Goal: Task Accomplishment & Management: Manage account settings

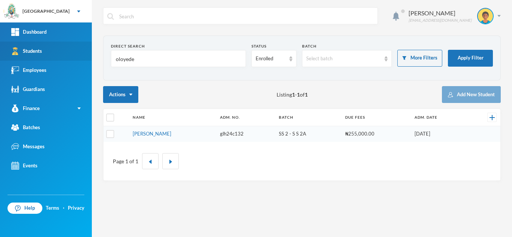
drag, startPoint x: 138, startPoint y: 63, endPoint x: 75, endPoint y: 50, distance: 65.1
click at [75, 50] on div "Greenland Hall Your Bluebic Account Greenland Hall Add a New School Dashboard S…" at bounding box center [256, 118] width 512 height 237
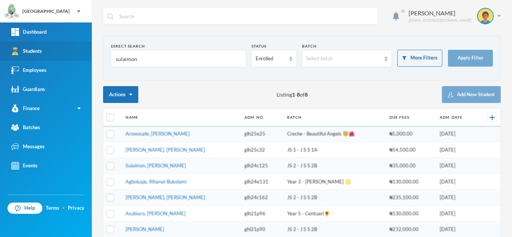
type input "sulaimon"
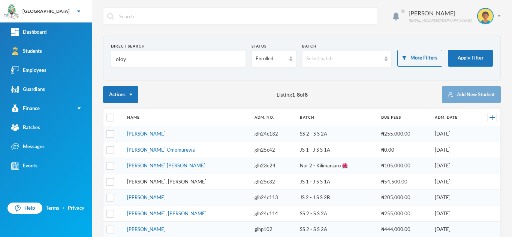
click at [162, 182] on link "Sulaimon, Ibrahim Olayinka" at bounding box center [166, 182] width 79 height 6
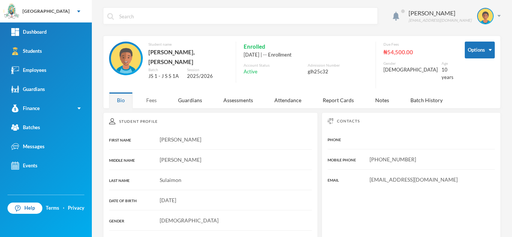
click at [150, 98] on div "Fees" at bounding box center [151, 100] width 26 height 16
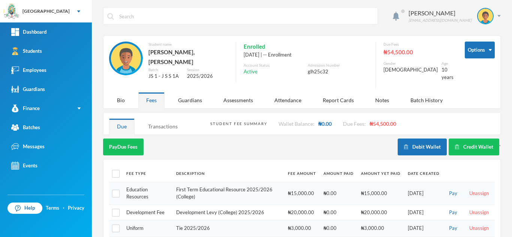
click at [154, 121] on div "Transactions" at bounding box center [162, 126] width 45 height 16
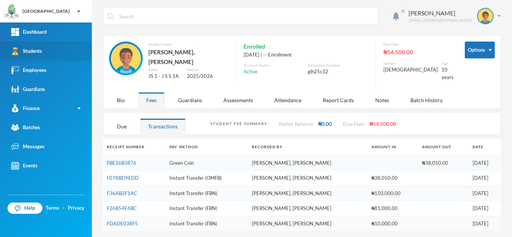
click at [57, 49] on link "Students" at bounding box center [46, 51] width 92 height 19
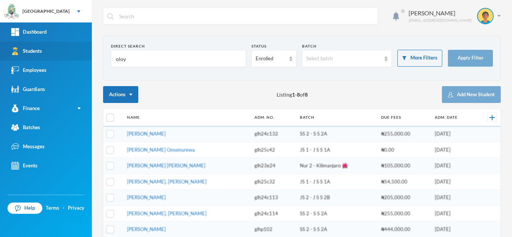
drag, startPoint x: 160, startPoint y: 58, endPoint x: 79, endPoint y: 54, distance: 81.8
click at [79, 54] on div "Greenland Hall Your Bluebic Account Greenland Hall Add a New School Dashboard S…" at bounding box center [256, 118] width 512 height 237
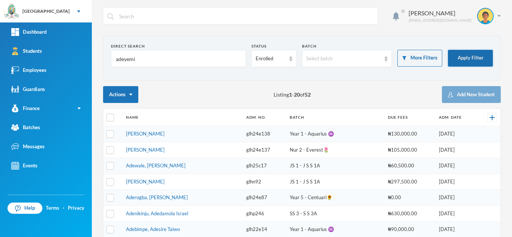
type input "adeyemi"
click at [469, 58] on button "Apply Filter" at bounding box center [470, 58] width 45 height 17
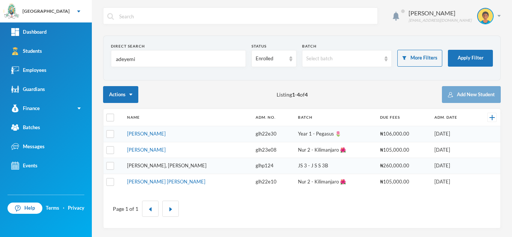
click at [143, 167] on link "Adeyemi, Toluwanimi Enoch" at bounding box center [166, 166] width 79 height 6
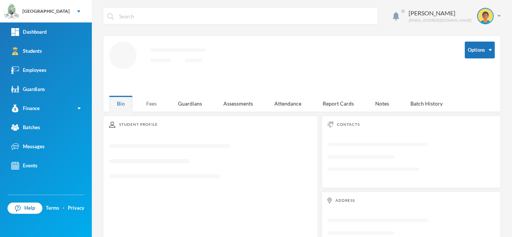
click at [157, 104] on div "Fees" at bounding box center [151, 104] width 26 height 16
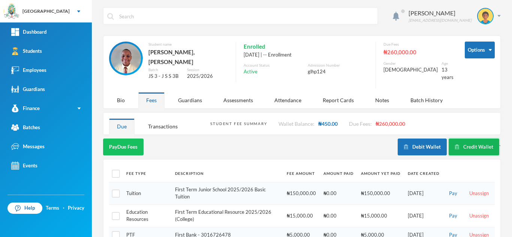
click at [462, 147] on button "Credit Wallet" at bounding box center [474, 147] width 51 height 17
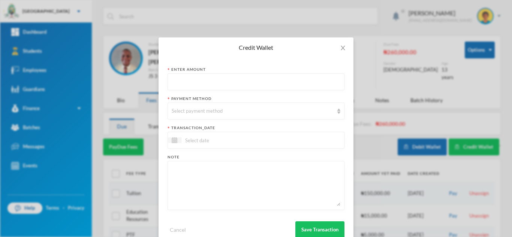
click at [231, 79] on input "text" at bounding box center [256, 82] width 169 height 17
type input "17850"
click at [211, 111] on div "Select payment method" at bounding box center [253, 111] width 162 height 7
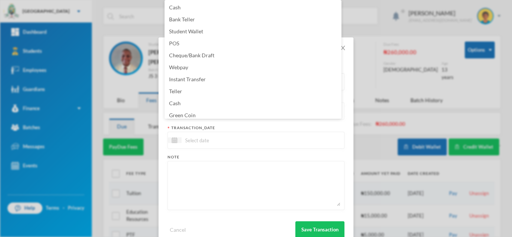
scroll to position [3, 0]
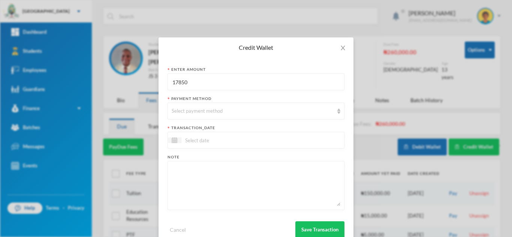
click at [121, 23] on div "Credit Wallet Enter Amount 17850 Payment Method Select payment method transacti…" at bounding box center [256, 118] width 512 height 237
click at [55, 48] on div "Credit Wallet Enter Amount 17850 Payment Method Select payment method transacti…" at bounding box center [256, 118] width 512 height 237
click at [345, 48] on span "Close" at bounding box center [342, 47] width 21 height 21
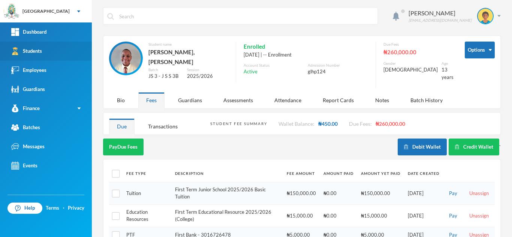
click at [59, 55] on link "Students" at bounding box center [46, 51] width 92 height 19
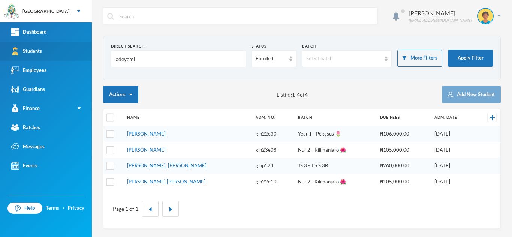
drag, startPoint x: 146, startPoint y: 59, endPoint x: 6, endPoint y: 51, distance: 140.0
click at [6, 51] on div "Greenland Hall Your Bluebic Account Greenland Hall Add a New School Dashboard S…" at bounding box center [256, 118] width 512 height 237
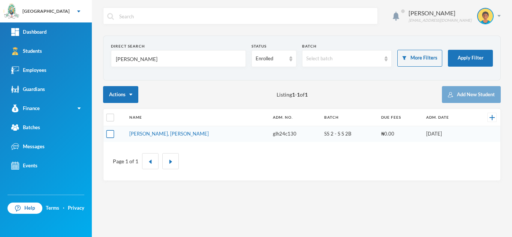
type input "jessica"
click at [108, 134] on tbody "Chukwudi, Jessica Neto glh24c130 SS 2 - S S 2B ₦0.00 04/09/2024" at bounding box center [301, 134] width 397 height 16
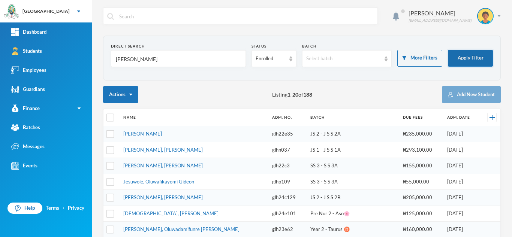
click at [452, 57] on button "Apply Filter" at bounding box center [470, 58] width 45 height 17
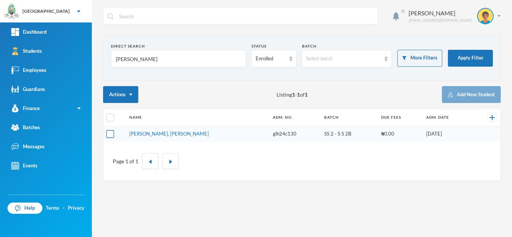
click at [111, 134] on input "checkbox" at bounding box center [110, 134] width 8 height 8
checkbox input "true"
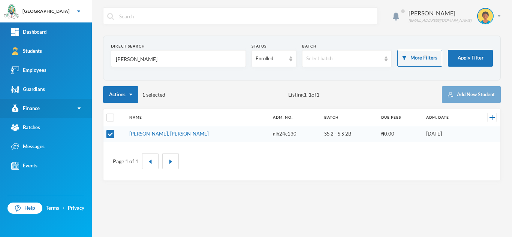
click at [61, 111] on link "Finance" at bounding box center [46, 108] width 92 height 19
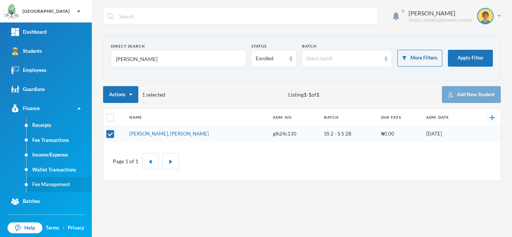
click at [66, 185] on link "Fee Management" at bounding box center [59, 184] width 65 height 15
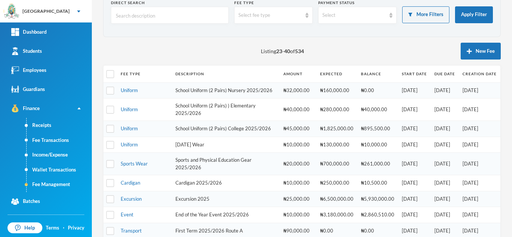
scroll to position [37, 0]
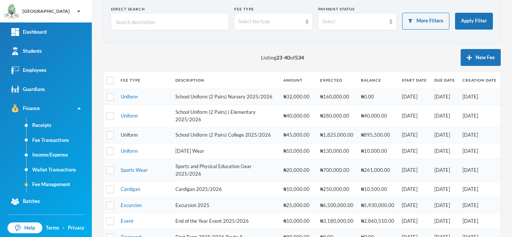
click at [133, 138] on link "Uniform" at bounding box center [129, 135] width 17 height 6
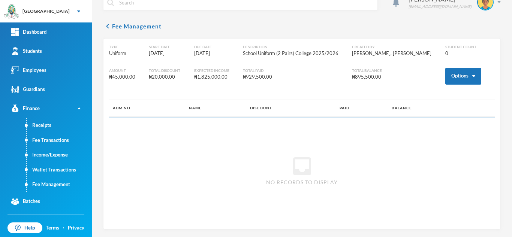
scroll to position [14, 0]
click at [455, 77] on button "Options" at bounding box center [463, 76] width 36 height 17
click at [431, 110] on button "Assign to ( 1 ) selected students" at bounding box center [435, 108] width 67 height 13
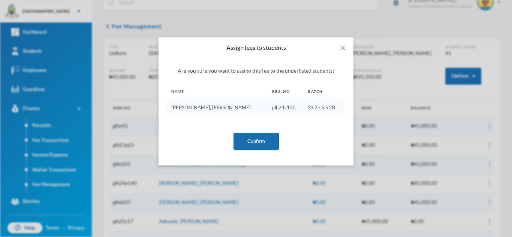
click at [259, 136] on button "Confirm" at bounding box center [255, 141] width 45 height 17
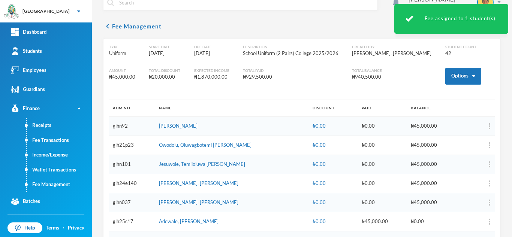
scroll to position [709, 0]
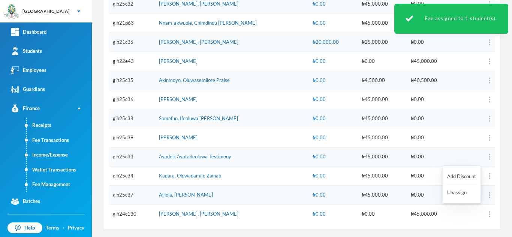
click at [478, 214] on button "button" at bounding box center [475, 214] width 30 height 11
click at [451, 172] on button "Add Discount" at bounding box center [461, 176] width 30 height 13
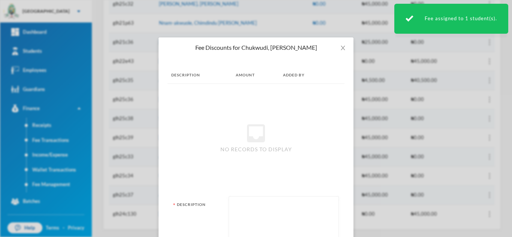
click at [287, 211] on textarea at bounding box center [284, 220] width 102 height 41
type textarea "a pair"
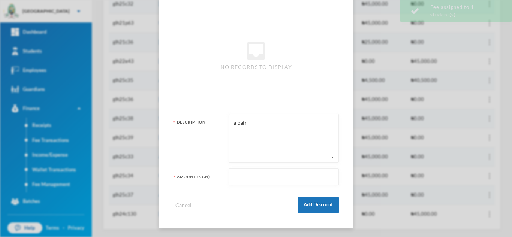
click at [263, 182] on input "text" at bounding box center [284, 177] width 102 height 17
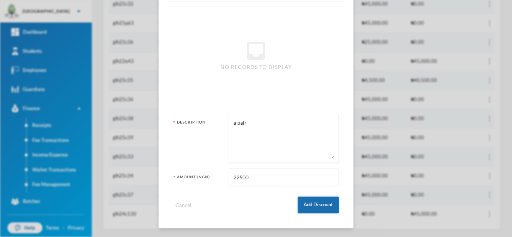
type input "22500"
click at [308, 204] on button "Add Discount" at bounding box center [318, 205] width 41 height 17
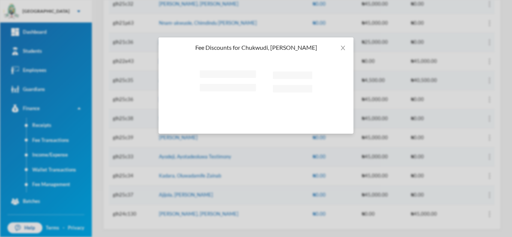
scroll to position [0, 0]
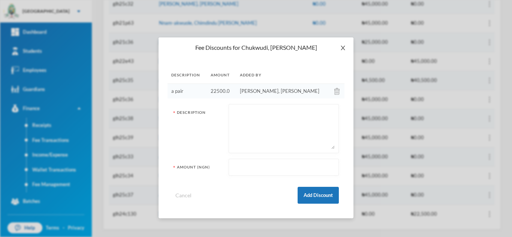
click at [342, 44] on span "Close" at bounding box center [342, 47] width 21 height 21
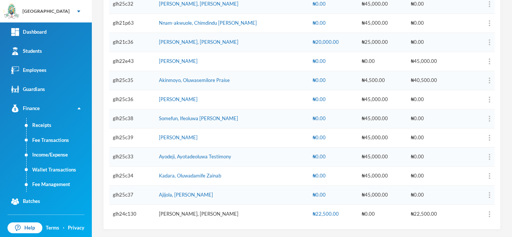
click at [180, 213] on link "Chukwudi, Jessica Neto" at bounding box center [198, 214] width 79 height 6
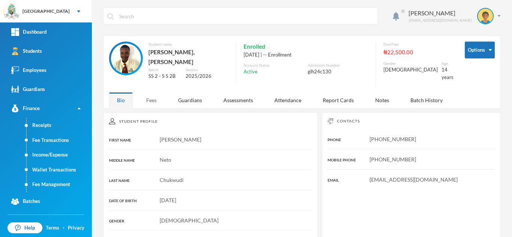
click at [151, 94] on div "Fees" at bounding box center [151, 100] width 26 height 16
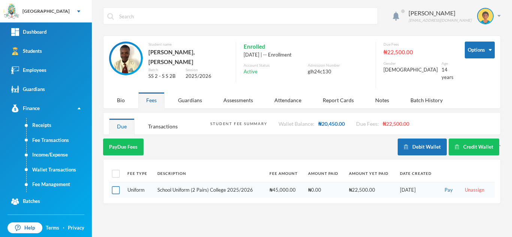
click at [115, 187] on input "checkbox" at bounding box center [116, 191] width 8 height 8
checkbox input "true"
click at [130, 142] on button "Pay Selected (1)" at bounding box center [126, 147] width 46 height 17
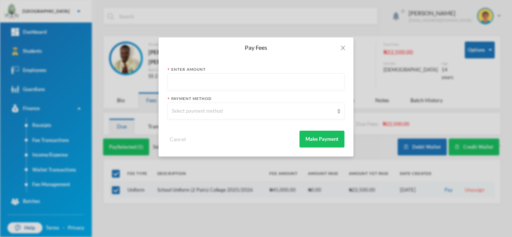
click at [215, 81] on input "text" at bounding box center [256, 82] width 169 height 17
type input "54300"
click at [216, 110] on div "Select payment method" at bounding box center [253, 111] width 162 height 7
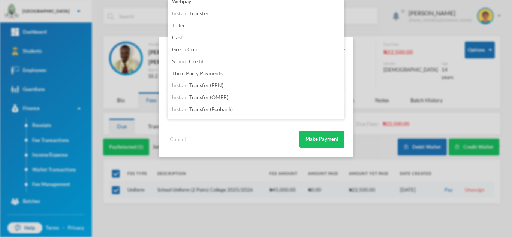
scroll to position [88, 0]
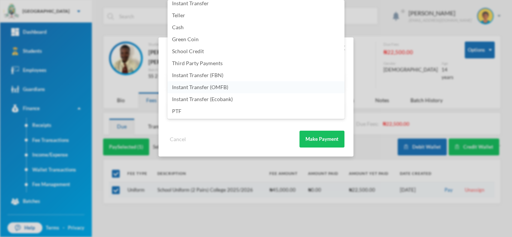
click at [259, 85] on li "Instant Transfer (OMFB)" at bounding box center [255, 87] width 177 height 12
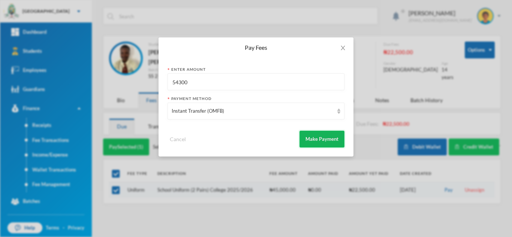
click at [305, 134] on button "Make Payment" at bounding box center [321, 139] width 45 height 17
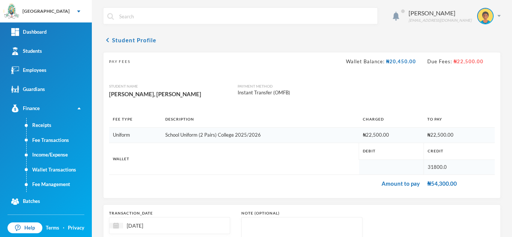
scroll to position [80, 0]
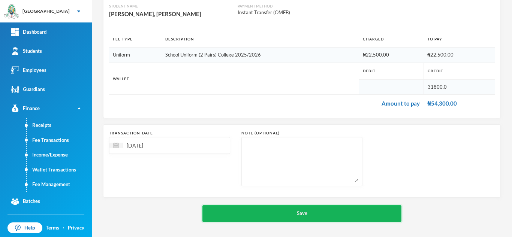
click at [316, 211] on button "Save" at bounding box center [301, 213] width 199 height 17
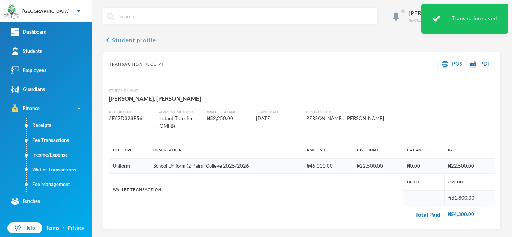
click at [135, 40] on button "chevron_left Student profile" at bounding box center [129, 40] width 53 height 9
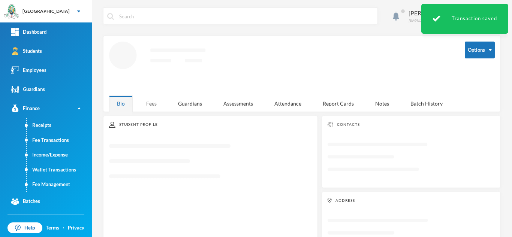
click at [147, 105] on div "Fees" at bounding box center [151, 104] width 26 height 16
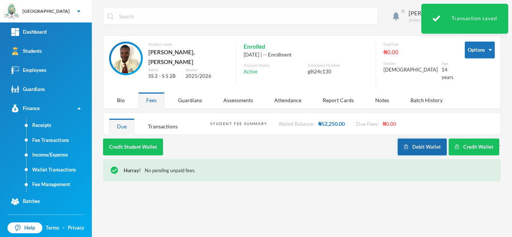
click at [423, 143] on button "Debit Wallet" at bounding box center [422, 147] width 49 height 17
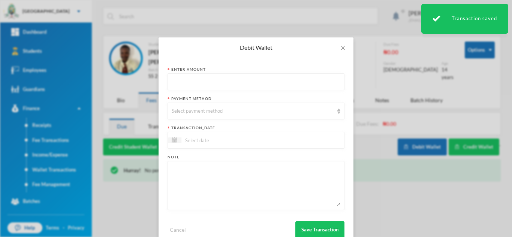
click at [214, 83] on input "text" at bounding box center [256, 82] width 169 height 17
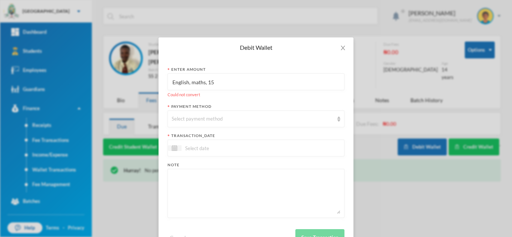
type input "English, maths, 15"
click at [226, 179] on textarea at bounding box center [256, 193] width 169 height 41
drag, startPoint x: 218, startPoint y: 80, endPoint x: 159, endPoint y: 79, distance: 58.8
click at [159, 79] on div "Enter Amount English, maths, 15 Could not convert Payment Method Select payment…" at bounding box center [256, 156] width 195 height 197
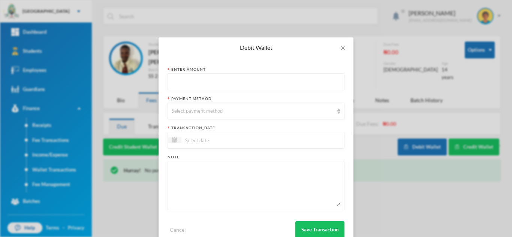
click at [198, 192] on textarea at bounding box center [256, 185] width 169 height 41
paste textarea "English, maths, 15"
type textarea "English, maths, 15pcs of 80L, 3Pairs of socks"
click at [332, 108] on div "Select payment method" at bounding box center [255, 111] width 177 height 17
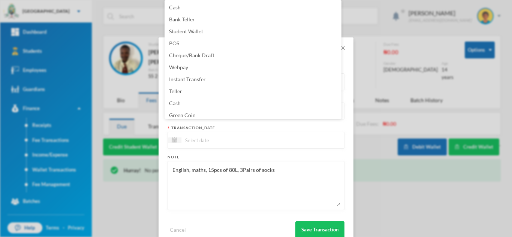
scroll to position [3, 0]
click at [200, 171] on textarea "English, maths, 15pcs of 80L, 3Pairs of socks" at bounding box center [256, 185] width 169 height 41
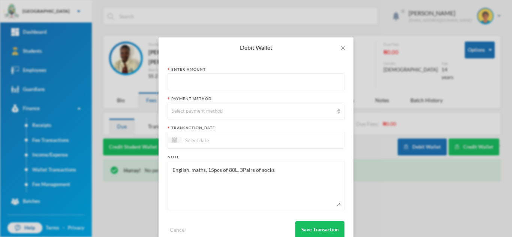
click at [323, 124] on form "Enter Amount Payment Method Select payment method transaction_date Note English…" at bounding box center [255, 153] width 177 height 172
click at [203, 85] on input "text" at bounding box center [256, 82] width 169 height 17
type input "31800"
click at [203, 108] on div "Select payment method" at bounding box center [253, 111] width 162 height 7
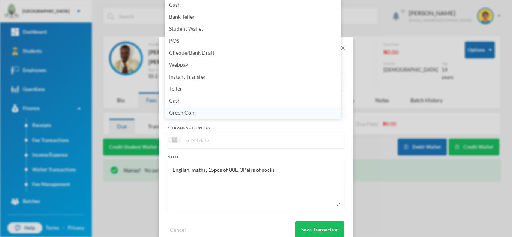
click at [203, 110] on li "Green Coin" at bounding box center [252, 113] width 177 height 12
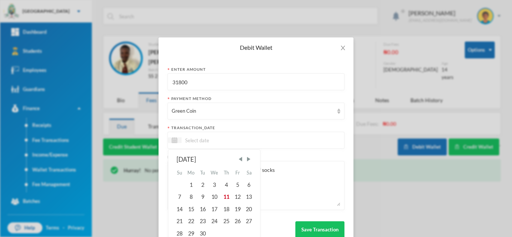
click at [204, 138] on input at bounding box center [212, 140] width 63 height 9
click at [221, 194] on div "11" at bounding box center [225, 197] width 11 height 12
type input "[DATE]"
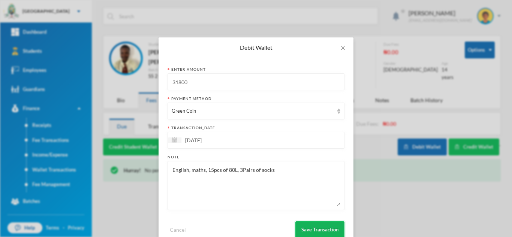
click at [313, 224] on button "Save Transaction" at bounding box center [319, 229] width 49 height 17
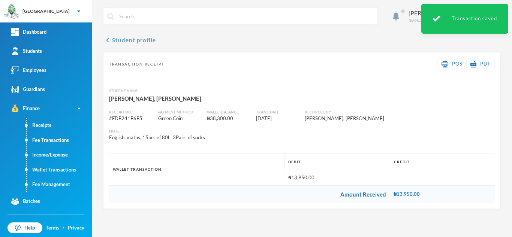
click at [144, 39] on button "chevron_left Student profile" at bounding box center [129, 40] width 53 height 9
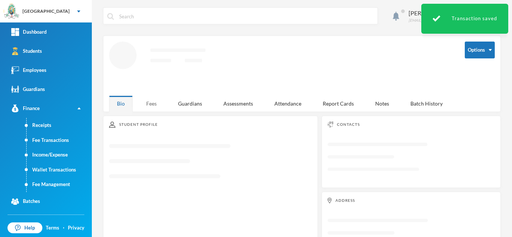
click at [144, 100] on div "Fees" at bounding box center [151, 104] width 26 height 16
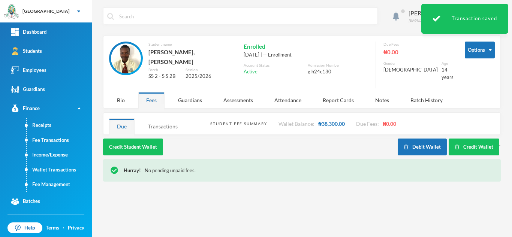
click at [171, 121] on div "Transactions" at bounding box center [162, 126] width 45 height 16
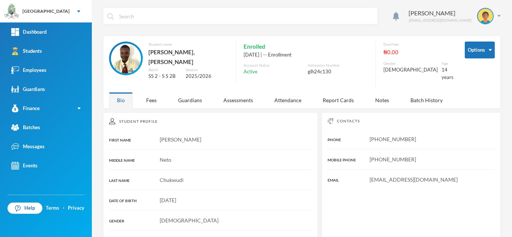
click at [152, 104] on div "Aderogba Olumide olumide.aderogba@greenlandhall.org Options Student name Chukwu…" at bounding box center [302, 118] width 420 height 237
click at [150, 95] on div "Fees" at bounding box center [151, 100] width 26 height 16
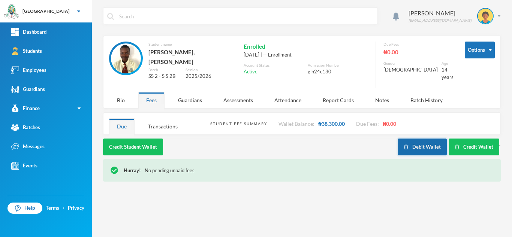
click at [432, 141] on button "Debit Wallet" at bounding box center [422, 147] width 49 height 17
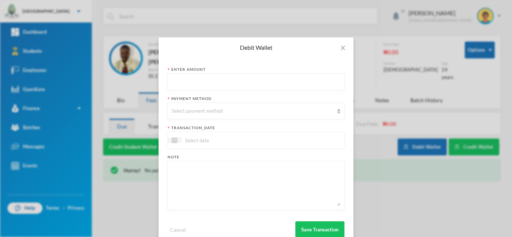
click at [262, 84] on input "text" at bounding box center [256, 82] width 169 height 17
type input "17850"
click at [247, 116] on div "Select payment method" at bounding box center [255, 111] width 177 height 17
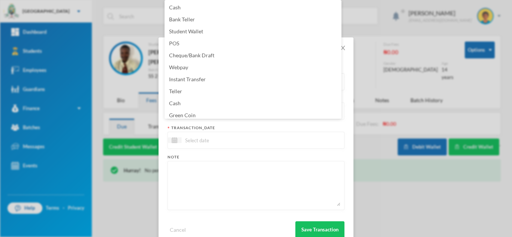
scroll to position [3, 0]
click at [232, 115] on li "Green Coin" at bounding box center [252, 113] width 177 height 12
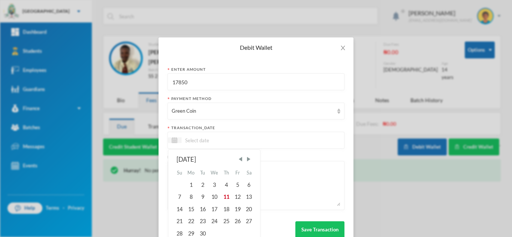
click at [213, 139] on input at bounding box center [212, 140] width 63 height 9
click at [224, 196] on div "11" at bounding box center [225, 197] width 11 height 12
type input "[DATE]"
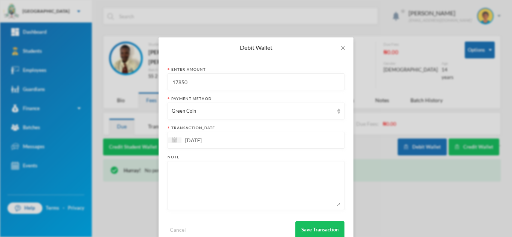
click at [224, 196] on textarea at bounding box center [256, 185] width 169 height 41
type textarea "c"
type textarea "="
type textarea "books"
click at [326, 230] on button "Save Transaction" at bounding box center [319, 229] width 49 height 17
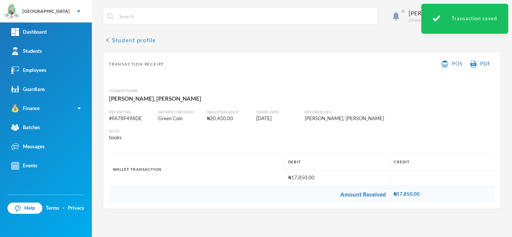
click at [132, 42] on button "chevron_left Student profile" at bounding box center [129, 40] width 53 height 9
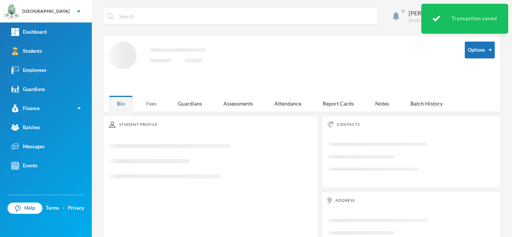
click at [146, 100] on div "Fees" at bounding box center [151, 104] width 26 height 16
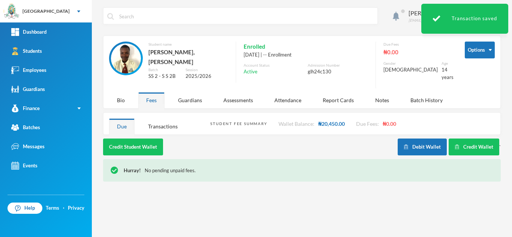
click at [159, 130] on div "Aderogba Olumide olumide.aderogba@greenlandhall.org Options Student name Chukwu…" at bounding box center [302, 118] width 420 height 237
click at [154, 118] on div "Transactions" at bounding box center [162, 126] width 45 height 16
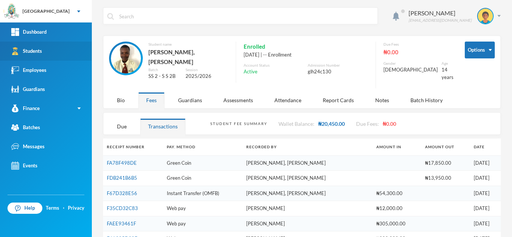
click at [60, 48] on link "Students" at bounding box center [46, 51] width 92 height 19
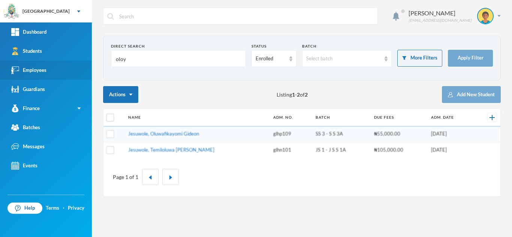
drag, startPoint x: 150, startPoint y: 53, endPoint x: 90, endPoint y: 62, distance: 60.3
click at [90, 62] on div "Greenland Hall Your Bluebic Account Greenland Hall Add a New School Dashboard S…" at bounding box center [256, 118] width 512 height 237
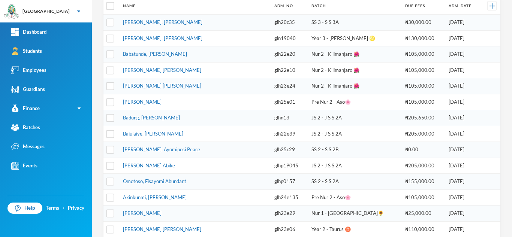
scroll to position [127, 0]
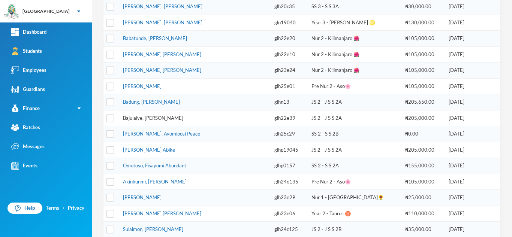
type input "bajul"
click at [161, 118] on link "Bajulaiye, Moyinoluwa Zion" at bounding box center [153, 118] width 60 height 6
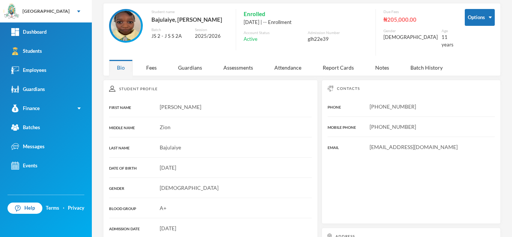
scroll to position [127, 0]
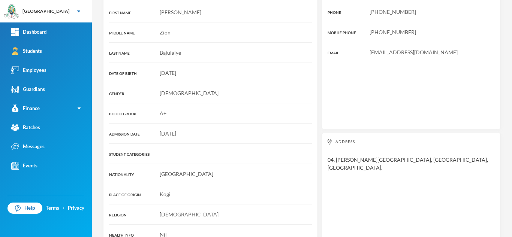
click at [157, 73] on div "Student Profile FIRST NAME Moyinoluwa MIDDLE NAME Zion LAST NAME Bajulaiye DATE…" at bounding box center [210, 115] width 215 height 260
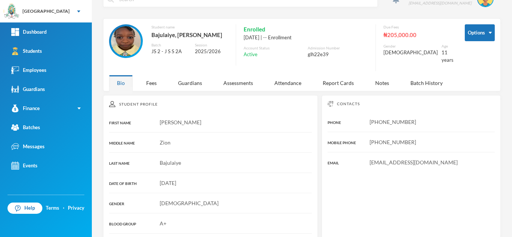
scroll to position [0, 0]
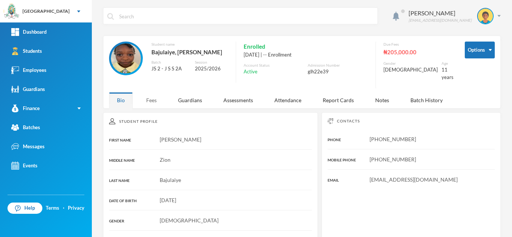
click at [156, 94] on div "Fees" at bounding box center [151, 100] width 26 height 16
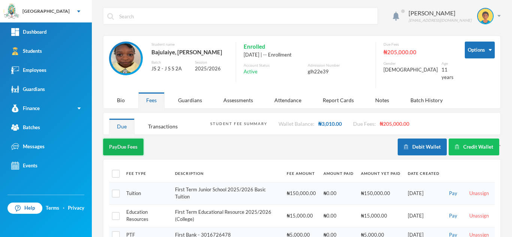
click at [128, 146] on button "Pay Due Fees" at bounding box center [123, 147] width 40 height 17
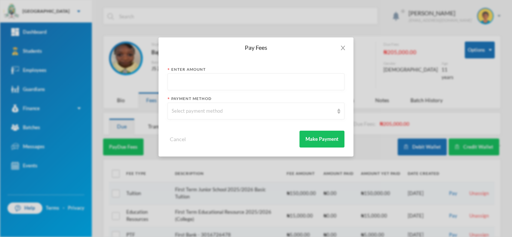
click at [197, 87] on input "text" at bounding box center [256, 82] width 169 height 17
type input "100000"
click at [205, 111] on div "Select payment method" at bounding box center [253, 111] width 162 height 7
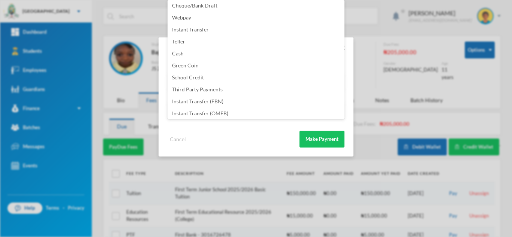
scroll to position [88, 0]
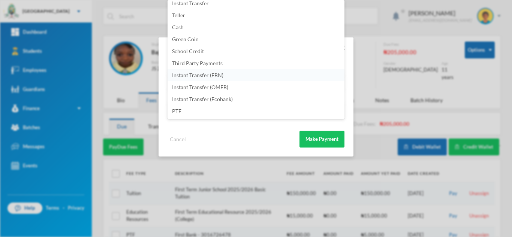
click at [226, 78] on li "Instant Transfer (FBN)" at bounding box center [255, 75] width 177 height 12
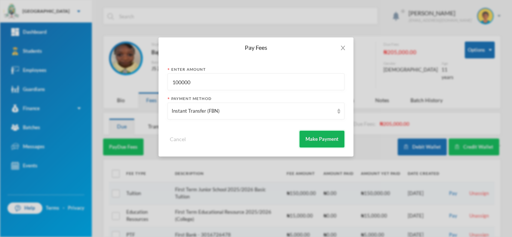
click at [320, 141] on button "Make Payment" at bounding box center [321, 139] width 45 height 17
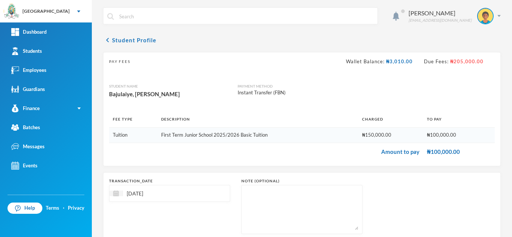
scroll to position [48, 0]
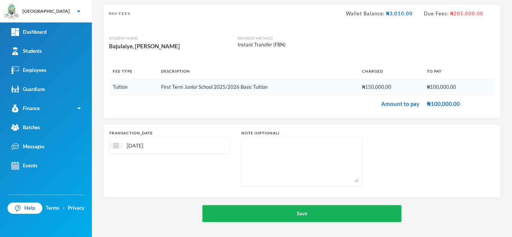
click at [270, 208] on button "Save" at bounding box center [301, 213] width 199 height 17
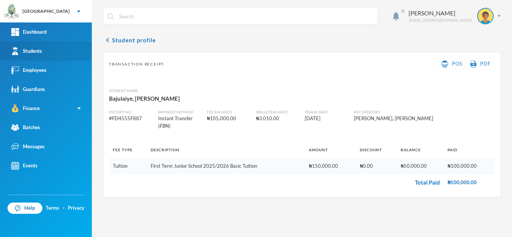
click at [60, 52] on link "Students" at bounding box center [46, 51] width 92 height 19
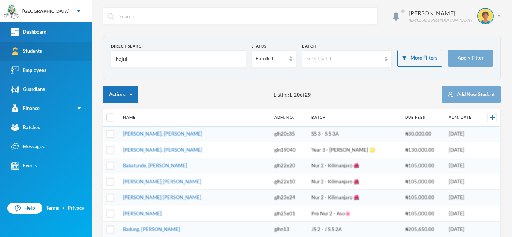
drag, startPoint x: 125, startPoint y: 58, endPoint x: 20, endPoint y: 48, distance: 105.4
click at [20, 48] on div "Greenland Hall Your Bluebic Account Greenland Hall Add a New School Dashboard S…" at bounding box center [256, 118] width 512 height 237
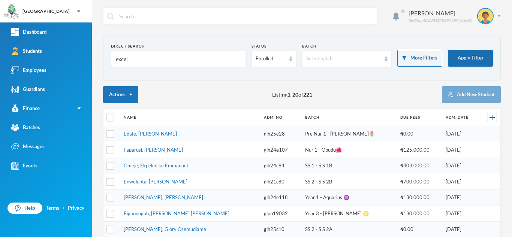
type input "excel"
click at [465, 60] on button "Apply Filter" at bounding box center [470, 58] width 45 height 17
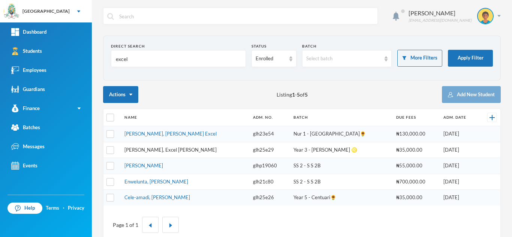
click at [150, 151] on link "Ajayi, Excel Joshua" at bounding box center [170, 150] width 92 height 6
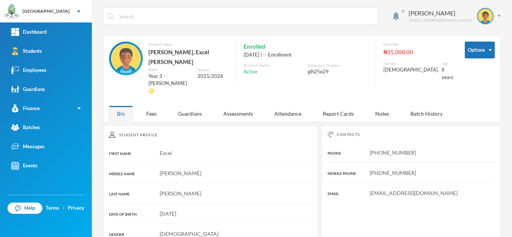
click at [146, 105] on div "Aderogba Olumide olumide.aderogba@greenlandhall.org Options Student name Ajayi,…" at bounding box center [302, 118] width 420 height 237
click at [150, 106] on div "Fees" at bounding box center [151, 114] width 26 height 16
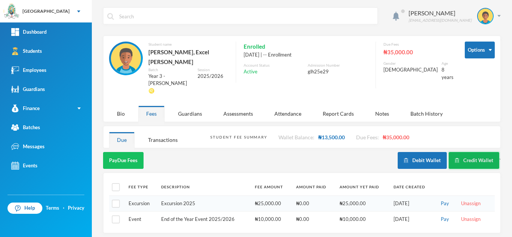
click at [460, 152] on button "Credit Wallet" at bounding box center [474, 160] width 51 height 17
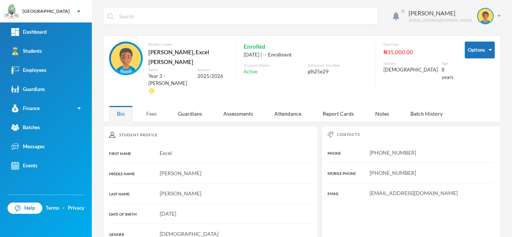
click at [150, 106] on div "Fees" at bounding box center [151, 114] width 26 height 16
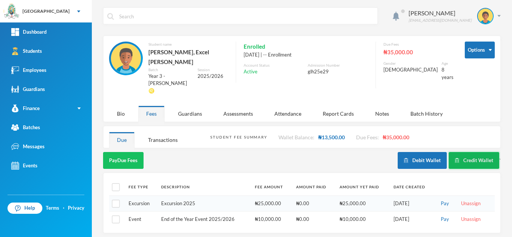
click at [462, 152] on button "Credit Wallet" at bounding box center [474, 160] width 51 height 17
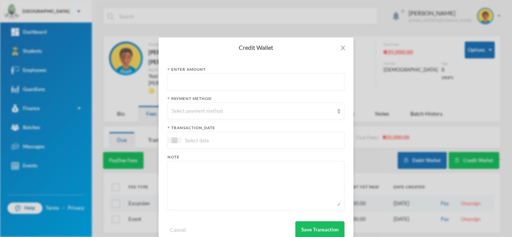
click at [232, 82] on input "text" at bounding box center [256, 82] width 169 height 17
type input "55500"
click at [224, 109] on div "Select payment method" at bounding box center [253, 111] width 162 height 7
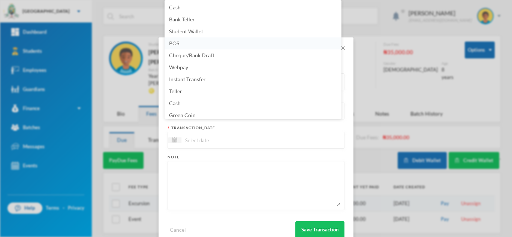
click at [194, 43] on li "POS" at bounding box center [252, 43] width 177 height 12
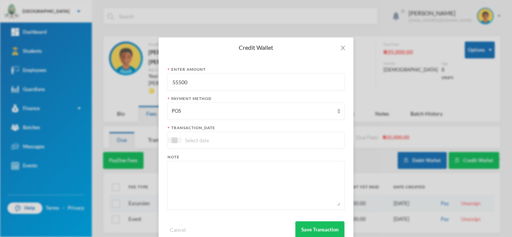
click at [284, 136] on div at bounding box center [255, 140] width 177 height 17
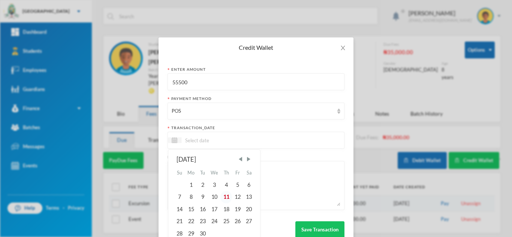
click at [226, 196] on div "11" at bounding box center [225, 197] width 11 height 12
type input "[DATE]"
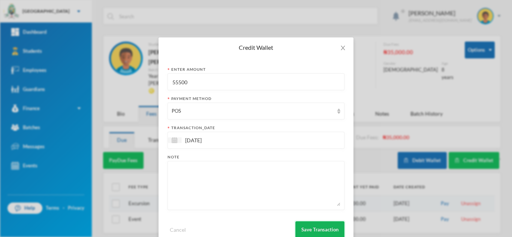
click at [318, 229] on button "Save Transaction" at bounding box center [319, 229] width 49 height 17
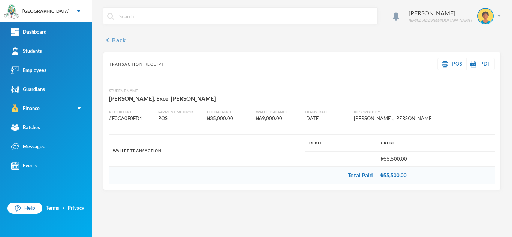
click at [115, 39] on button "chevron_left Back" at bounding box center [114, 40] width 23 height 9
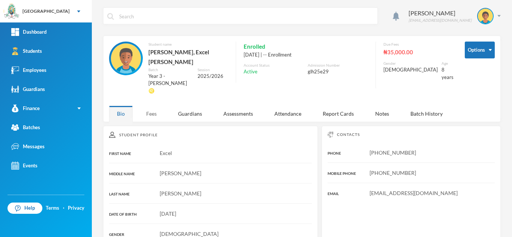
click at [144, 106] on div "Fees" at bounding box center [151, 114] width 26 height 16
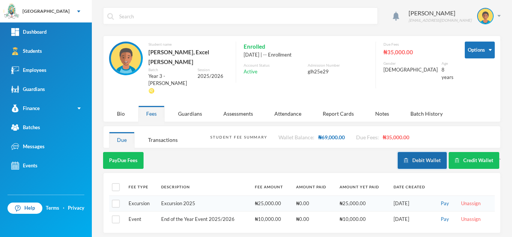
click at [423, 152] on button "Debit Wallet" at bounding box center [422, 160] width 49 height 17
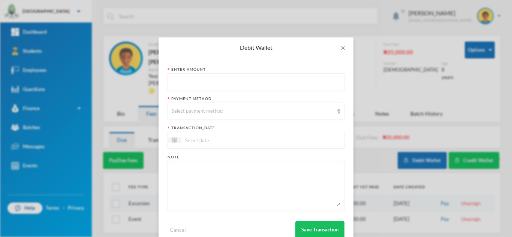
click at [209, 84] on input "text" at bounding box center [256, 82] width 169 height 17
type input "55500"
click at [204, 111] on div "Select payment method" at bounding box center [253, 111] width 162 height 7
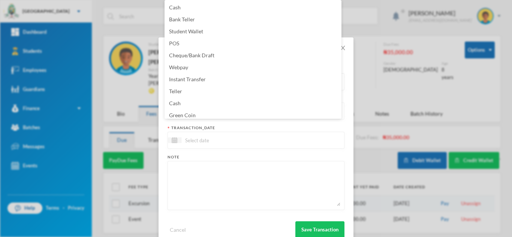
scroll to position [3, 0]
click at [203, 111] on li "Green Coin" at bounding box center [252, 113] width 177 height 12
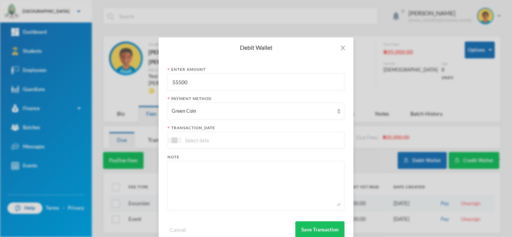
click at [195, 145] on div at bounding box center [255, 140] width 177 height 17
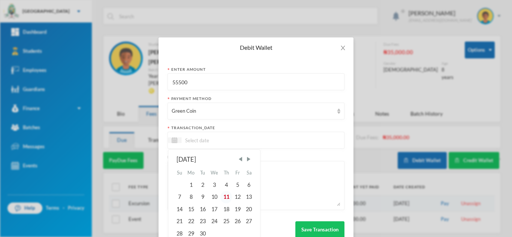
click at [224, 194] on div "11" at bounding box center [225, 197] width 11 height 12
type input "[DATE]"
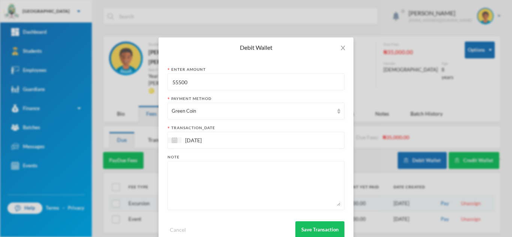
click at [212, 179] on textarea at bounding box center [256, 185] width 169 height 41
click at [210, 173] on textarea "collins english, colins maths" at bounding box center [256, 185] width 169 height 41
click at [259, 173] on textarea "collins english, collins maths" at bounding box center [256, 185] width 169 height 41
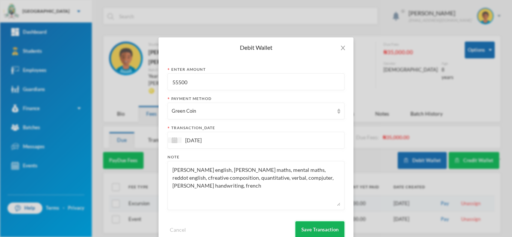
type textarea "collins english, collins maths, mental maths, reddot english, cfreative composi…"
click at [310, 227] on button "Save Transaction" at bounding box center [319, 229] width 49 height 17
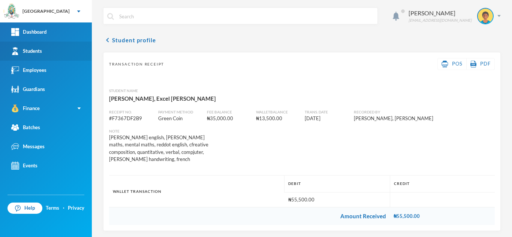
click at [45, 50] on link "Students" at bounding box center [46, 51] width 92 height 19
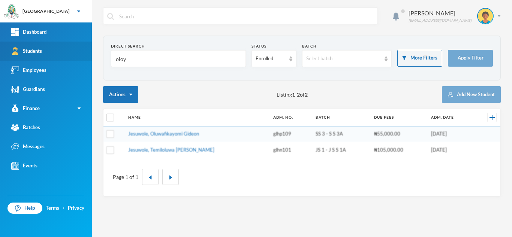
drag, startPoint x: 135, startPoint y: 63, endPoint x: 69, endPoint y: 46, distance: 67.3
click at [69, 46] on div "Greenland Hall Your Bluebic Account Greenland Hall Add a New School Dashboard S…" at bounding box center [256, 118] width 512 height 237
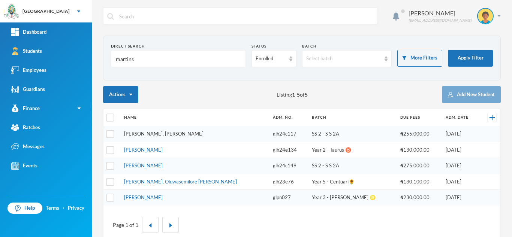
type input "martins"
click at [156, 132] on link "Martins, Teniola Feyisola" at bounding box center [163, 134] width 79 height 6
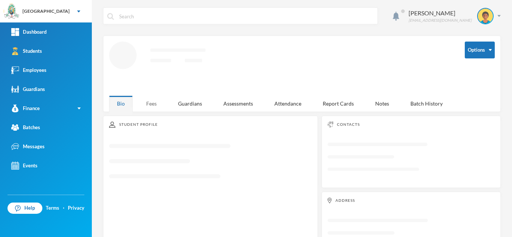
click at [152, 105] on div "Fees" at bounding box center [151, 104] width 26 height 16
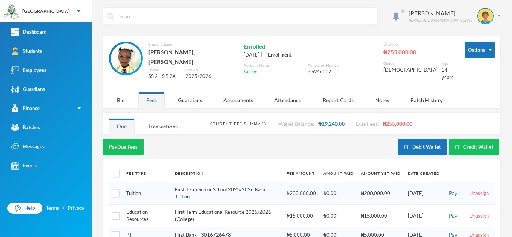
scroll to position [45, 0]
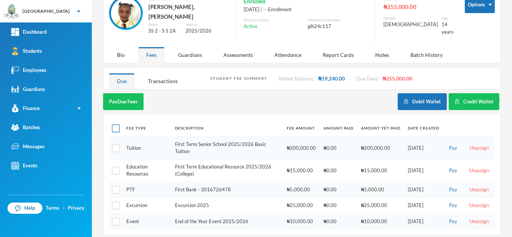
click at [118, 125] on input "checkbox" at bounding box center [116, 129] width 8 height 8
checkbox input "true"
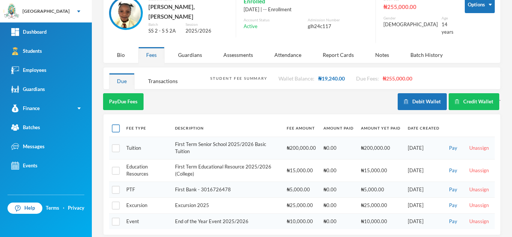
checkbox input "true"
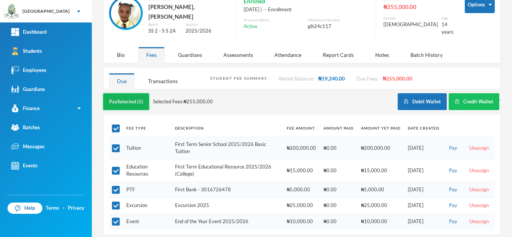
click at [136, 94] on button "Pay Selected (5)" at bounding box center [126, 101] width 46 height 17
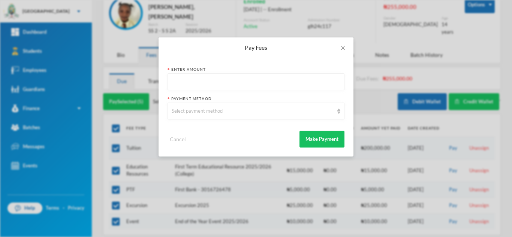
click at [209, 78] on input "text" at bounding box center [256, 82] width 169 height 17
type input "200000"
click at [343, 49] on icon "icon: close" at bounding box center [343, 48] width 4 height 4
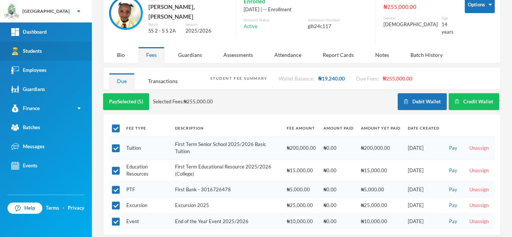
click at [54, 50] on link "Students" at bounding box center [46, 51] width 92 height 19
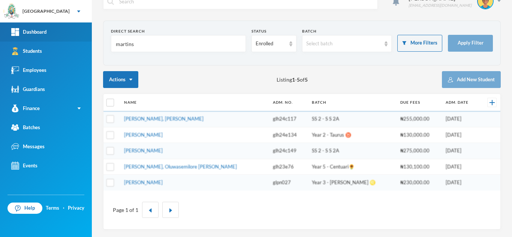
drag, startPoint x: 124, startPoint y: 45, endPoint x: 50, endPoint y: 37, distance: 74.3
click at [50, 37] on div "Greenland Hall Your Bluebic Account Greenland Hall Add a New School Dashboard S…" at bounding box center [256, 118] width 512 height 237
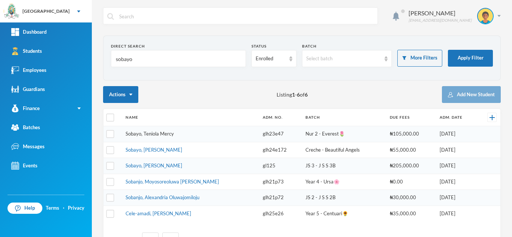
type input "sobayo"
click at [169, 164] on link "Sobayo, Niniola Arabella" at bounding box center [154, 166] width 57 height 6
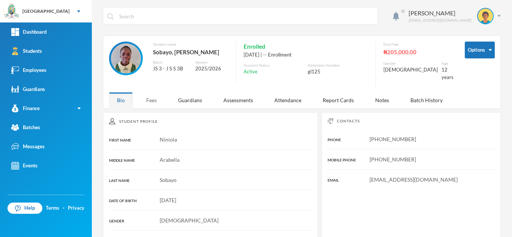
click at [146, 97] on div "Fees" at bounding box center [151, 100] width 26 height 16
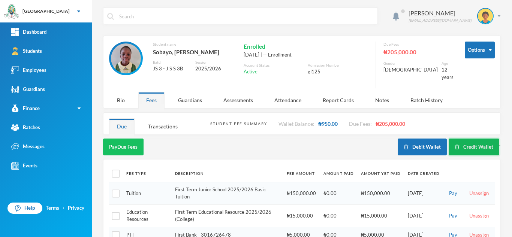
click at [461, 139] on button "Credit Wallet" at bounding box center [474, 147] width 51 height 17
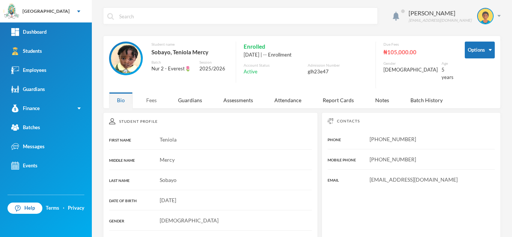
click at [144, 96] on div "Fees" at bounding box center [151, 100] width 26 height 16
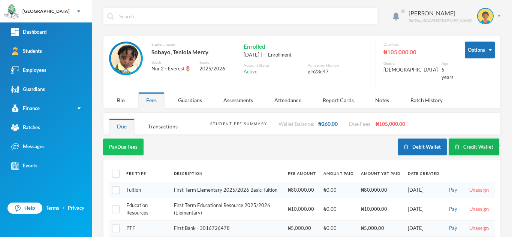
click at [458, 144] on button "Credit Wallet" at bounding box center [474, 147] width 51 height 17
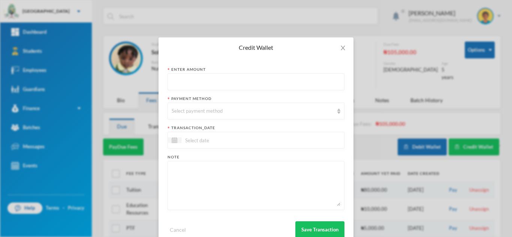
click at [214, 81] on input "text" at bounding box center [256, 82] width 169 height 17
type input "57400"
click at [209, 114] on div "Select payment method" at bounding box center [253, 111] width 162 height 7
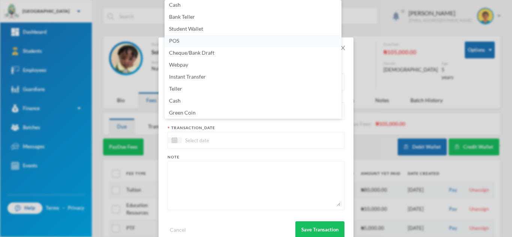
scroll to position [1, 0]
click at [205, 40] on li "POS" at bounding box center [252, 42] width 177 height 12
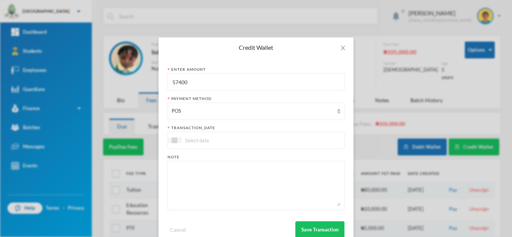
click at [221, 141] on input at bounding box center [212, 140] width 63 height 9
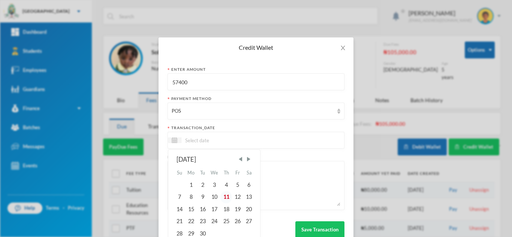
click at [227, 199] on div "11" at bounding box center [225, 197] width 11 height 12
type input "[DATE]"
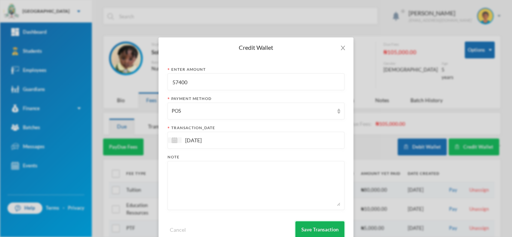
click at [308, 225] on button "Save Transaction" at bounding box center [319, 229] width 49 height 17
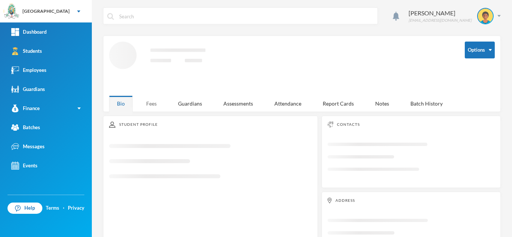
click at [151, 101] on div "Fees" at bounding box center [151, 104] width 26 height 16
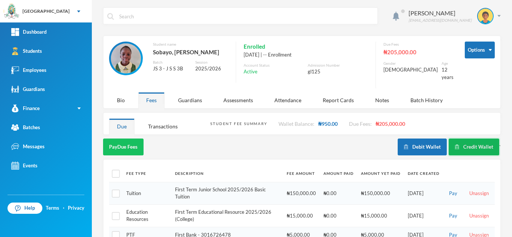
click at [465, 139] on button "Credit Wallet" at bounding box center [474, 147] width 51 height 17
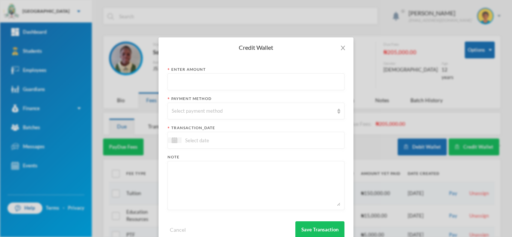
click at [209, 79] on input "text" at bounding box center [256, 82] width 169 height 17
type input "37050"
click at [213, 108] on div "Select payment method" at bounding box center [253, 111] width 162 height 7
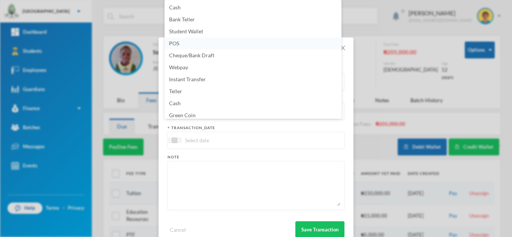
click at [217, 46] on li "POS" at bounding box center [252, 43] width 177 height 12
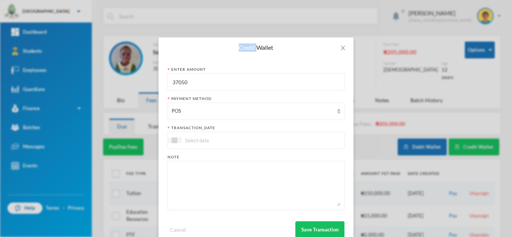
click at [217, 46] on div "Credit Wallet" at bounding box center [255, 47] width 177 height 8
click at [225, 140] on input at bounding box center [212, 140] width 63 height 9
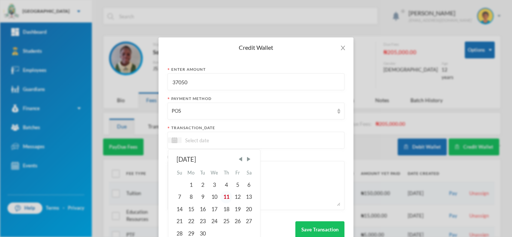
click at [220, 197] on div "11" at bounding box center [225, 197] width 11 height 12
type input "[DATE]"
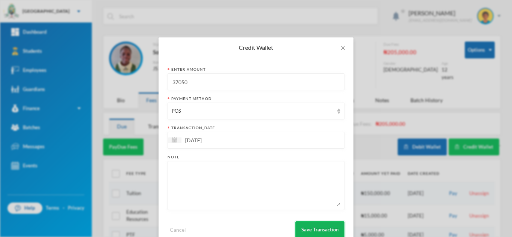
click at [313, 228] on button "Save Transaction" at bounding box center [319, 229] width 49 height 17
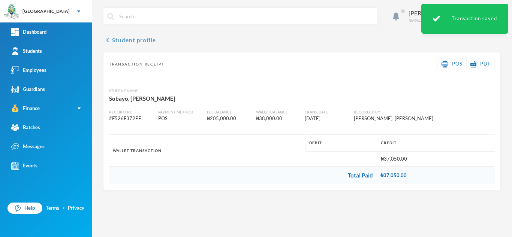
click at [153, 36] on button "chevron_left Student profile" at bounding box center [129, 40] width 53 height 9
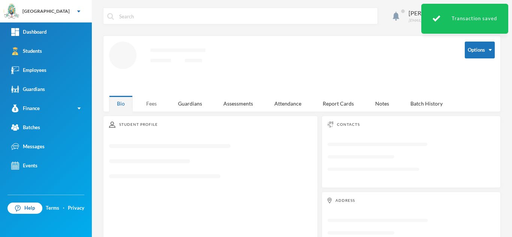
click at [148, 105] on div "Fees" at bounding box center [151, 104] width 26 height 16
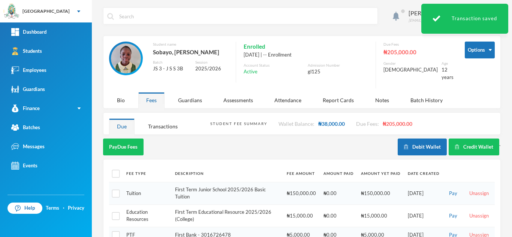
click at [428, 144] on button "Debit Wallet" at bounding box center [422, 147] width 49 height 17
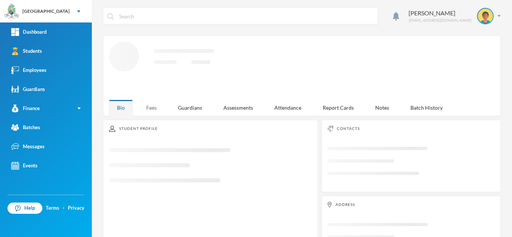
click at [154, 104] on div "Fees" at bounding box center [151, 108] width 26 height 16
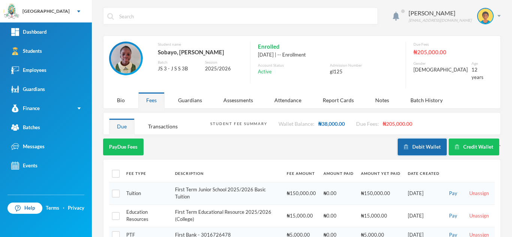
click at [411, 139] on button "Debit Wallet" at bounding box center [422, 147] width 49 height 17
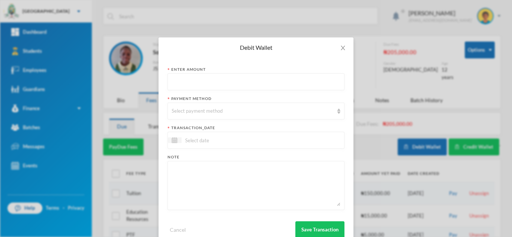
click at [191, 83] on input "text" at bounding box center [256, 82] width 169 height 17
type input "37050"
click at [193, 115] on div "Select payment method" at bounding box center [253, 111] width 162 height 7
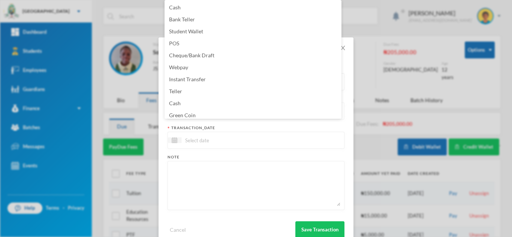
scroll to position [3, 0]
click at [193, 115] on span "Green Coin" at bounding box center [182, 112] width 27 height 6
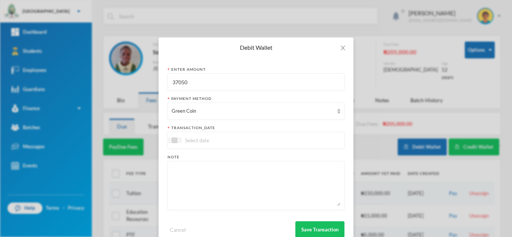
click at [202, 145] on div at bounding box center [255, 140] width 177 height 17
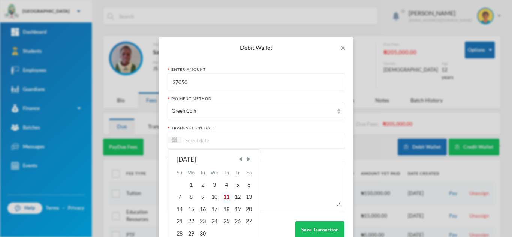
click at [225, 196] on div "11" at bounding box center [225, 197] width 11 height 12
type input "[DATE]"
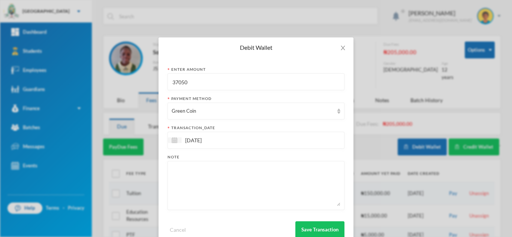
click at [218, 187] on textarea at bounding box center [256, 185] width 169 height 41
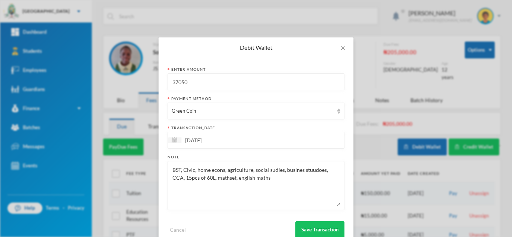
click at [239, 180] on textarea "BST, Civic, home econs, agriculture, social sudies, busines stuudoes, CCA, 15pc…" at bounding box center [256, 185] width 169 height 41
type textarea "BST, Civic, home econs, agriculture, social sudies, busines stuudoes, CCA, 15pc…"
click at [307, 229] on button "Save Transaction" at bounding box center [319, 229] width 49 height 17
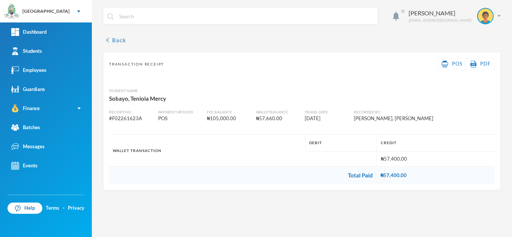
click at [113, 39] on button "chevron_left Back" at bounding box center [114, 40] width 23 height 9
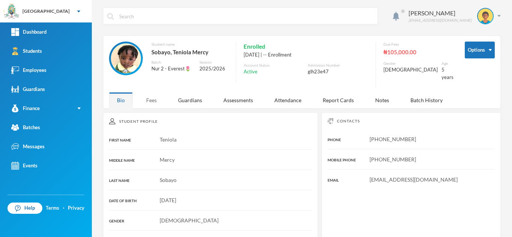
click at [147, 93] on div "Fees" at bounding box center [151, 100] width 26 height 16
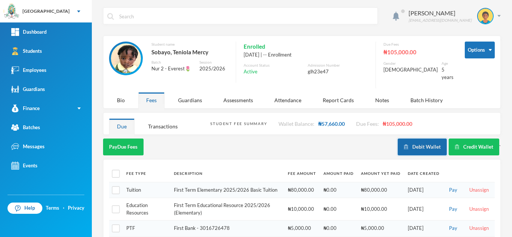
click at [414, 139] on button "Debit Wallet" at bounding box center [422, 147] width 49 height 17
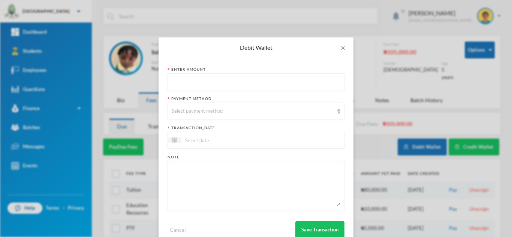
click at [299, 82] on input "text" at bounding box center [256, 82] width 169 height 17
type input "57400"
click at [254, 110] on div "Select payment method" at bounding box center [253, 111] width 162 height 7
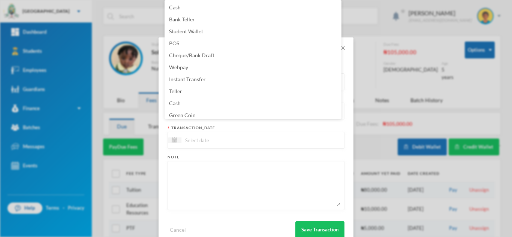
scroll to position [3, 0]
click at [241, 110] on li "Green Coin" at bounding box center [252, 113] width 177 height 12
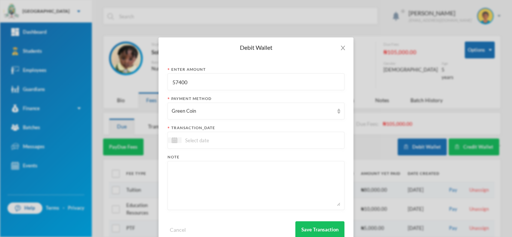
click at [209, 143] on input at bounding box center [212, 140] width 63 height 9
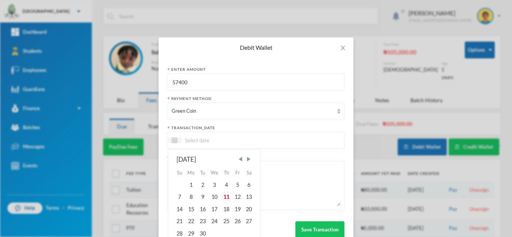
click at [223, 196] on div "11" at bounding box center [225, 197] width 11 height 12
type input "[DATE]"
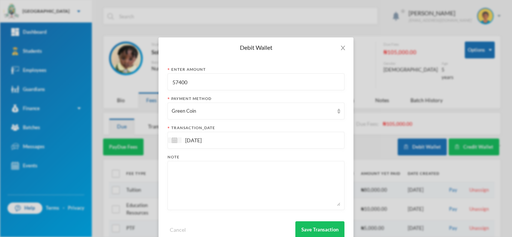
click at [205, 180] on textarea at bounding box center [256, 185] width 169 height 41
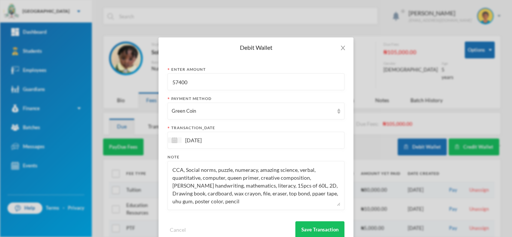
click at [280, 195] on textarea "CCA, Social norms, puzzle, numeracy, amazing science, verbal, quantitative, com…" at bounding box center [256, 185] width 169 height 41
type textarea "CCA, Social norms, puzzle, numeracy, amazing science, verbal, quantitative, com…"
click at [318, 233] on button "Save Transaction" at bounding box center [319, 229] width 49 height 17
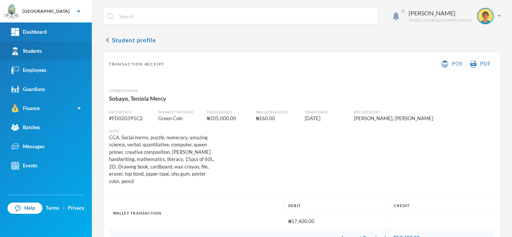
click at [70, 49] on link "Students" at bounding box center [46, 51] width 92 height 19
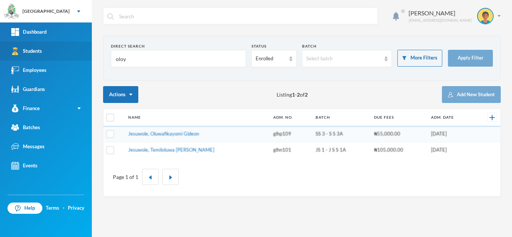
drag, startPoint x: 88, startPoint y: 55, endPoint x: 66, endPoint y: 54, distance: 21.7
click at [66, 54] on div "Greenland Hall Your Bluebic Account Greenland Hall Add a New School Dashboard S…" at bounding box center [256, 118] width 512 height 237
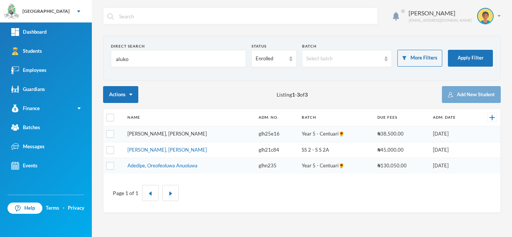
type input "aluko"
click at [149, 134] on link "[PERSON_NAME], [PERSON_NAME]" at bounding box center [166, 134] width 79 height 6
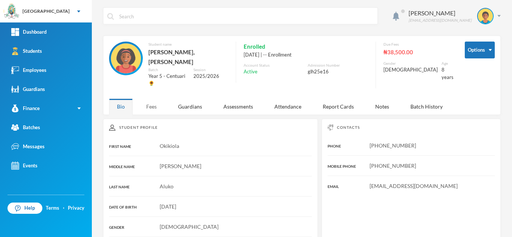
click at [151, 99] on div "Fees" at bounding box center [151, 107] width 26 height 16
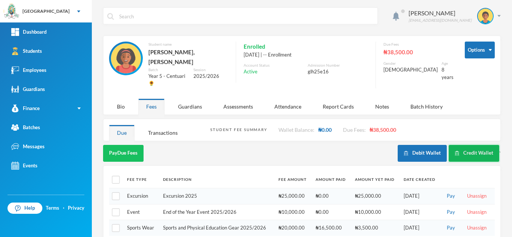
click at [467, 145] on button "Credit Wallet" at bounding box center [474, 153] width 51 height 17
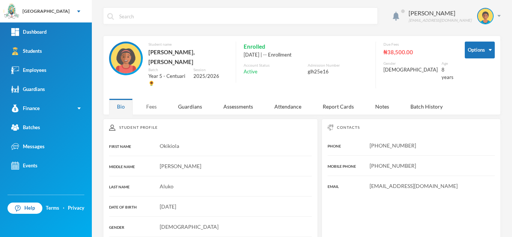
click at [159, 99] on div "Fees" at bounding box center [151, 107] width 26 height 16
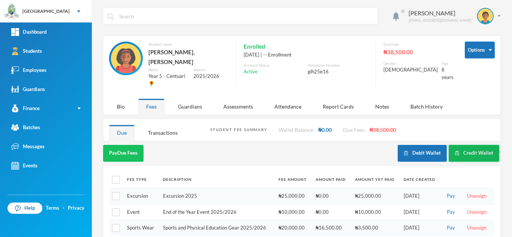
click at [467, 145] on button "Credit Wallet" at bounding box center [474, 153] width 51 height 17
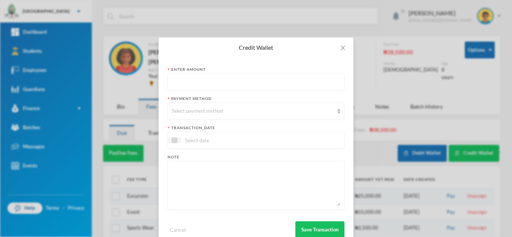
click at [206, 81] on input "text" at bounding box center [256, 82] width 169 height 17
click at [207, 110] on div "Select payment method" at bounding box center [253, 111] width 162 height 7
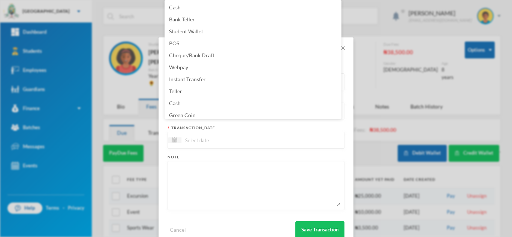
scroll to position [3, 0]
click at [248, 149] on form "Enter Amount 95550 Payment Method Select payment method transaction_date Note C…" at bounding box center [255, 153] width 177 height 172
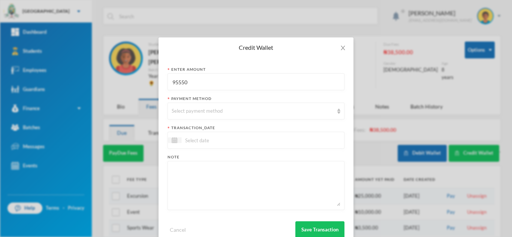
click at [192, 85] on input "95550" at bounding box center [256, 82] width 169 height 17
type input "97050"
click at [207, 111] on div "Select payment method" at bounding box center [253, 111] width 162 height 7
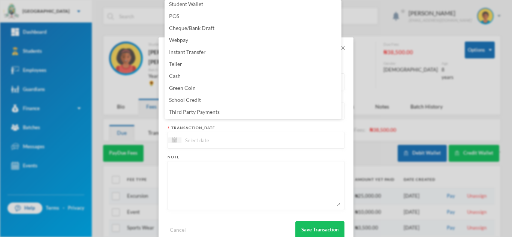
scroll to position [76, 0]
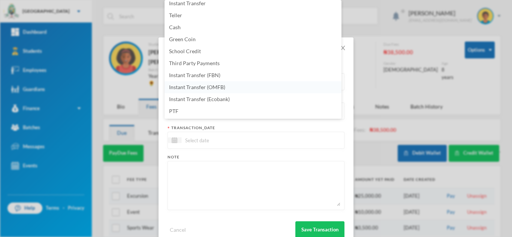
click at [203, 85] on span "Instant Transfer (OMFB)" at bounding box center [197, 87] width 56 height 6
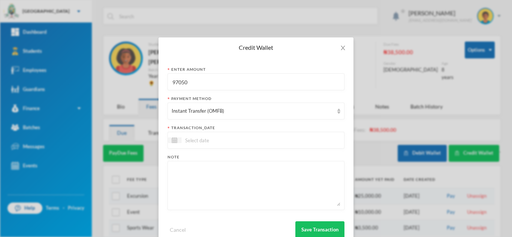
click at [207, 134] on div at bounding box center [255, 140] width 177 height 17
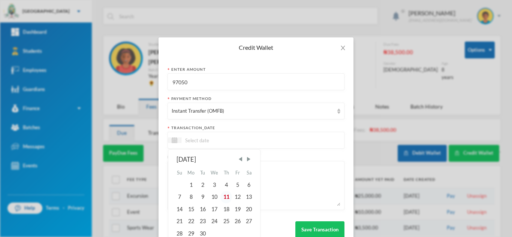
click at [223, 196] on div "11" at bounding box center [225, 197] width 11 height 12
type input "[DATE]"
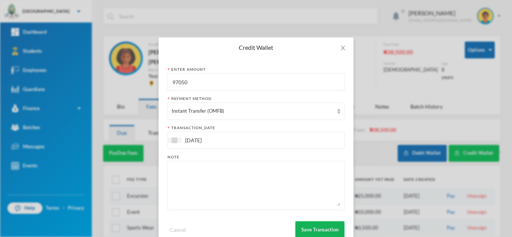
click at [303, 224] on button "Save Transaction" at bounding box center [319, 229] width 49 height 17
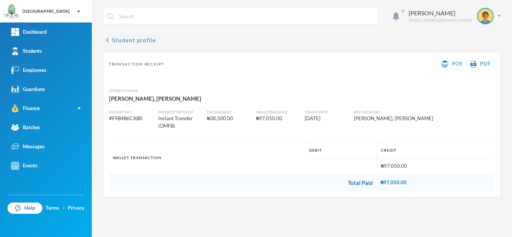
click at [142, 39] on button "chevron_left Student profile" at bounding box center [129, 40] width 53 height 9
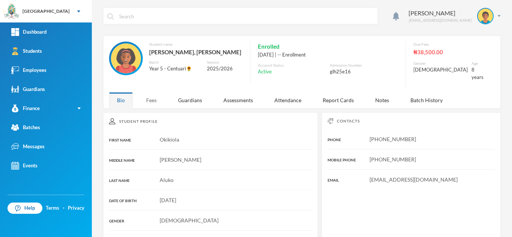
click at [147, 97] on div "Fees" at bounding box center [151, 100] width 26 height 16
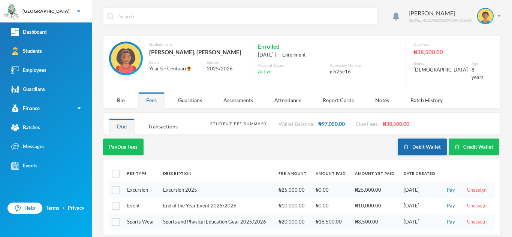
click at [414, 140] on button "Debit Wallet" at bounding box center [422, 147] width 49 height 17
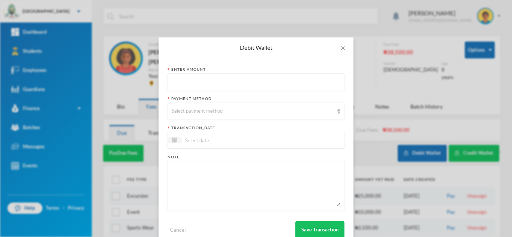
click at [251, 85] on input "text" at bounding box center [256, 82] width 169 height 17
type input "95550"
click at [251, 114] on div "Select payment method" at bounding box center [253, 111] width 162 height 7
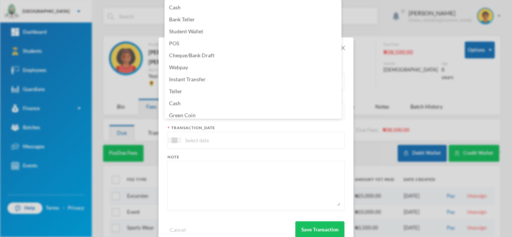
scroll to position [3, 0]
click at [251, 115] on li "Green Coin" at bounding box center [252, 113] width 177 height 12
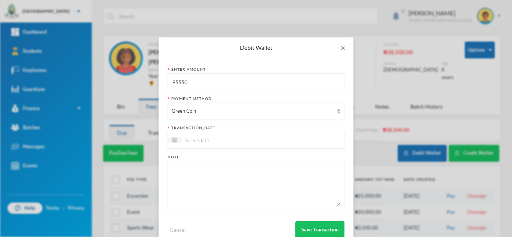
click at [239, 145] on div at bounding box center [255, 140] width 177 height 17
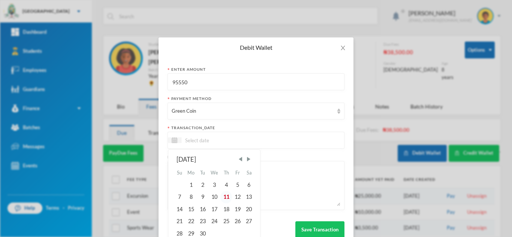
click at [223, 197] on div "11" at bounding box center [225, 197] width 11 height 12
type input "[DATE]"
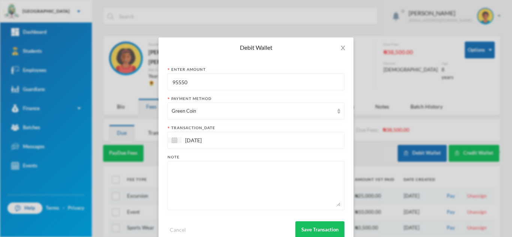
click at [221, 187] on textarea at bounding box center [256, 185] width 169 height 41
type textarea "books"
click at [316, 227] on button "Save Transaction" at bounding box center [319, 229] width 49 height 17
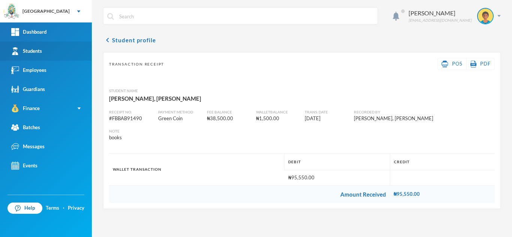
click at [58, 53] on link "Students" at bounding box center [46, 51] width 92 height 19
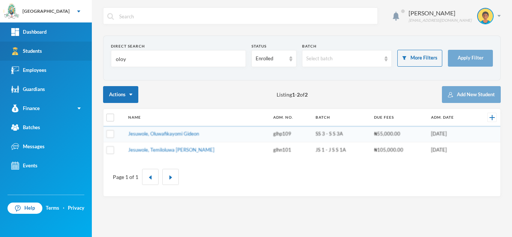
drag, startPoint x: 116, startPoint y: 54, endPoint x: 49, endPoint y: 43, distance: 68.0
click at [49, 43] on div "Greenland Hall Your Bluebic Account Greenland Hall Add a New School Dashboard S…" at bounding box center [256, 118] width 512 height 237
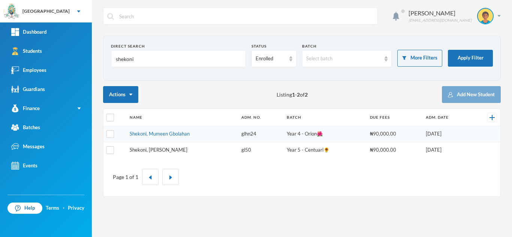
type input "shekoni"
click at [168, 150] on link "Shekoni, [PERSON_NAME]" at bounding box center [159, 150] width 58 height 6
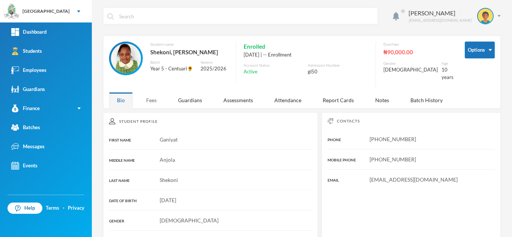
click at [147, 92] on div "Fees" at bounding box center [151, 100] width 26 height 16
click at [149, 93] on div "Fees" at bounding box center [151, 100] width 26 height 16
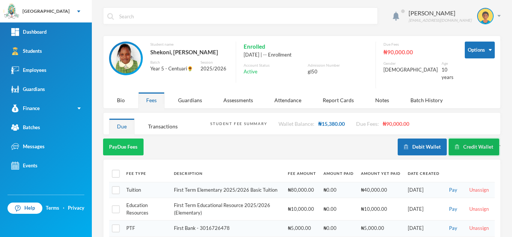
click at [466, 139] on button "Credit Wallet" at bounding box center [474, 147] width 51 height 17
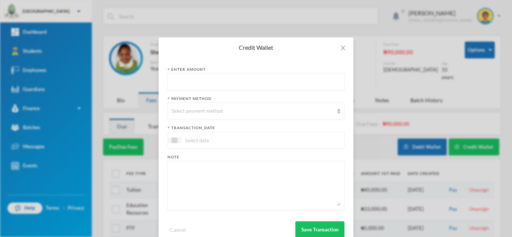
click at [214, 81] on input "text" at bounding box center [256, 82] width 169 height 17
type input "83000"
click at [212, 111] on div "Select payment method" at bounding box center [253, 111] width 162 height 7
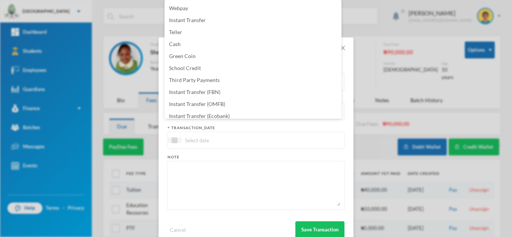
scroll to position [76, 0]
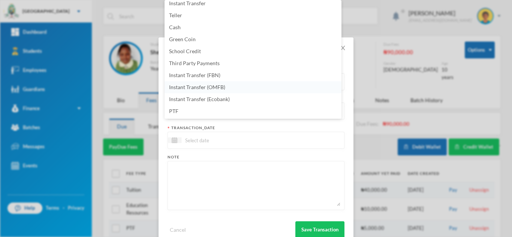
click at [237, 84] on li "Instant Transfer (OMFB)" at bounding box center [252, 87] width 177 height 12
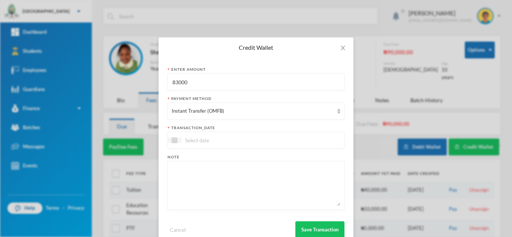
click at [218, 139] on input at bounding box center [212, 140] width 63 height 9
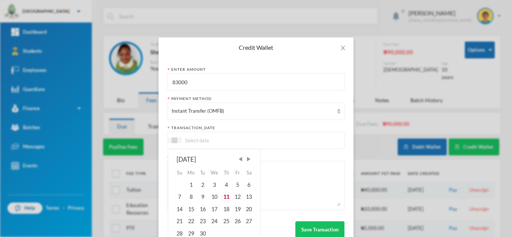
click at [223, 196] on div "11" at bounding box center [225, 197] width 11 height 12
type input "[DATE]"
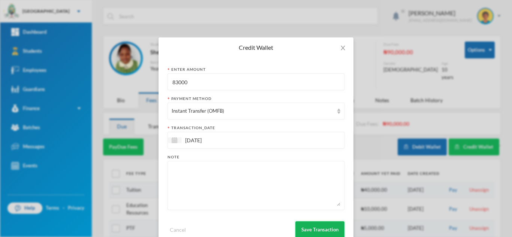
click at [314, 229] on button "Save Transaction" at bounding box center [319, 229] width 49 height 17
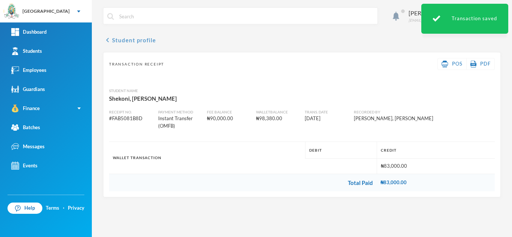
click at [133, 40] on button "chevron_left Student profile" at bounding box center [129, 40] width 53 height 9
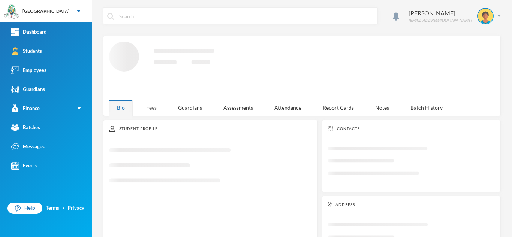
click at [148, 104] on div "Fees" at bounding box center [151, 108] width 26 height 16
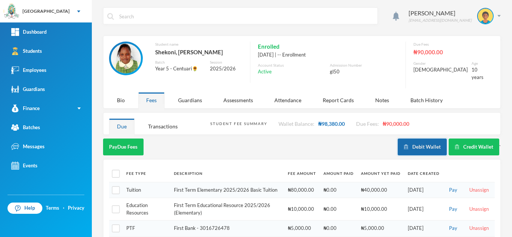
click at [407, 140] on button "Debit Wallet" at bounding box center [422, 147] width 49 height 17
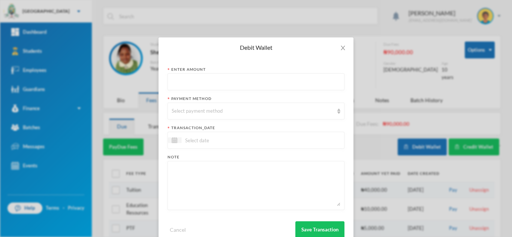
click at [223, 80] on input "text" at bounding box center [256, 82] width 169 height 17
type input "83000"
click at [216, 113] on div "Select payment method" at bounding box center [253, 111] width 162 height 7
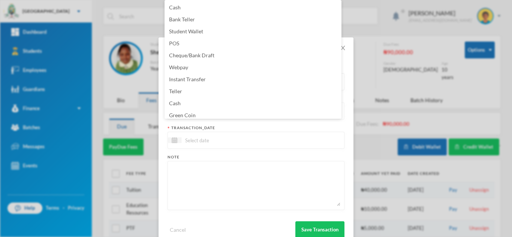
scroll to position [9, 0]
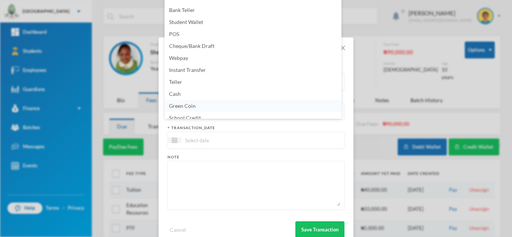
click at [209, 105] on li "Green Coin" at bounding box center [252, 106] width 177 height 12
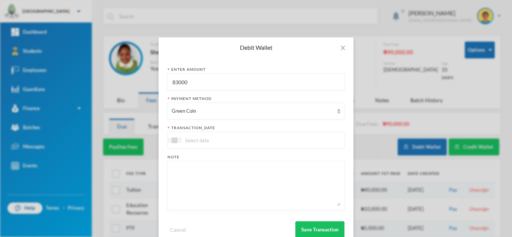
click at [221, 137] on input at bounding box center [212, 140] width 63 height 9
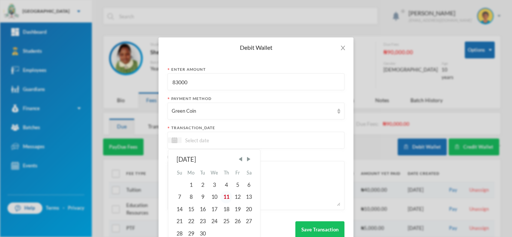
click at [223, 198] on div "11" at bounding box center [225, 197] width 11 height 12
type input "[DATE]"
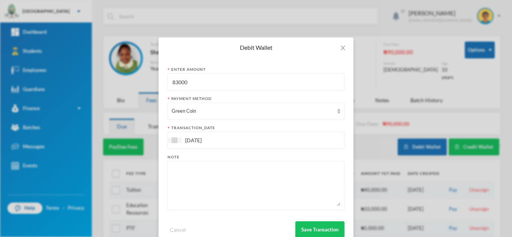
click at [223, 192] on textarea at bounding box center [256, 185] width 169 height 41
type textarea "books, friday wear for gbolahan"
click at [313, 227] on button "Save Transaction" at bounding box center [319, 229] width 49 height 17
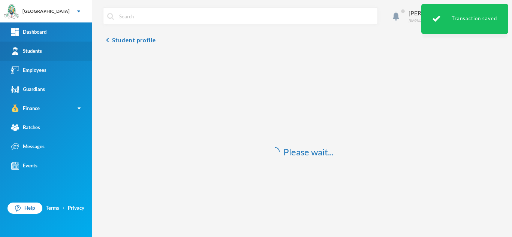
click at [57, 52] on link "Students" at bounding box center [46, 51] width 92 height 19
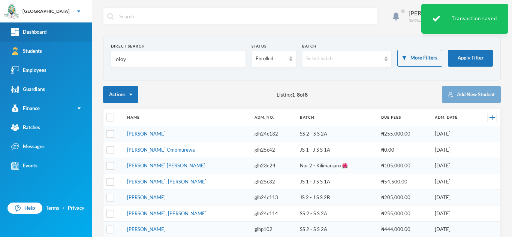
drag, startPoint x: 135, startPoint y: 64, endPoint x: 69, endPoint y: 36, distance: 71.2
click at [69, 36] on div "Greenland Hall Your Bluebic Account Greenland Hall Add a New School Dashboard S…" at bounding box center [256, 118] width 512 height 237
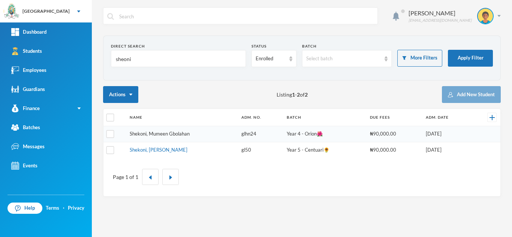
type input "sheoni"
click at [160, 133] on link "Shekoni, Mumeen Gbolahan" at bounding box center [160, 134] width 60 height 6
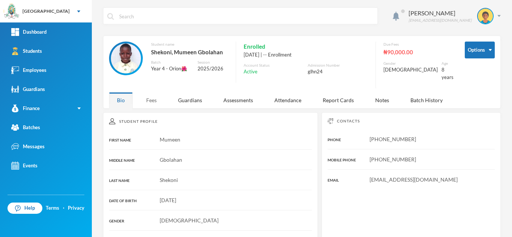
click at [157, 97] on div "Fees" at bounding box center [151, 100] width 26 height 16
click at [151, 92] on div "Fees" at bounding box center [151, 100] width 26 height 16
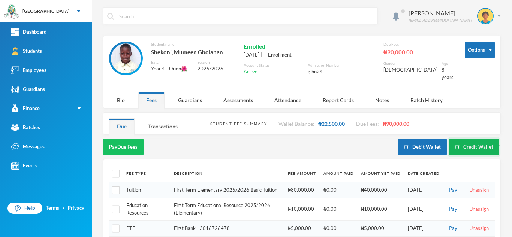
click at [460, 145] on button "Credit Wallet" at bounding box center [474, 147] width 51 height 17
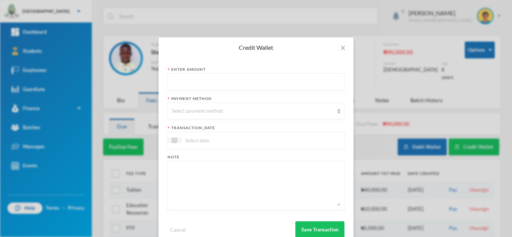
click at [242, 78] on input "text" at bounding box center [256, 82] width 169 height 17
type input "75300"
click at [238, 110] on div "Select payment method" at bounding box center [253, 111] width 162 height 7
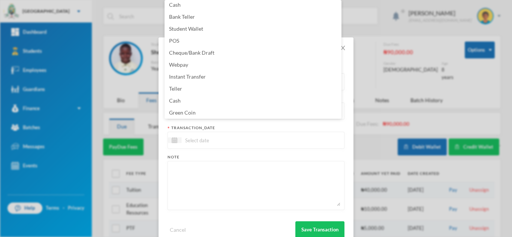
scroll to position [1, 0]
click at [335, 100] on li "Cash" at bounding box center [252, 102] width 177 height 12
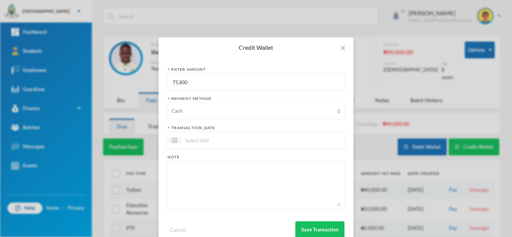
click at [320, 114] on div "Cash" at bounding box center [253, 111] width 162 height 7
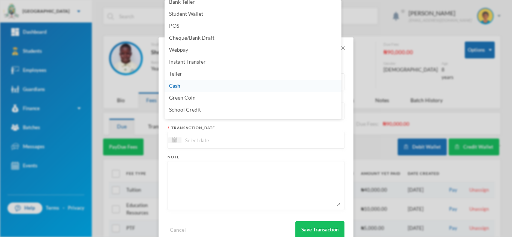
scroll to position [52, 0]
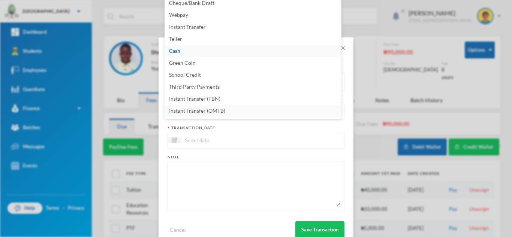
click at [222, 109] on span "Instant Transfer (OMFB)" at bounding box center [197, 111] width 56 height 6
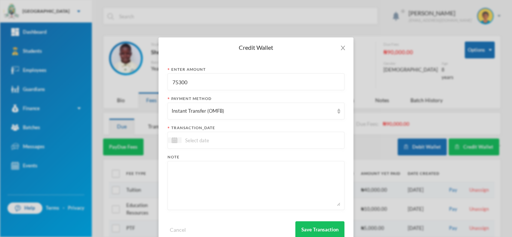
click at [225, 141] on input at bounding box center [212, 140] width 63 height 9
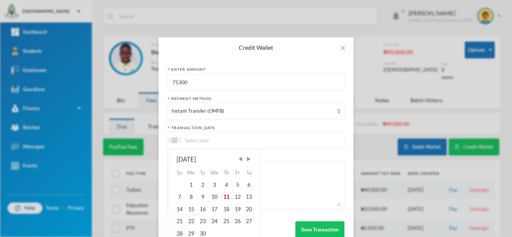
click at [222, 193] on div "11" at bounding box center [225, 197] width 11 height 12
type input "[DATE]"
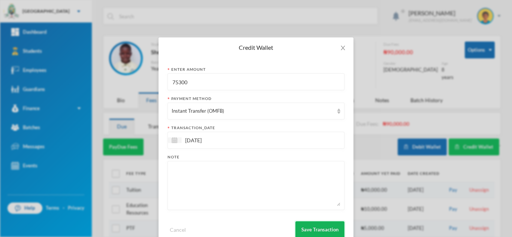
click at [302, 230] on button "Save Transaction" at bounding box center [319, 229] width 49 height 17
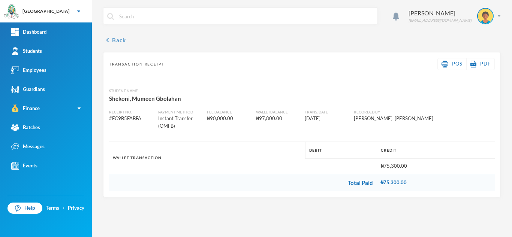
click at [126, 38] on button "chevron_left Back" at bounding box center [114, 40] width 23 height 9
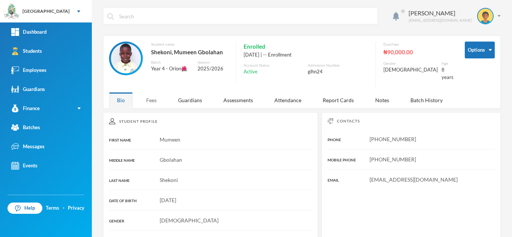
click at [151, 95] on div "Fees" at bounding box center [151, 100] width 26 height 16
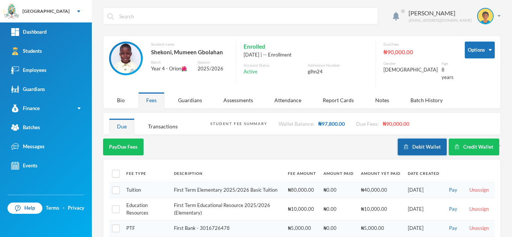
click at [419, 139] on button "Debit Wallet" at bounding box center [422, 147] width 49 height 17
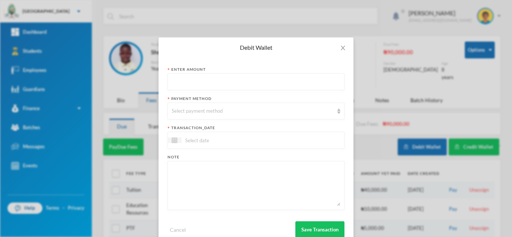
click at [248, 79] on input "text" at bounding box center [256, 82] width 169 height 17
type input "75300"
click at [246, 109] on div "Select payment method" at bounding box center [253, 111] width 162 height 7
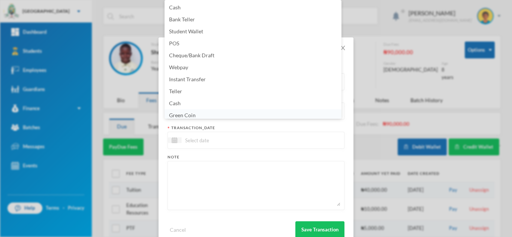
scroll to position [3, 0]
click at [245, 112] on li "Green Coin" at bounding box center [252, 113] width 177 height 12
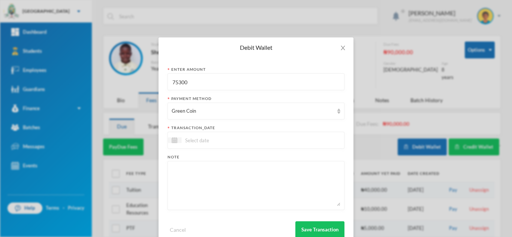
click at [223, 139] on input at bounding box center [212, 140] width 63 height 9
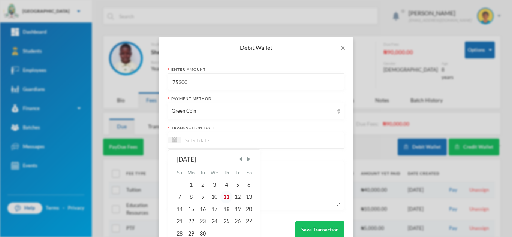
click at [226, 194] on div "11" at bounding box center [225, 197] width 11 height 12
type input "[DATE]"
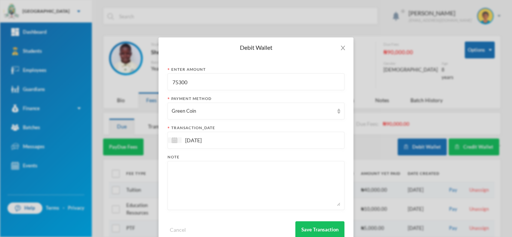
click at [226, 194] on textarea at bounding box center [256, 185] width 169 height 41
type textarea "books, 3pairs of socks"
click at [305, 226] on button "Save Transaction" at bounding box center [319, 229] width 49 height 17
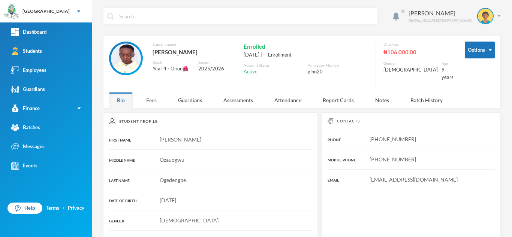
click at [154, 94] on div "Fees" at bounding box center [151, 100] width 26 height 16
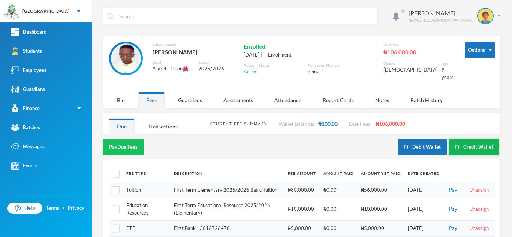
click at [460, 142] on button "Credit Wallet" at bounding box center [474, 147] width 51 height 17
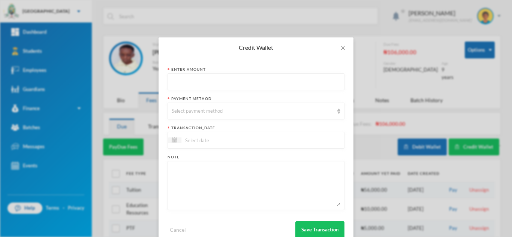
click at [220, 80] on input "text" at bounding box center [256, 82] width 169 height 17
type input "60250"
click at [226, 108] on div "Select payment method" at bounding box center [253, 111] width 162 height 7
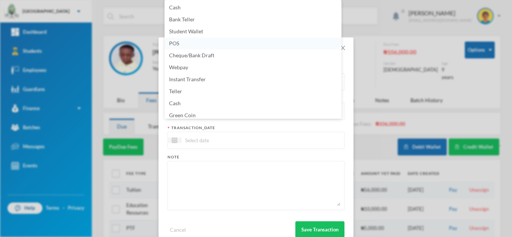
click at [189, 43] on li "POS" at bounding box center [252, 43] width 177 height 12
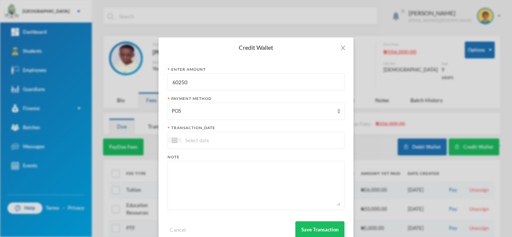
click at [231, 142] on input at bounding box center [212, 140] width 63 height 9
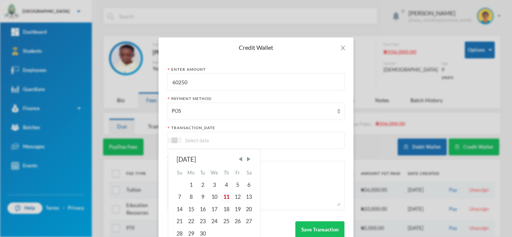
click at [224, 196] on div "11" at bounding box center [225, 197] width 11 height 12
type input "[DATE]"
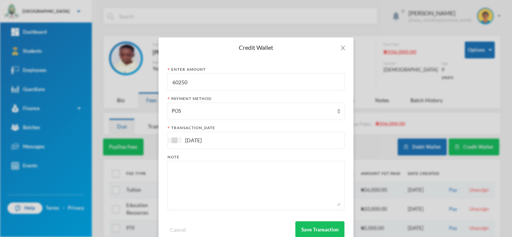
click at [224, 196] on textarea at bounding box center [256, 185] width 169 height 41
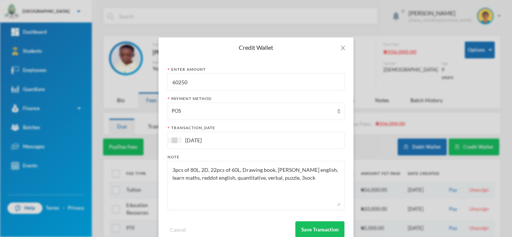
type textarea "3pcs of 80L, 2D, 22pcs of 60L, Drawing book, [PERSON_NAME] english, learn maths…"
drag, startPoint x: 287, startPoint y: 184, endPoint x: 165, endPoint y: 166, distance: 123.0
click at [167, 166] on div "3pcs of 80L, 2D, 22pcs of 60L, Drawing book, [PERSON_NAME] english, learn maths…" at bounding box center [255, 185] width 177 height 49
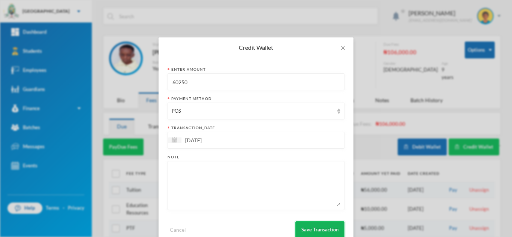
click at [312, 232] on button "Save Transaction" at bounding box center [319, 229] width 49 height 17
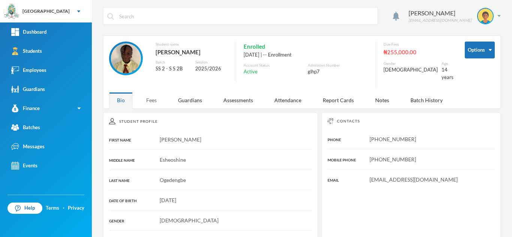
click at [152, 92] on div "Fees" at bounding box center [151, 100] width 26 height 16
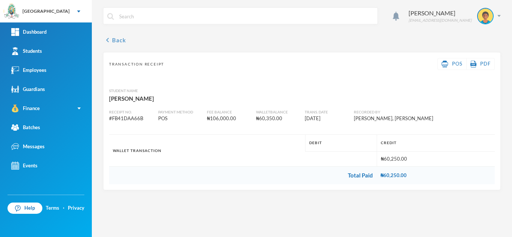
click at [121, 38] on button "chevron_left Back" at bounding box center [114, 40] width 23 height 9
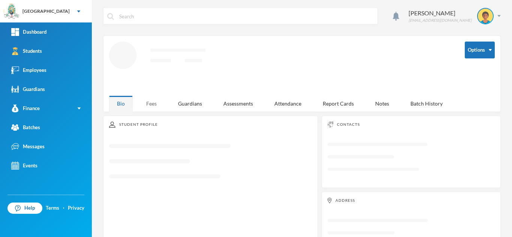
click at [151, 103] on div "Fees" at bounding box center [151, 104] width 26 height 16
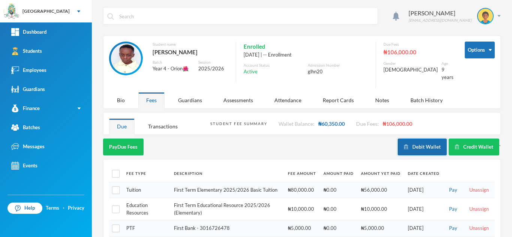
click at [408, 139] on button "Debit Wallet" at bounding box center [422, 147] width 49 height 17
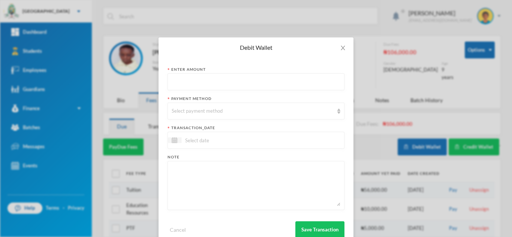
click at [224, 199] on textarea at bounding box center [256, 185] width 169 height 41
paste textarea "3pcs of 80L, 2D, 22pcs of 60L, Drawing book, collins english, learn maths, redd…"
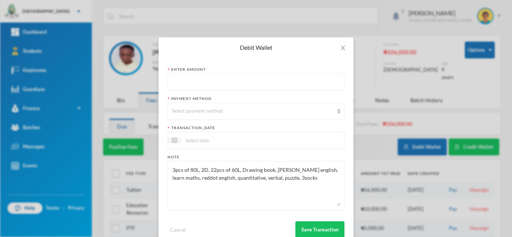
type textarea "3pcs of 80L, 2D, 22pcs of 60L, Drawing book, collins english, learn maths, redd…"
click at [214, 82] on input "text" at bounding box center [256, 82] width 169 height 17
type input "60250"
click at [221, 112] on div "Select payment method" at bounding box center [253, 111] width 162 height 7
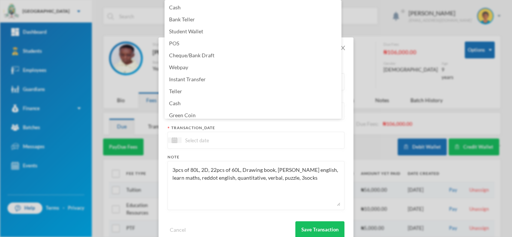
scroll to position [3, 0]
click at [221, 113] on li "Green Coin" at bounding box center [252, 113] width 177 height 12
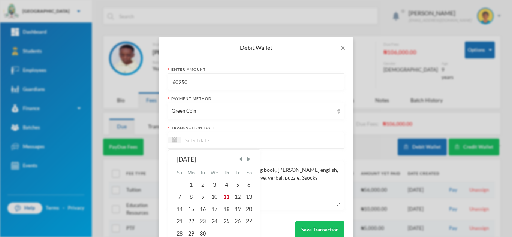
click at [211, 138] on input at bounding box center [212, 140] width 63 height 9
click at [226, 194] on div "11" at bounding box center [225, 197] width 11 height 12
type input "[DATE]"
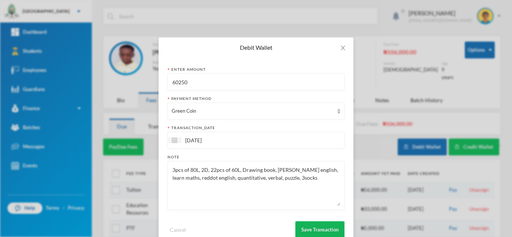
click at [308, 229] on button "Save Transaction" at bounding box center [319, 229] width 49 height 17
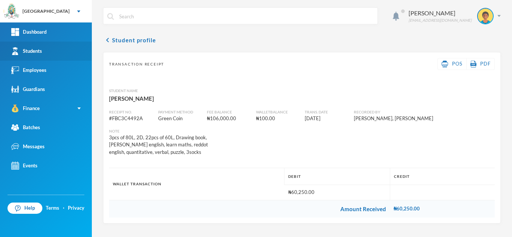
click at [58, 46] on link "Students" at bounding box center [46, 51] width 92 height 19
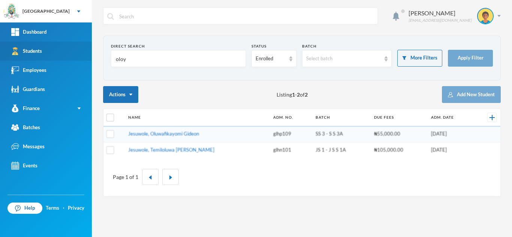
drag, startPoint x: 143, startPoint y: 56, endPoint x: 87, endPoint y: 43, distance: 57.3
click at [88, 43] on div "Greenland Hall Your Bluebic Account Greenland Hall Add a New School Dashboard S…" at bounding box center [256, 118] width 512 height 237
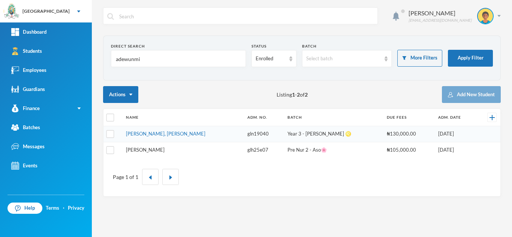
type input "adewunmi"
click at [156, 149] on link "Adewunmi, Solomon Diekololaoluwa" at bounding box center [145, 150] width 39 height 6
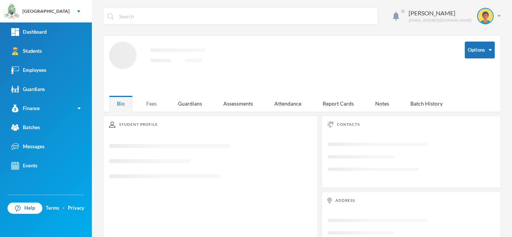
click at [154, 100] on div "Fees" at bounding box center [151, 104] width 26 height 16
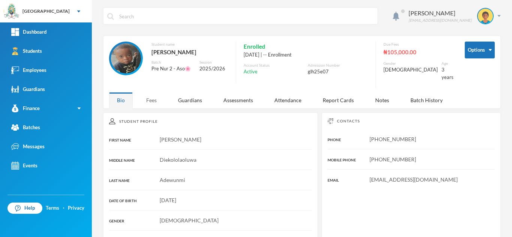
click at [149, 100] on div "Fees" at bounding box center [151, 100] width 26 height 16
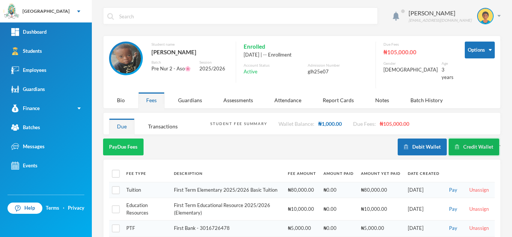
click at [465, 146] on button "Credit Wallet" at bounding box center [474, 147] width 51 height 17
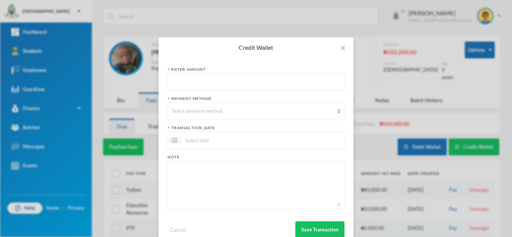
click at [238, 80] on input "text" at bounding box center [256, 82] width 169 height 17
type input "26000"
click at [218, 114] on div "Select payment method" at bounding box center [253, 111] width 162 height 7
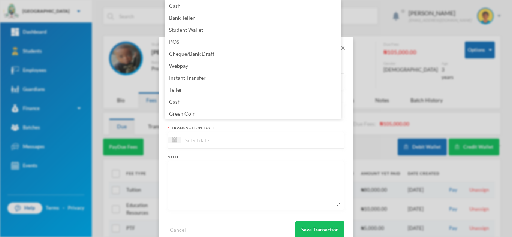
scroll to position [76, 0]
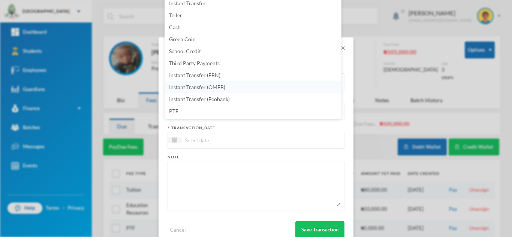
click at [231, 83] on li "Instant Transfer (OMFB)" at bounding box center [252, 87] width 177 height 12
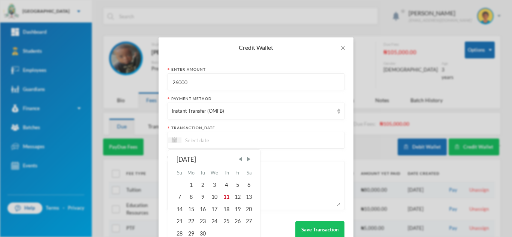
click at [229, 142] on input at bounding box center [212, 140] width 63 height 9
click at [221, 202] on div "11" at bounding box center [225, 197] width 11 height 12
type input "[DATE]"
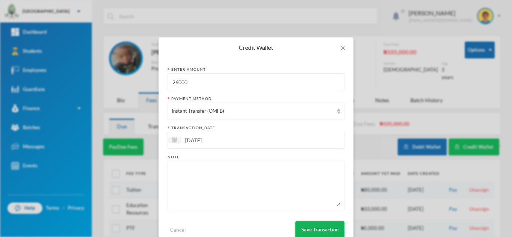
click at [307, 226] on button "Save Transaction" at bounding box center [319, 229] width 49 height 17
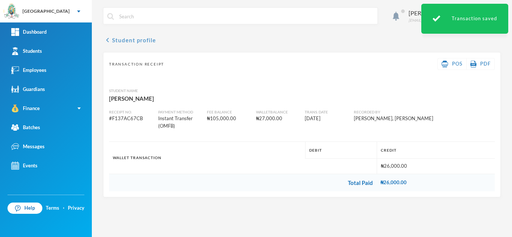
click at [139, 36] on button "chevron_left Student profile" at bounding box center [129, 40] width 53 height 9
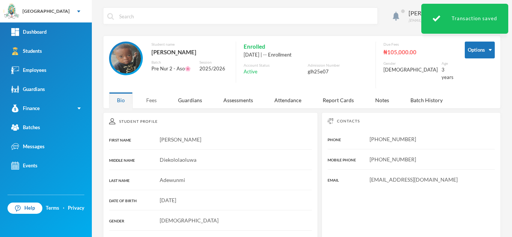
click at [149, 106] on div "Fees" at bounding box center [151, 100] width 26 height 16
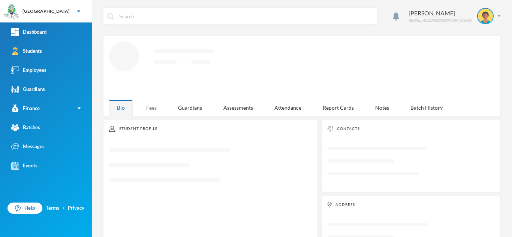
click at [151, 105] on div "Aderogba Olumide olumide.aderogba@greenlandhall.org Loading interface... Bio Fe…" at bounding box center [302, 118] width 420 height 237
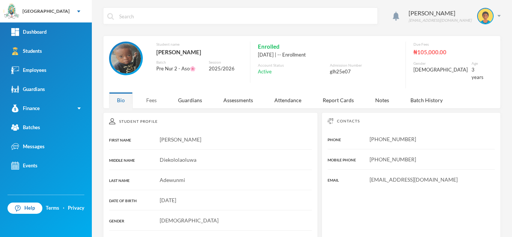
click at [158, 95] on div "Fees" at bounding box center [151, 100] width 26 height 16
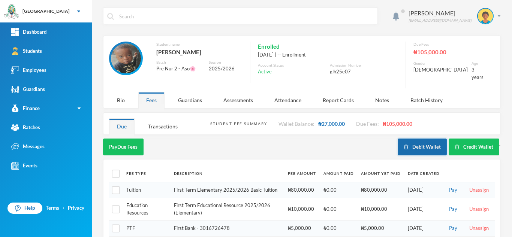
click at [414, 139] on button "Debit Wallet" at bounding box center [422, 147] width 49 height 17
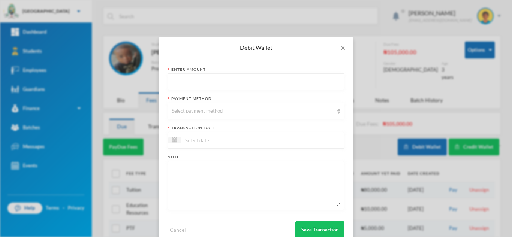
click at [185, 87] on input "text" at bounding box center [256, 82] width 169 height 17
type input "26200"
click at [199, 113] on div "Select payment method" at bounding box center [253, 111] width 162 height 7
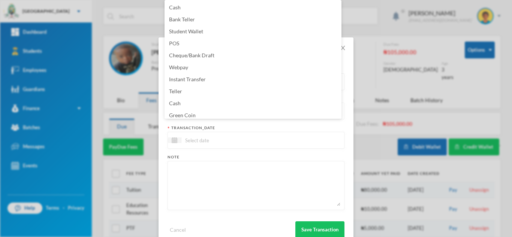
scroll to position [9, 0]
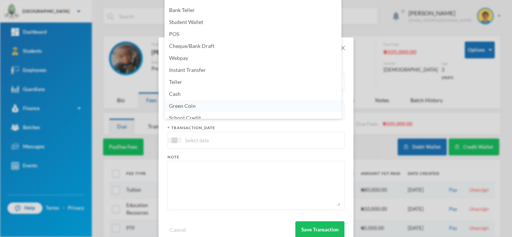
click at [196, 102] on li "Green Coin" at bounding box center [252, 106] width 177 height 12
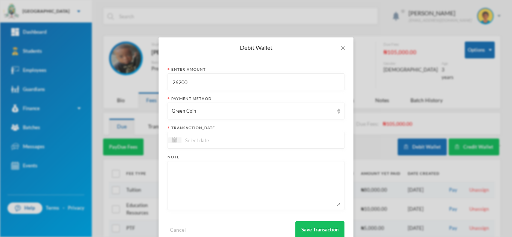
click at [201, 139] on input at bounding box center [212, 140] width 63 height 9
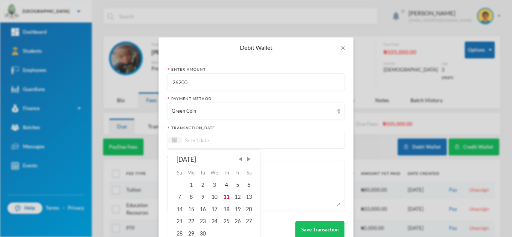
click at [223, 196] on div "11" at bounding box center [225, 197] width 11 height 12
type input "[DATE]"
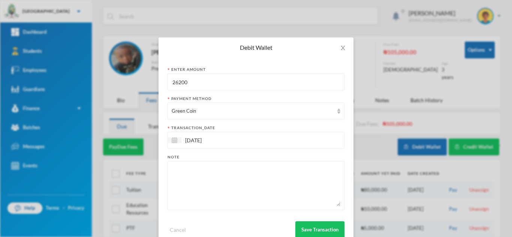
click at [215, 182] on textarea at bounding box center [256, 185] width 169 height 41
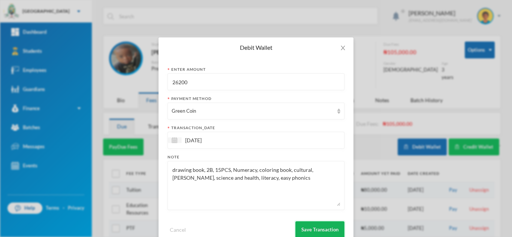
type textarea "drawing book, 2B, 15PCS, Numeracy, coloring book, cultural, nelson, science and…"
click at [322, 230] on button "Save Transaction" at bounding box center [319, 229] width 49 height 17
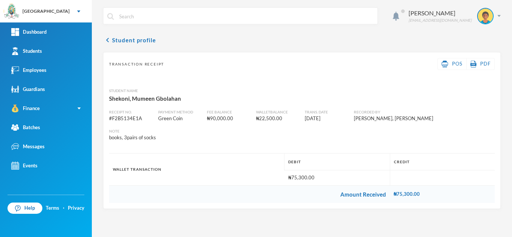
click at [48, 54] on link "Students" at bounding box center [46, 51] width 92 height 19
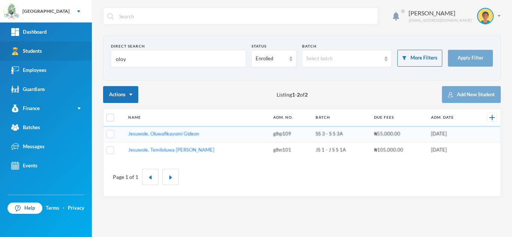
drag, startPoint x: 143, startPoint y: 57, endPoint x: 84, endPoint y: 57, distance: 59.2
click at [85, 57] on div "Greenland Hall Your Bluebic Account Greenland Hall Add a New School Dashboard S…" at bounding box center [256, 118] width 512 height 237
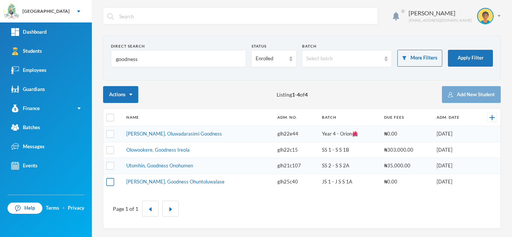
type input "goodness"
click at [109, 182] on input "checkbox" at bounding box center [110, 182] width 8 height 8
checkbox input "true"
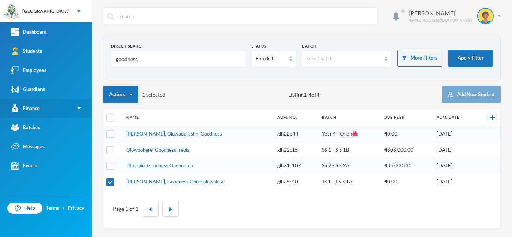
click at [60, 105] on link "Finance" at bounding box center [46, 108] width 92 height 19
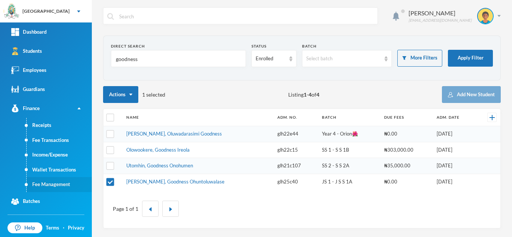
click at [67, 185] on link "Fee Management" at bounding box center [59, 184] width 65 height 15
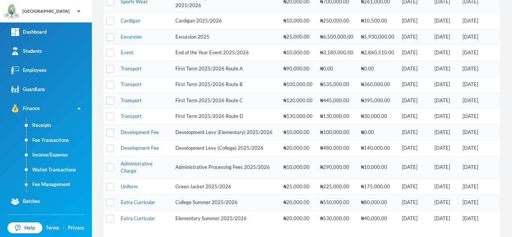
scroll to position [254, 0]
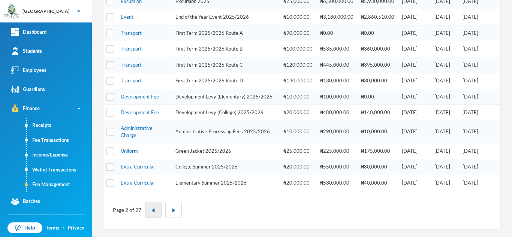
click at [155, 206] on button "button" at bounding box center [153, 210] width 16 height 16
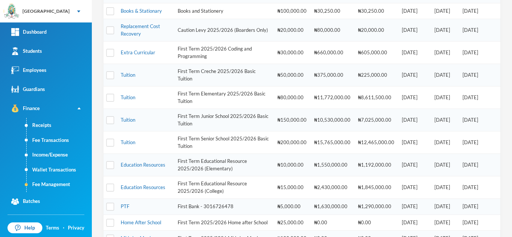
scroll to position [174, 0]
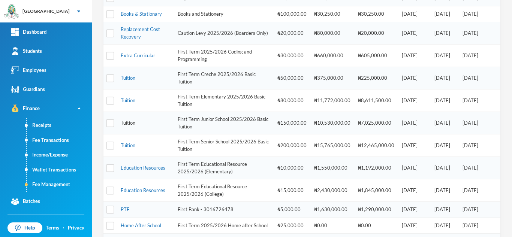
click at [130, 123] on link "Tuition" at bounding box center [128, 123] width 15 height 6
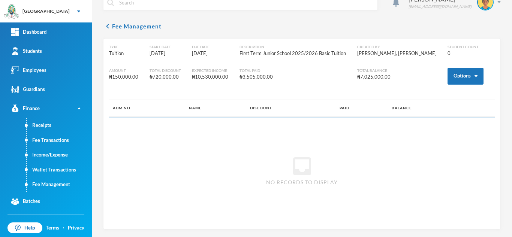
scroll to position [14, 0]
click at [459, 74] on button "Options" at bounding box center [465, 76] width 36 height 17
click at [425, 110] on button "Assign to ( 1 ) selected students" at bounding box center [437, 108] width 67 height 13
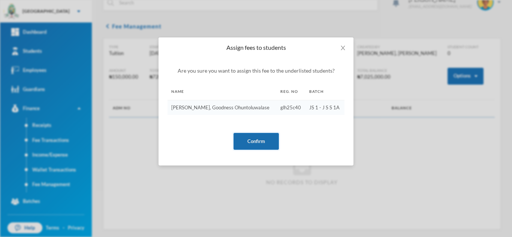
click at [257, 141] on button "Confirm" at bounding box center [255, 141] width 45 height 17
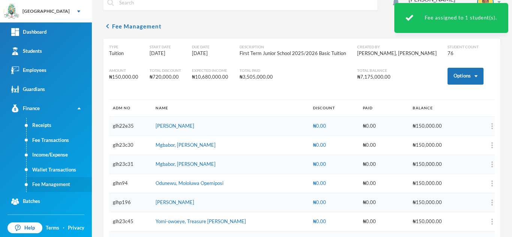
click at [57, 183] on link "Fee Management" at bounding box center [59, 184] width 65 height 15
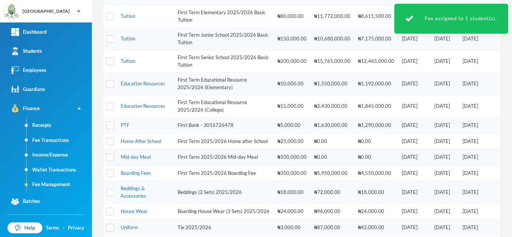
scroll to position [332, 0]
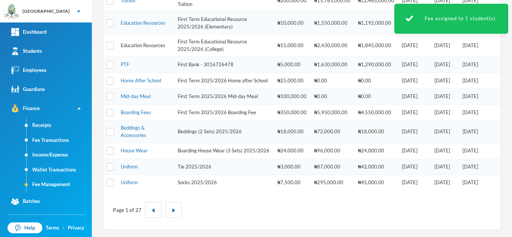
click at [126, 42] on link "Education Resources" at bounding box center [143, 45] width 45 height 6
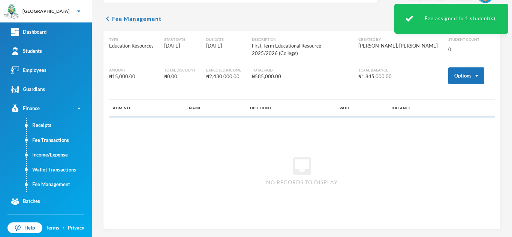
scroll to position [14, 0]
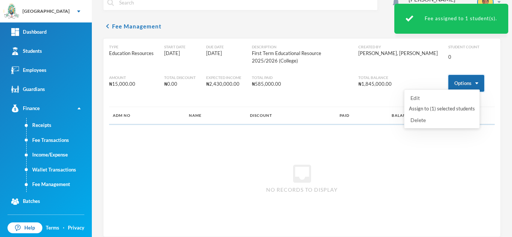
click at [456, 75] on button "Options" at bounding box center [466, 83] width 36 height 17
click at [438, 108] on button "Assign to ( 1 ) selected students" at bounding box center [441, 108] width 67 height 13
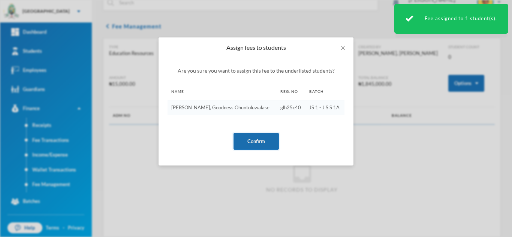
click at [253, 143] on button "Confirm" at bounding box center [255, 141] width 45 height 17
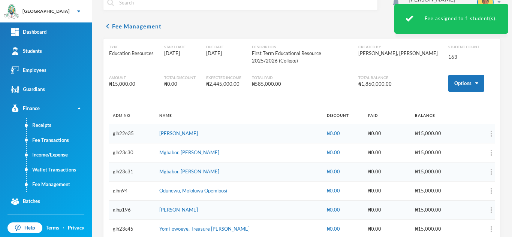
click at [49, 183] on link "Fee Management" at bounding box center [59, 184] width 65 height 15
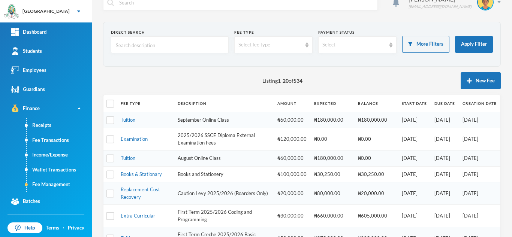
scroll to position [221, 0]
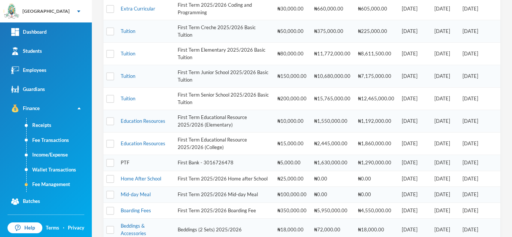
click at [125, 161] on link "PTF" at bounding box center [125, 163] width 9 height 6
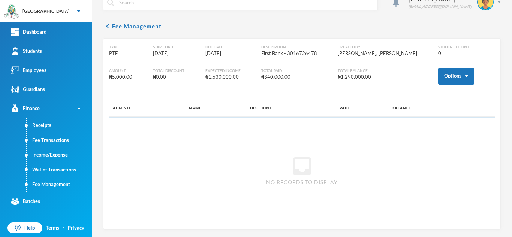
scroll to position [14, 0]
click at [449, 75] on button "Options" at bounding box center [456, 76] width 36 height 17
click at [416, 108] on button "Assign to ( 1 ) selected students" at bounding box center [428, 108] width 67 height 13
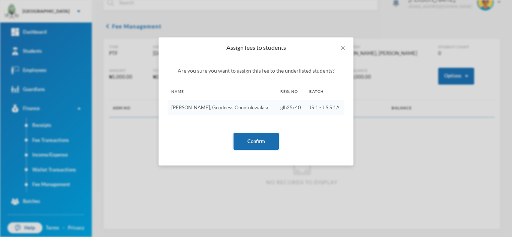
click at [235, 135] on button "Confirm" at bounding box center [255, 141] width 45 height 17
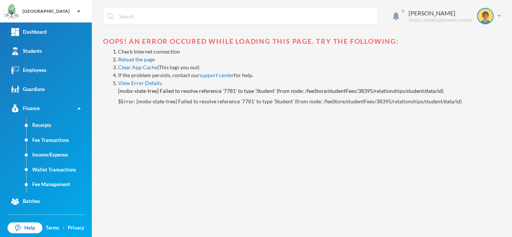
scroll to position [0, 0]
click at [53, 185] on link "Fee Management" at bounding box center [59, 184] width 65 height 15
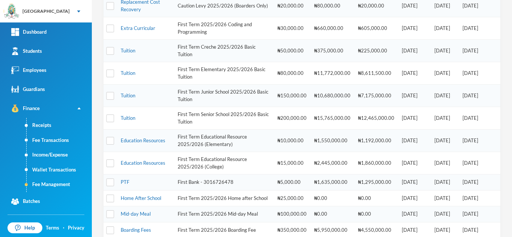
scroll to position [332, 0]
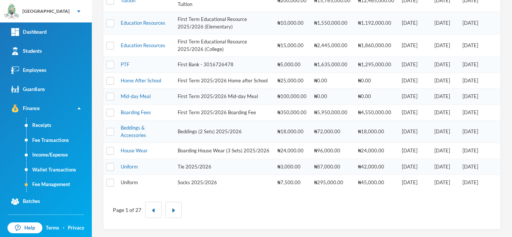
click at [124, 182] on link "Uniform" at bounding box center [129, 182] width 17 height 6
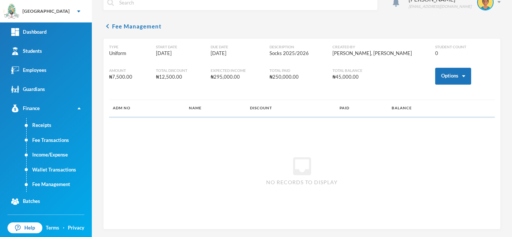
scroll to position [14, 0]
click at [451, 72] on button "Options" at bounding box center [453, 76] width 36 height 17
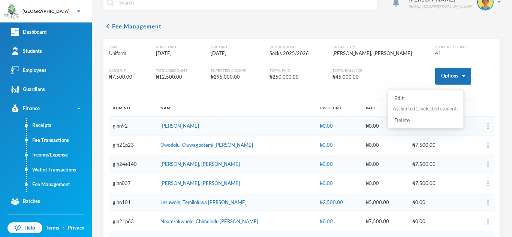
click at [415, 109] on button "Assign to ( 1 ) selected students" at bounding box center [425, 108] width 67 height 13
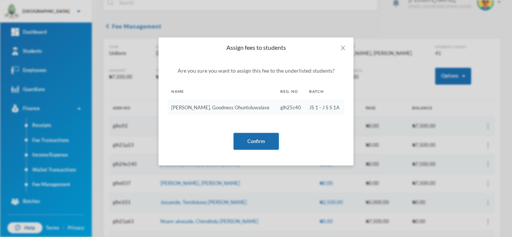
click at [248, 139] on button "Confirm" at bounding box center [255, 141] width 45 height 17
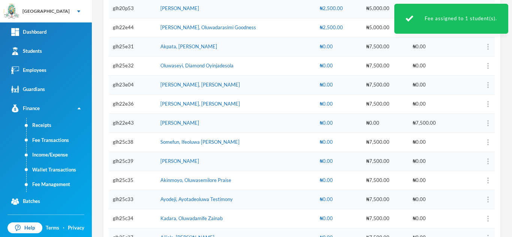
scroll to position [694, 0]
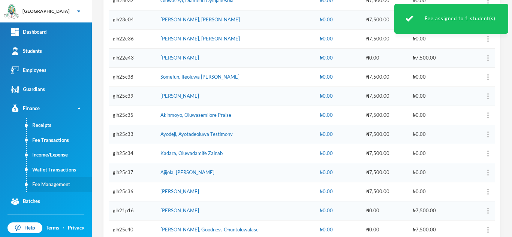
click at [48, 182] on link "Fee Management" at bounding box center [59, 184] width 65 height 15
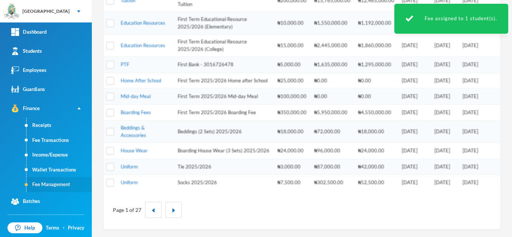
scroll to position [332, 0]
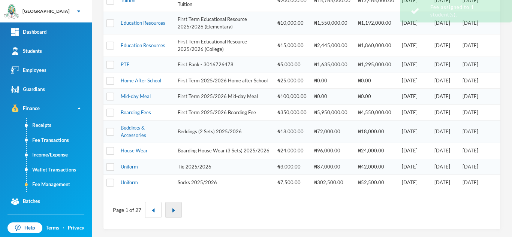
click at [173, 210] on img "button" at bounding box center [173, 210] width 4 height 4
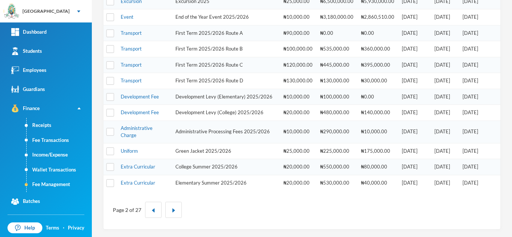
scroll to position [47, 0]
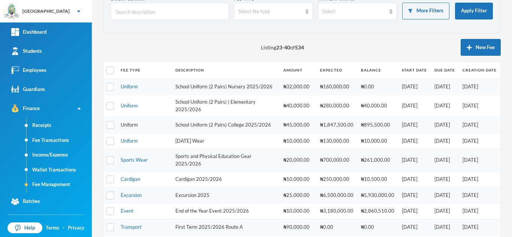
click at [129, 128] on link "Uniform" at bounding box center [129, 125] width 17 height 6
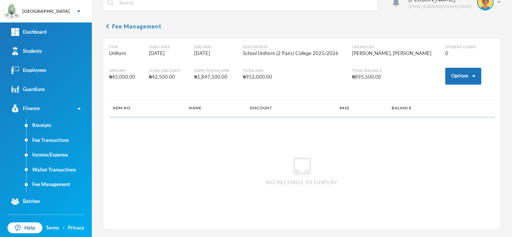
scroll to position [14, 0]
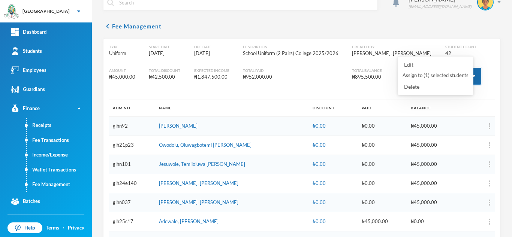
click at [456, 73] on button "Assign to ( 1 ) selected students" at bounding box center [435, 75] width 67 height 13
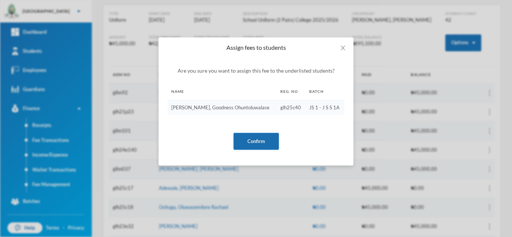
click at [263, 135] on button "Confirm" at bounding box center [255, 141] width 45 height 17
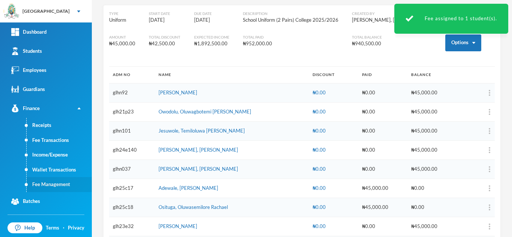
click at [40, 180] on link "Fee Management" at bounding box center [59, 184] width 65 height 15
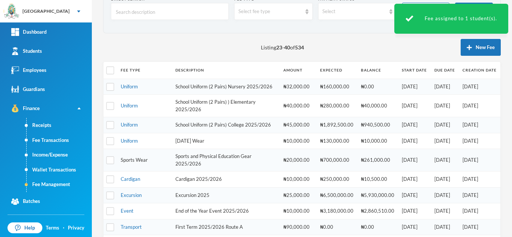
click at [135, 163] on link "Sports Wear" at bounding box center [134, 160] width 27 height 6
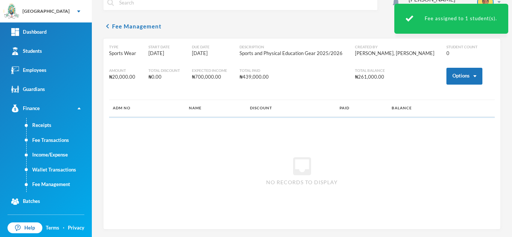
scroll to position [14, 0]
click at [456, 79] on button "Options" at bounding box center [464, 76] width 36 height 17
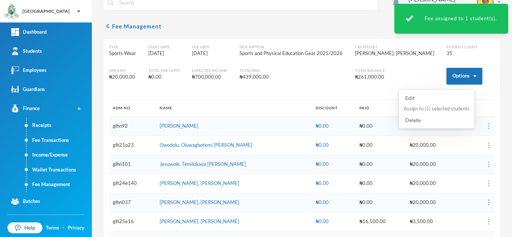
click at [440, 105] on button "Assign to ( 1 ) selected students" at bounding box center [436, 108] width 67 height 13
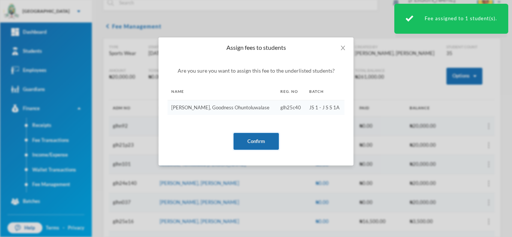
click at [249, 136] on button "Confirm" at bounding box center [255, 141] width 45 height 17
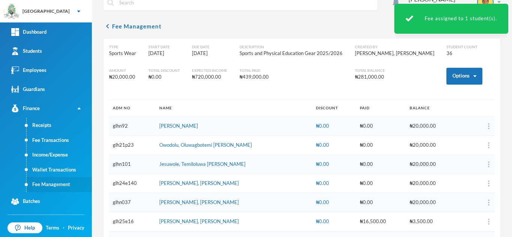
click at [45, 184] on link "Fee Management" at bounding box center [59, 184] width 65 height 15
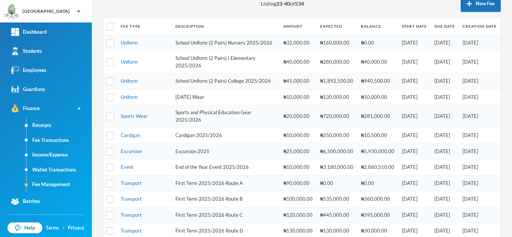
scroll to position [93, 0]
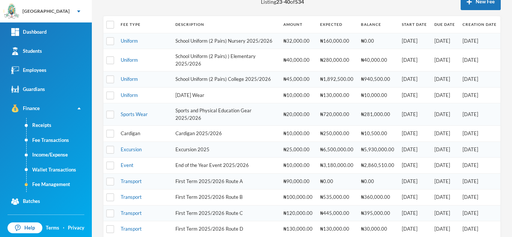
click at [133, 136] on link "Cardigan" at bounding box center [130, 133] width 19 height 6
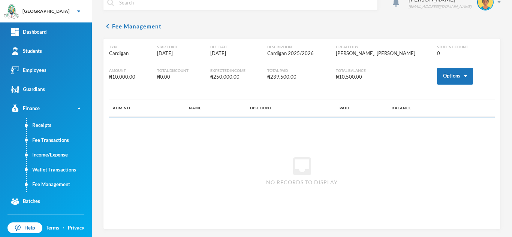
scroll to position [14, 0]
click at [445, 71] on button "Options" at bounding box center [455, 76] width 36 height 17
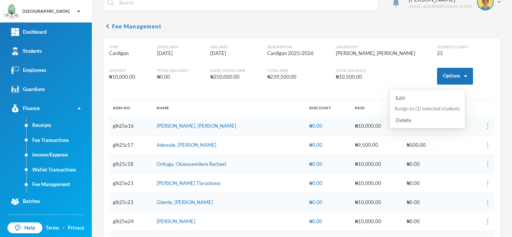
click at [410, 108] on button "Assign to ( 1 ) selected students" at bounding box center [426, 108] width 67 height 13
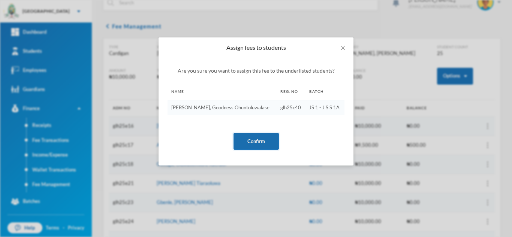
click at [260, 143] on button "Confirm" at bounding box center [255, 141] width 45 height 17
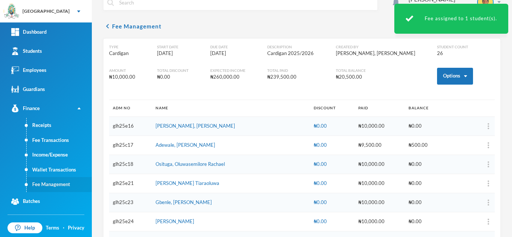
click at [58, 181] on link "Fee Management" at bounding box center [59, 184] width 65 height 15
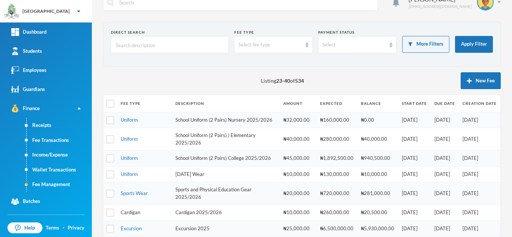
click at [132, 215] on link "Cardigan" at bounding box center [130, 212] width 19 height 6
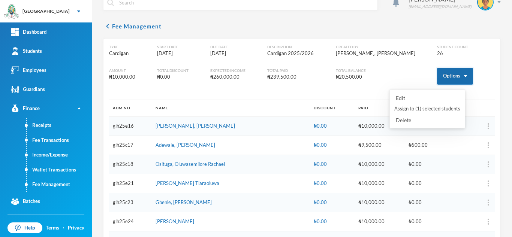
click at [453, 76] on button "Options" at bounding box center [455, 76] width 36 height 17
click at [415, 110] on button "Assign to ( 1 ) selected students" at bounding box center [426, 108] width 67 height 13
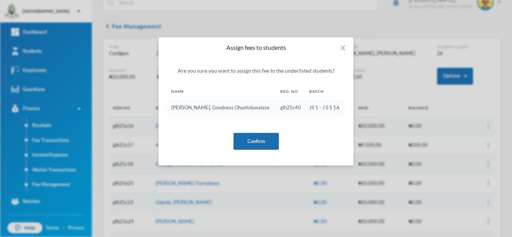
click at [259, 138] on button "Confirm" at bounding box center [255, 141] width 45 height 17
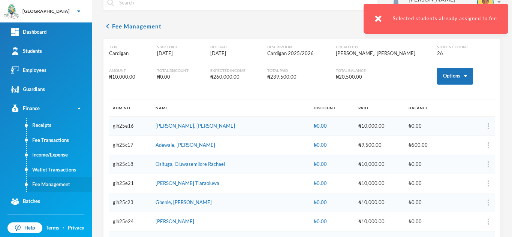
click at [62, 182] on link "Fee Management" at bounding box center [59, 184] width 65 height 15
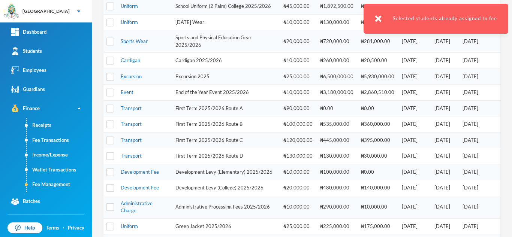
scroll to position [158, 0]
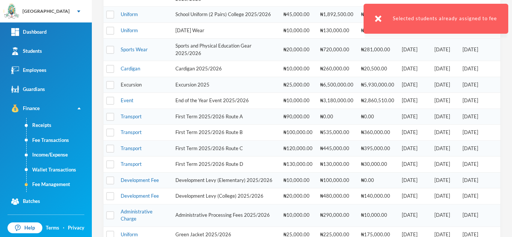
click at [134, 88] on link "Excursion" at bounding box center [131, 85] width 21 height 6
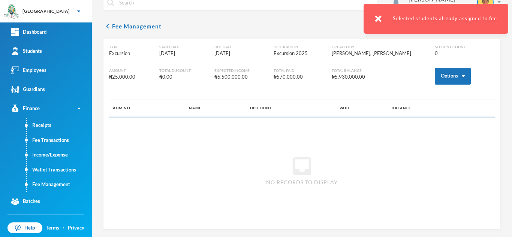
scroll to position [14, 0]
click at [435, 79] on button "Options" at bounding box center [453, 76] width 36 height 17
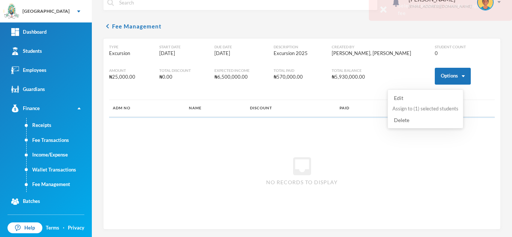
click at [423, 107] on button "Assign to ( 1 ) selected students" at bounding box center [425, 108] width 67 height 13
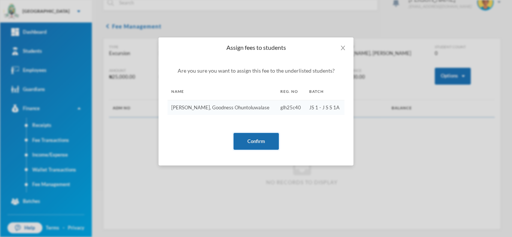
click at [257, 139] on button "Confirm" at bounding box center [255, 141] width 45 height 17
click at [52, 181] on div "Assign fees to students Are you sure you want to assign this fee to the underli…" at bounding box center [256, 118] width 512 height 237
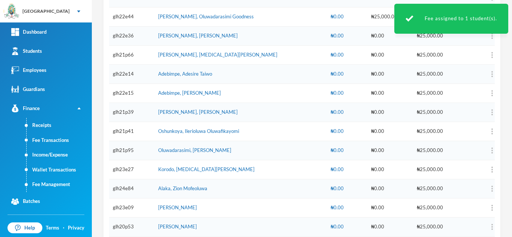
scroll to position [4894, 0]
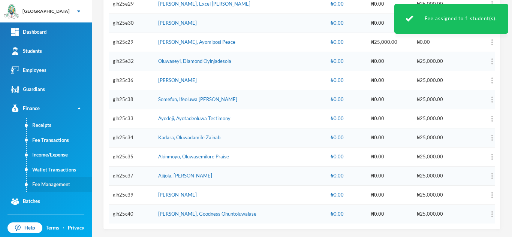
click at [53, 181] on link "Fee Management" at bounding box center [59, 184] width 65 height 15
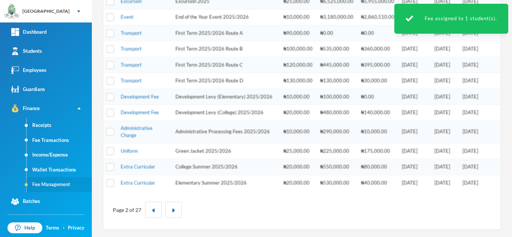
scroll to position [254, 0]
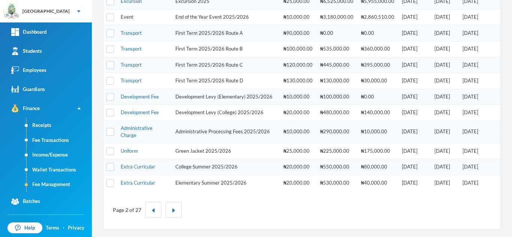
click at [130, 14] on link "Event" at bounding box center [127, 17] width 13 height 6
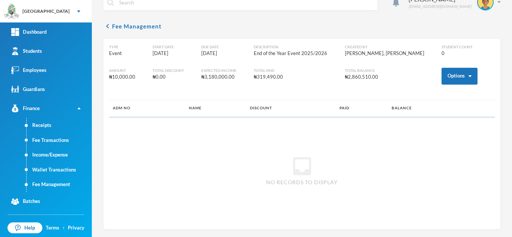
scroll to position [14, 0]
click at [449, 75] on button "Options" at bounding box center [459, 76] width 36 height 17
click at [424, 109] on button "Assign to ( 1 ) selected students" at bounding box center [431, 108] width 67 height 13
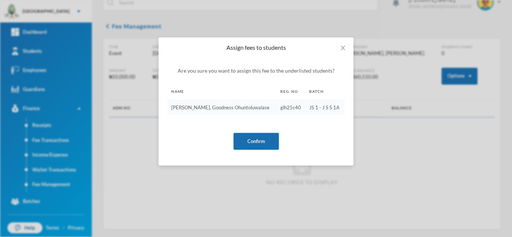
click at [254, 135] on button "Confirm" at bounding box center [255, 141] width 45 height 17
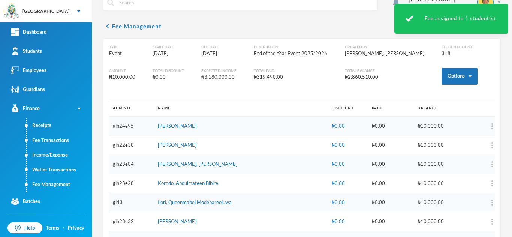
click at [59, 186] on link "Fee Management" at bounding box center [59, 184] width 65 height 15
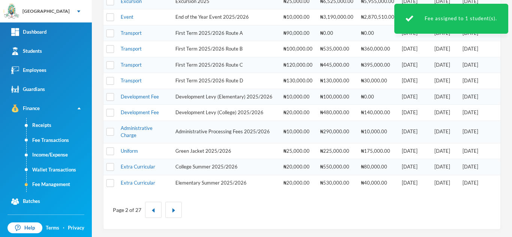
scroll to position [248, 0]
click at [143, 115] on link "Development Fee" at bounding box center [140, 112] width 38 height 6
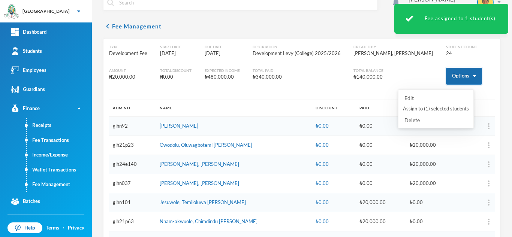
click at [452, 79] on button "Options" at bounding box center [464, 76] width 36 height 17
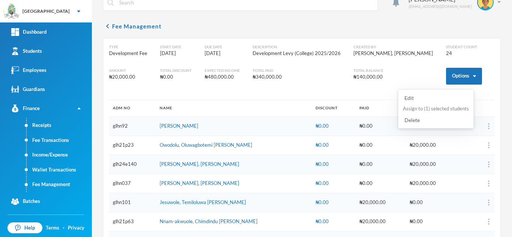
click at [432, 110] on button "Assign to ( 1 ) selected students" at bounding box center [435, 108] width 67 height 13
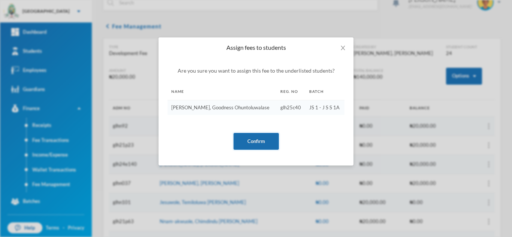
click at [254, 137] on button "Confirm" at bounding box center [255, 141] width 45 height 17
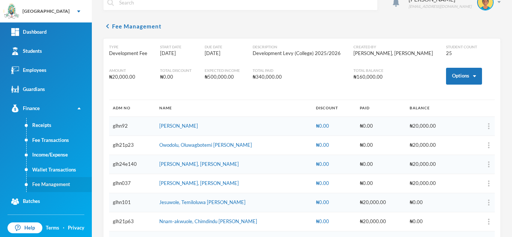
click at [54, 185] on link "Fee Management" at bounding box center [59, 184] width 65 height 15
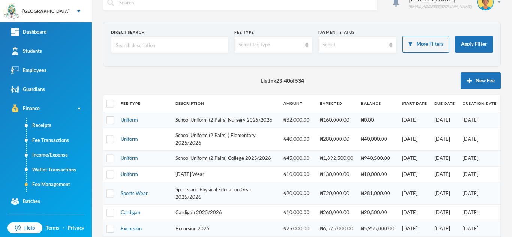
scroll to position [254, 0]
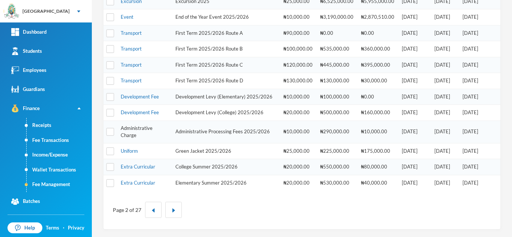
click at [143, 129] on link "Administrative Charge" at bounding box center [137, 131] width 32 height 13
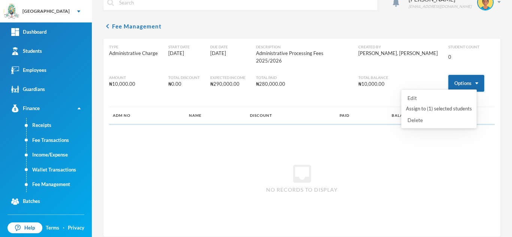
click at [457, 77] on button "Options" at bounding box center [466, 83] width 36 height 17
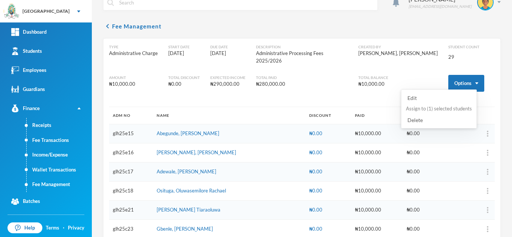
click at [434, 105] on button "Assign to ( 1 ) selected students" at bounding box center [438, 108] width 67 height 13
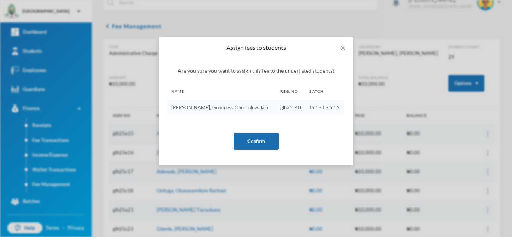
click at [242, 142] on button "Confirm" at bounding box center [255, 141] width 45 height 17
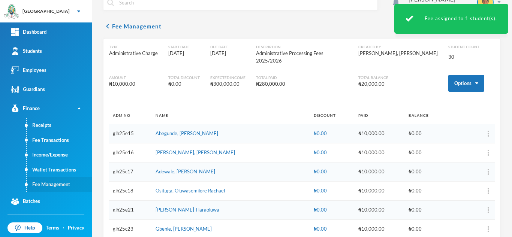
click at [66, 185] on link "Fee Management" at bounding box center [59, 184] width 65 height 15
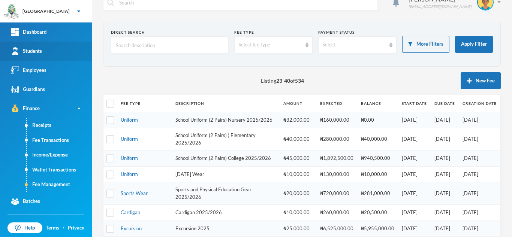
click at [68, 52] on link "Students" at bounding box center [46, 51] width 92 height 19
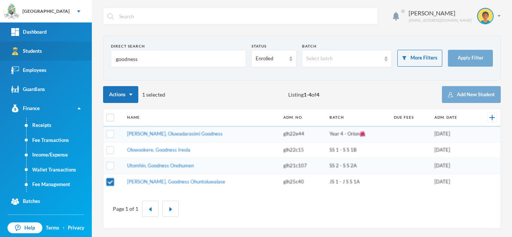
drag, startPoint x: 146, startPoint y: 60, endPoint x: 81, endPoint y: 52, distance: 65.3
click at [81, 52] on div "Greenland Hall Your Bluebic Account Greenland Hall Add a New School Dashboard S…" at bounding box center [256, 118] width 512 height 237
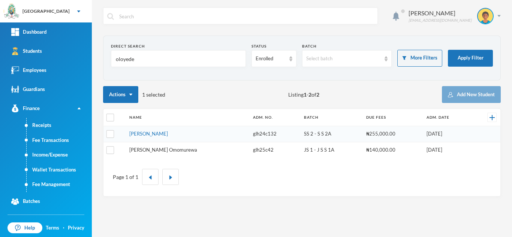
type input "oloyede"
click at [165, 150] on link "Oloyede, Tamilore Omomurewa" at bounding box center [163, 150] width 68 height 6
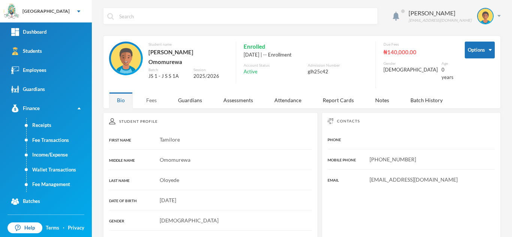
click at [147, 99] on div "Fees" at bounding box center [151, 100] width 26 height 16
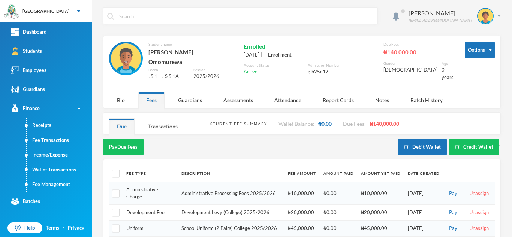
click at [505, 168] on div "Aderogba Olumide olumide.aderogba@greenlandhall.org Options Student name Oloyed…" at bounding box center [302, 118] width 420 height 237
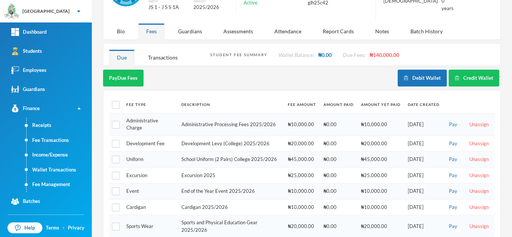
scroll to position [77, 0]
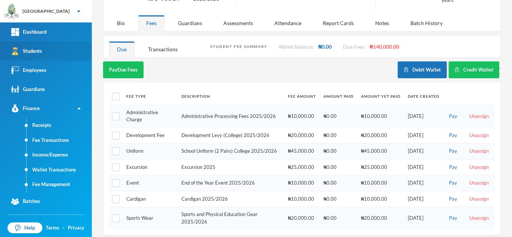
click at [47, 45] on link "Students" at bounding box center [46, 51] width 92 height 19
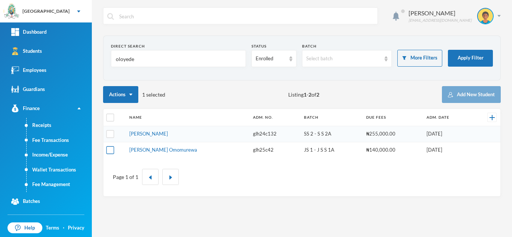
click at [114, 147] on input "checkbox" at bounding box center [110, 150] width 8 height 8
checkbox input "true"
click at [111, 121] on input "checkbox" at bounding box center [110, 118] width 8 height 8
checkbox input "true"
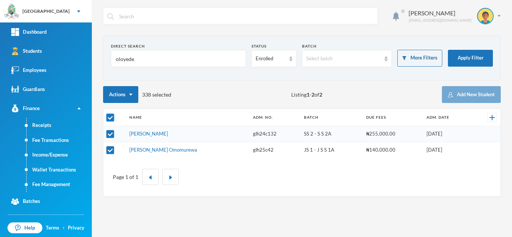
click at [111, 121] on input "checkbox" at bounding box center [110, 118] width 8 height 8
checkbox input "false"
click at [108, 155] on td at bounding box center [114, 150] width 22 height 16
click at [110, 150] on input "checkbox" at bounding box center [110, 150] width 8 height 8
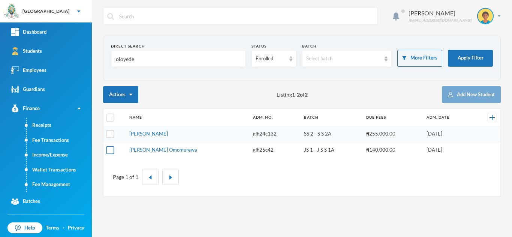
checkbox input "true"
click at [60, 185] on link "Fee Management" at bounding box center [59, 184] width 65 height 15
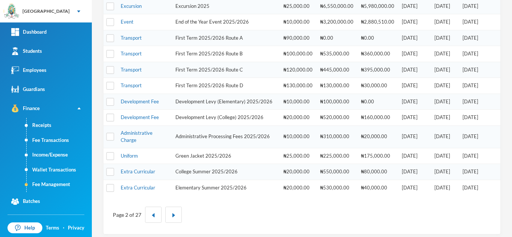
scroll to position [238, 0]
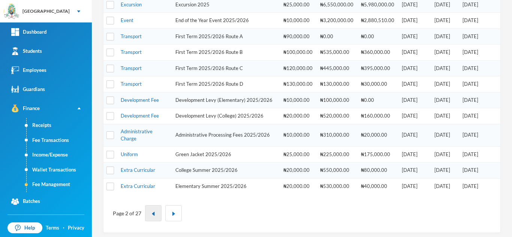
click at [153, 216] on img "button" at bounding box center [153, 214] width 4 height 4
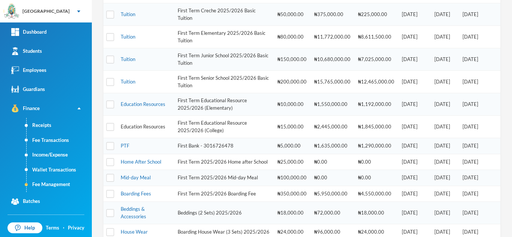
click at [151, 125] on link "Education Resources" at bounding box center [143, 127] width 45 height 6
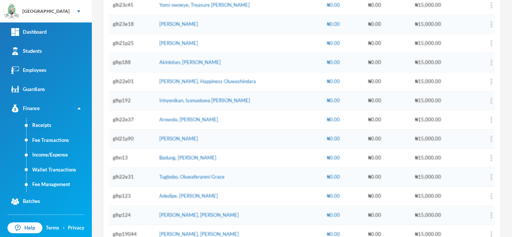
scroll to position [31, 0]
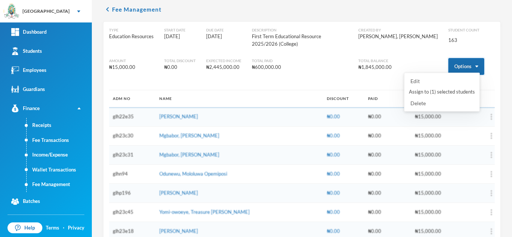
click at [448, 65] on button "Options" at bounding box center [466, 66] width 36 height 17
click at [425, 89] on button "Assign to ( 1 ) selected students" at bounding box center [441, 91] width 67 height 13
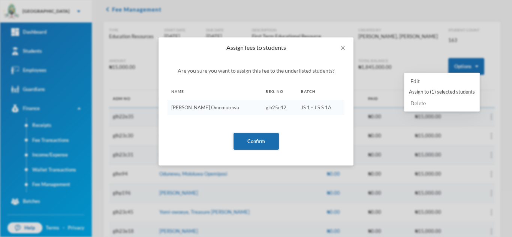
click at [244, 141] on button "Confirm" at bounding box center [255, 141] width 45 height 17
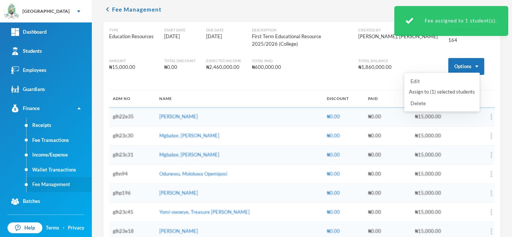
click at [45, 185] on link "Fee Management" at bounding box center [59, 184] width 65 height 15
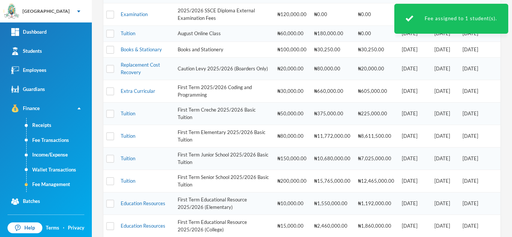
scroll to position [193, 0]
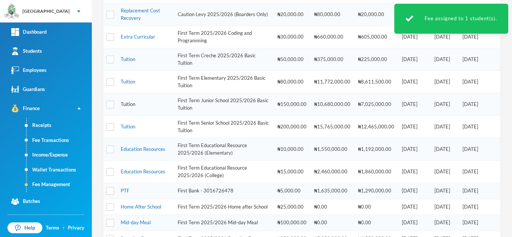
click at [131, 105] on link "Tuition" at bounding box center [128, 104] width 15 height 6
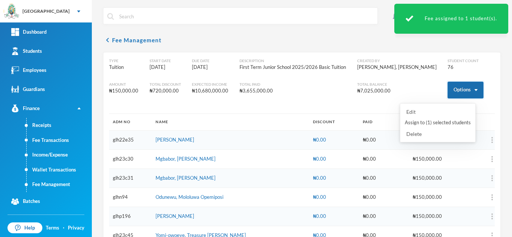
click at [447, 90] on button "Options" at bounding box center [465, 90] width 36 height 17
click at [428, 123] on button "Assign to ( 1 ) selected students" at bounding box center [437, 122] width 67 height 13
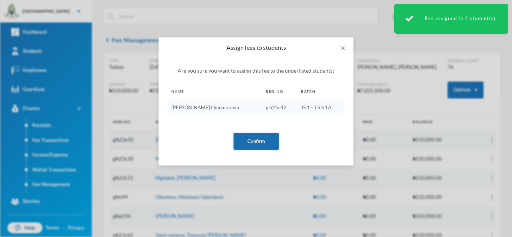
click at [247, 141] on button "Confirm" at bounding box center [255, 141] width 45 height 17
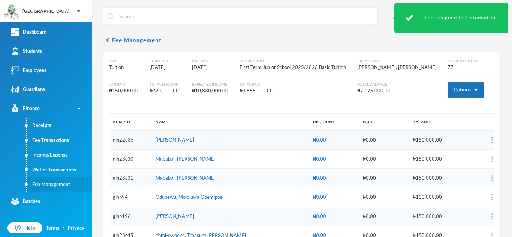
click at [59, 182] on link "Fee Management" at bounding box center [59, 184] width 65 height 15
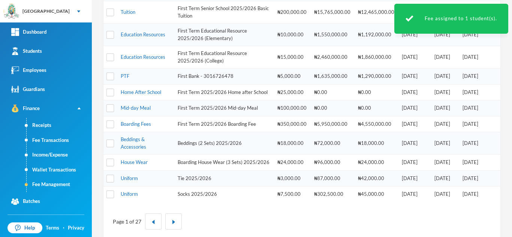
scroll to position [308, 0]
click at [131, 181] on link "Uniform" at bounding box center [129, 178] width 17 height 6
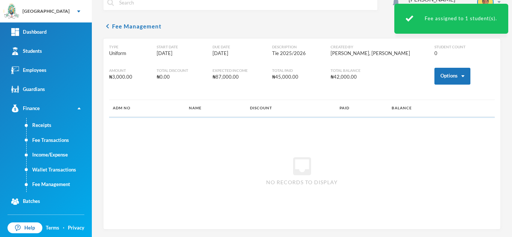
scroll to position [14, 0]
click at [436, 74] on button "Options" at bounding box center [452, 76] width 36 height 17
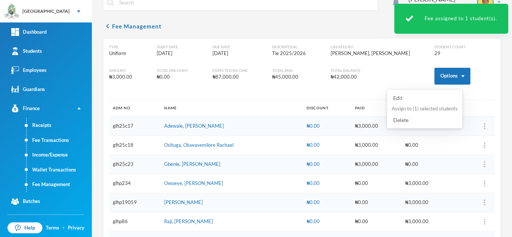
click at [421, 105] on button "Assign to ( 1 ) selected students" at bounding box center [424, 108] width 67 height 13
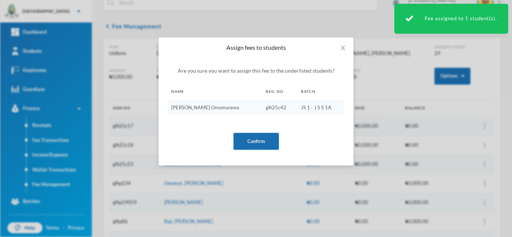
click at [248, 140] on button "Confirm" at bounding box center [255, 141] width 45 height 17
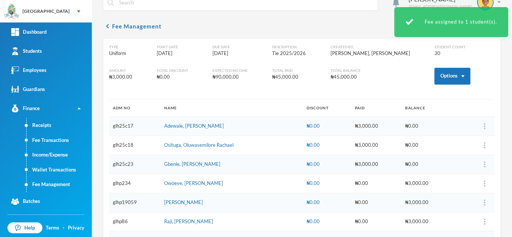
click at [51, 182] on link "Fee Management" at bounding box center [59, 184] width 65 height 15
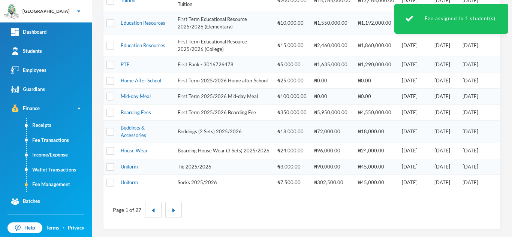
scroll to position [332, 0]
click at [124, 181] on link "Uniform" at bounding box center [129, 182] width 17 height 6
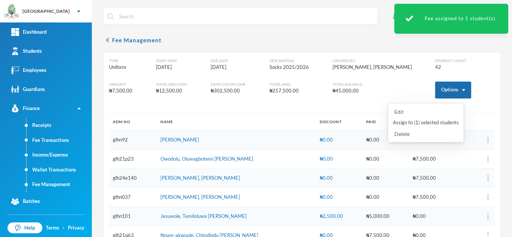
click at [447, 86] on button "Options" at bounding box center [453, 90] width 36 height 17
click at [408, 123] on button "Assign to ( 1 ) selected students" at bounding box center [425, 122] width 67 height 13
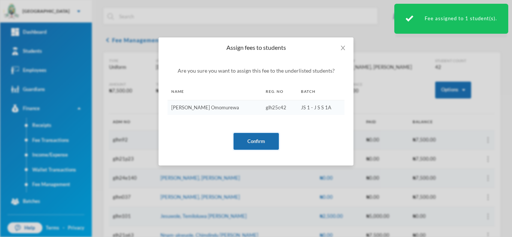
click at [263, 142] on button "Confirm" at bounding box center [255, 141] width 45 height 17
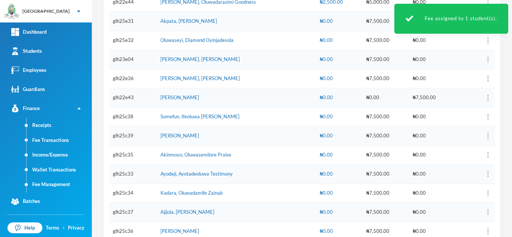
scroll to position [728, 0]
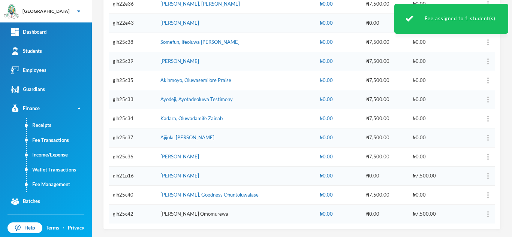
click at [193, 212] on link "Oloyede, Tamilore Omomurewa" at bounding box center [194, 214] width 68 height 6
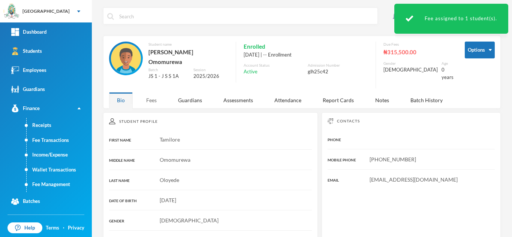
click at [151, 96] on div "Fees" at bounding box center [151, 100] width 26 height 16
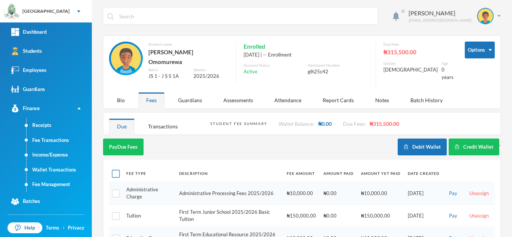
click at [113, 170] on input "checkbox" at bounding box center [116, 174] width 8 height 8
checkbox input "true"
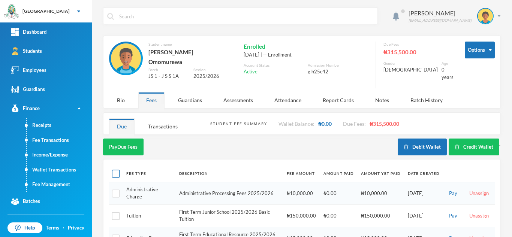
checkbox input "true"
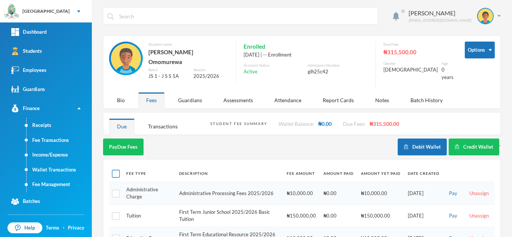
checkbox input "true"
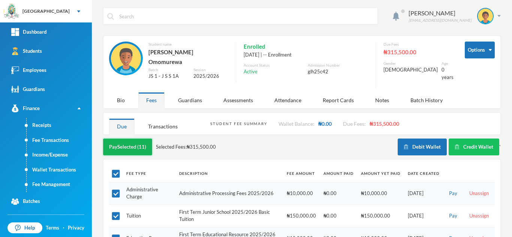
click at [134, 141] on button "Pay Selected (11)" at bounding box center [127, 147] width 49 height 17
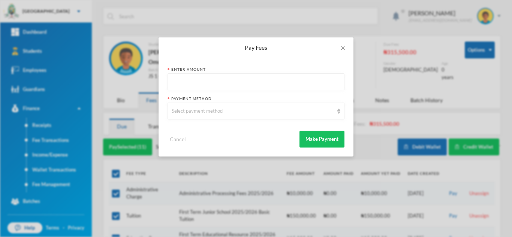
click at [198, 81] on input "text" at bounding box center [256, 82] width 169 height 17
type input "10000"
click at [196, 108] on div "Select payment method" at bounding box center [253, 111] width 162 height 7
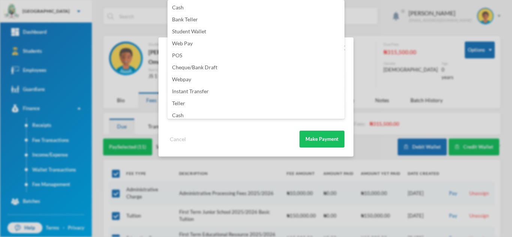
scroll to position [88, 0]
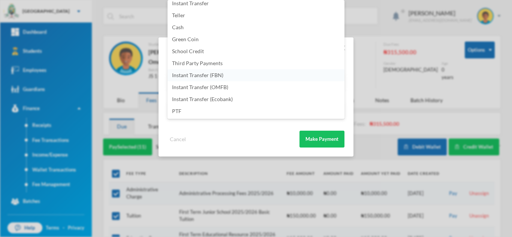
click at [226, 75] on li "Instant Transfer (FBN)" at bounding box center [255, 75] width 177 height 12
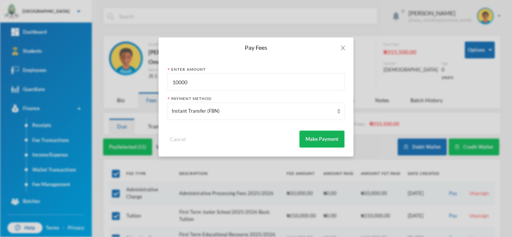
click at [304, 136] on button "Make Payment" at bounding box center [321, 139] width 45 height 17
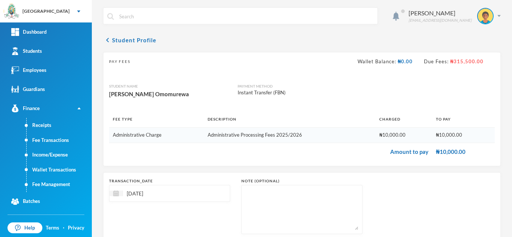
scroll to position [48, 0]
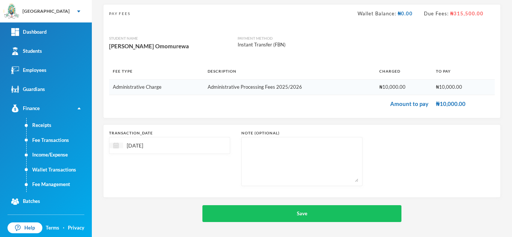
click at [118, 145] on img at bounding box center [116, 146] width 6 height 6
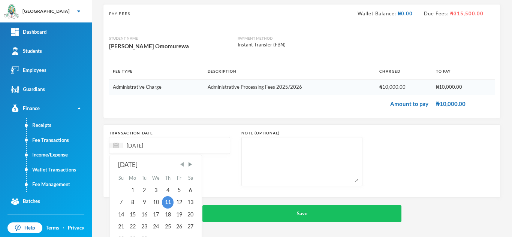
click at [181, 164] on span "Previous Month" at bounding box center [182, 164] width 7 height 7
click at [155, 216] on div "14" at bounding box center [156, 215] width 12 height 12
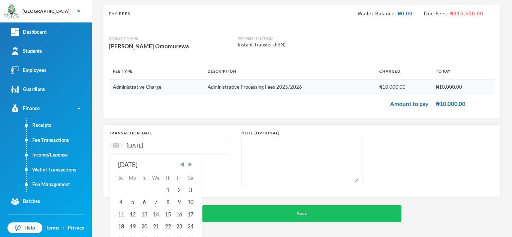
type input "14/05/2025"
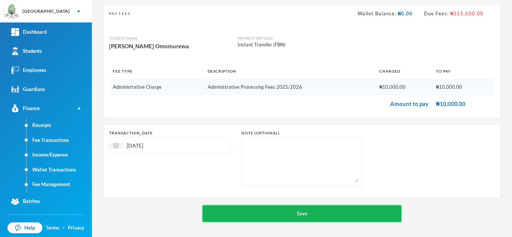
click at [292, 214] on button "Save" at bounding box center [301, 213] width 199 height 17
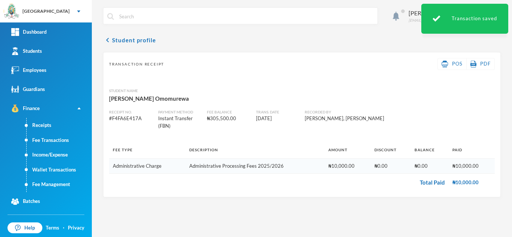
click at [128, 20] on input "text" at bounding box center [245, 16] width 255 height 17
click at [124, 39] on button "chevron_left Student profile" at bounding box center [129, 40] width 53 height 9
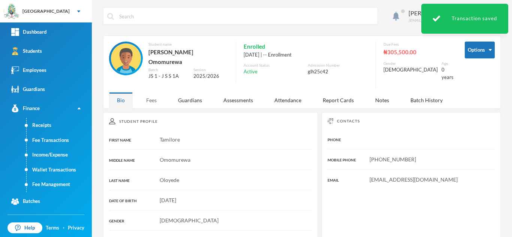
click at [148, 101] on div "Fees" at bounding box center [151, 100] width 26 height 16
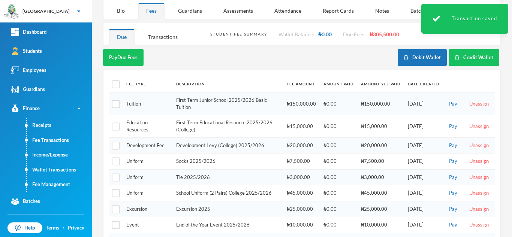
scroll to position [89, 0]
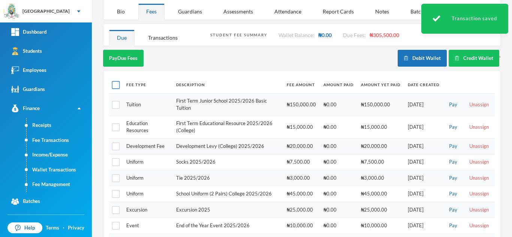
click at [113, 81] on input "checkbox" at bounding box center [116, 85] width 8 height 8
checkbox input "true"
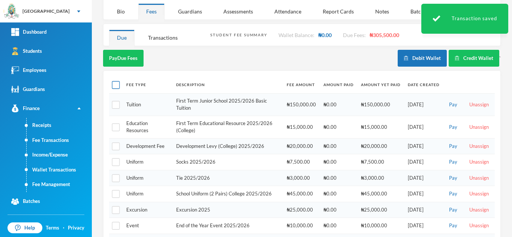
checkbox input "true"
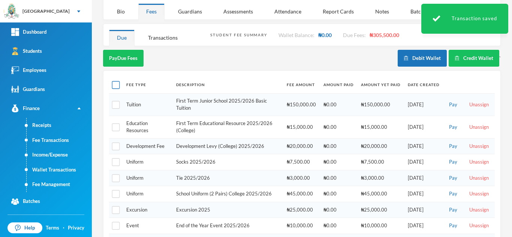
checkbox input "true"
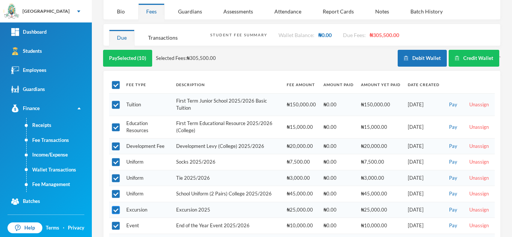
click at [115, 206] on input "checkbox" at bounding box center [116, 210] width 8 height 8
checkbox input "false"
click at [115, 222] on input "checkbox" at bounding box center [116, 226] width 8 height 8
checkbox input "false"
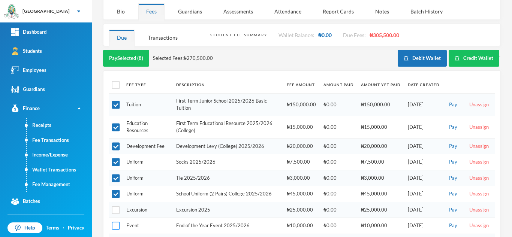
scroll to position [132, 0]
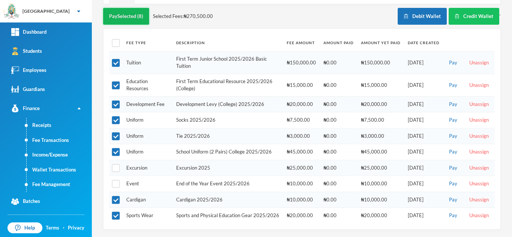
click at [129, 8] on button "Pay Selected (8)" at bounding box center [126, 16] width 46 height 17
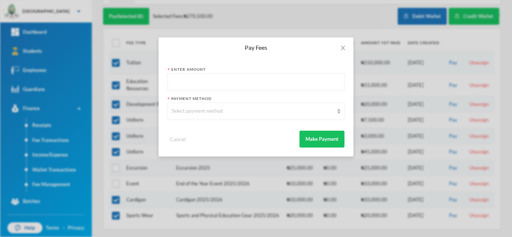
click at [218, 78] on input "text" at bounding box center [256, 82] width 169 height 17
type input "270500"
click at [218, 111] on div "Select payment method" at bounding box center [253, 111] width 162 height 7
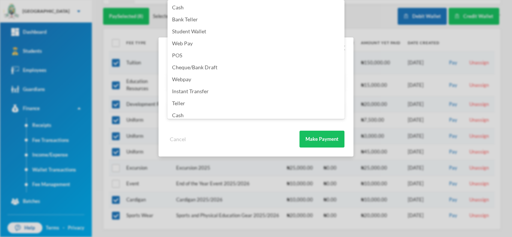
scroll to position [88, 0]
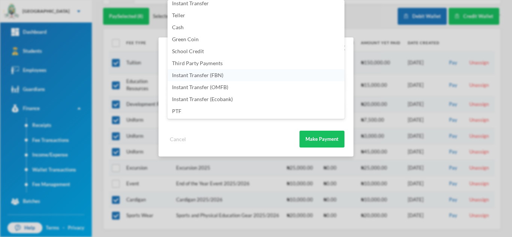
click at [244, 73] on li "Instant Transfer (FBN)" at bounding box center [255, 75] width 177 height 12
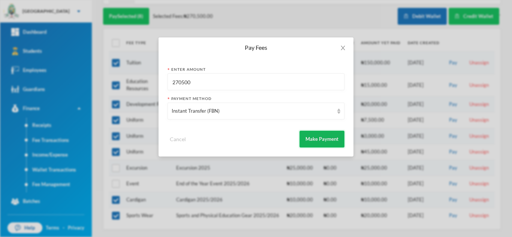
click at [318, 140] on button "Make Payment" at bounding box center [321, 139] width 45 height 17
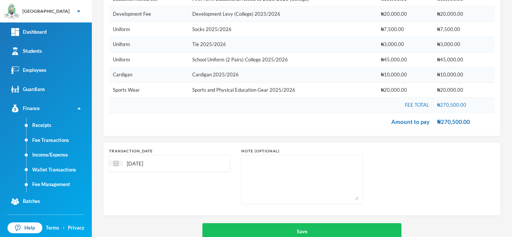
scroll to position [169, 0]
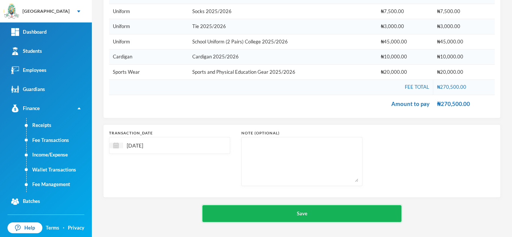
click at [258, 215] on button "Save" at bounding box center [301, 213] width 199 height 17
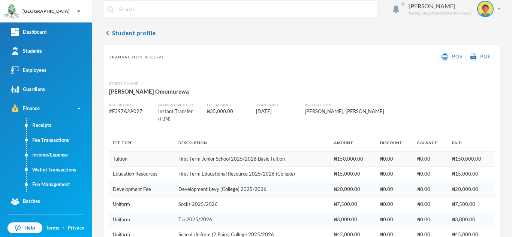
scroll to position [89, 0]
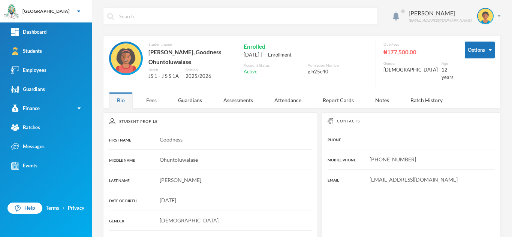
click at [151, 97] on div "Fees" at bounding box center [151, 100] width 26 height 16
click at [152, 101] on div "Fees" at bounding box center [151, 100] width 26 height 16
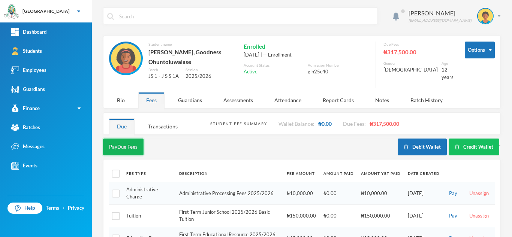
click at [119, 148] on button "Pay Due Fees" at bounding box center [123, 147] width 40 height 17
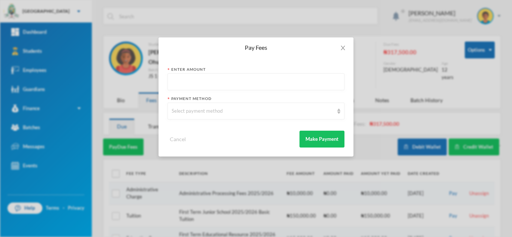
click at [227, 83] on input "text" at bounding box center [256, 82] width 169 height 17
type input "10000"
click at [225, 111] on div "Select payment method" at bounding box center [253, 111] width 162 height 7
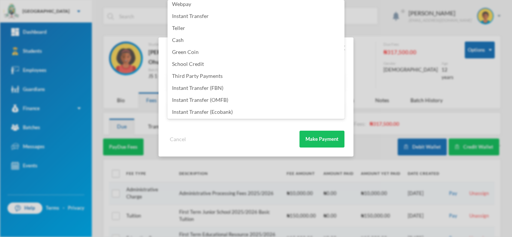
scroll to position [88, 0]
click at [230, 74] on li "Instant Transfer (FBN)" at bounding box center [255, 75] width 177 height 12
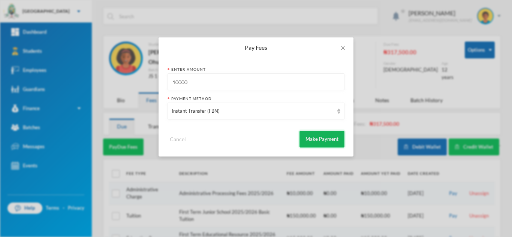
click at [305, 136] on button "Make Payment" at bounding box center [321, 139] width 45 height 17
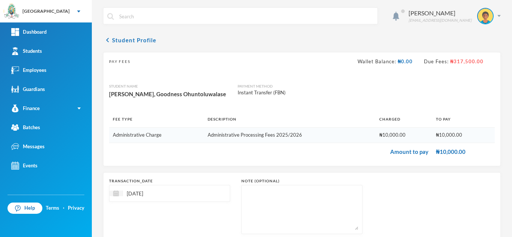
scroll to position [48, 0]
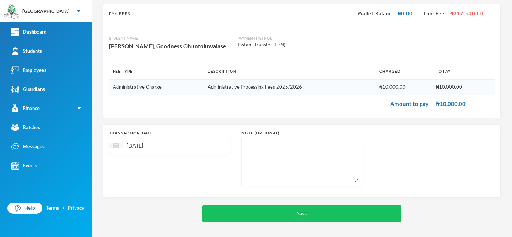
click at [114, 145] on img at bounding box center [116, 146] width 6 height 6
click at [185, 162] on span "Previous Month" at bounding box center [182, 164] width 7 height 7
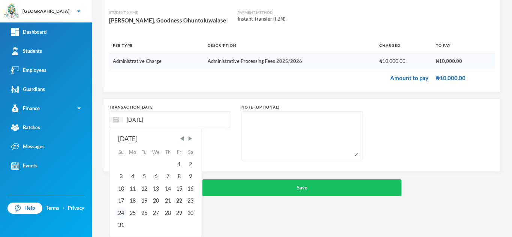
click at [123, 212] on div "24" at bounding box center [120, 213] width 11 height 12
type input "24/08/2025"
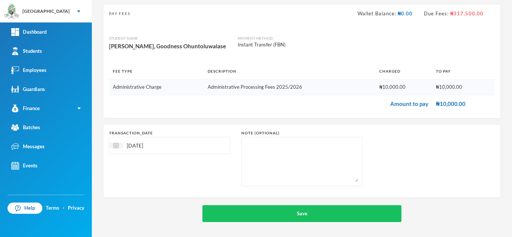
scroll to position [48, 0]
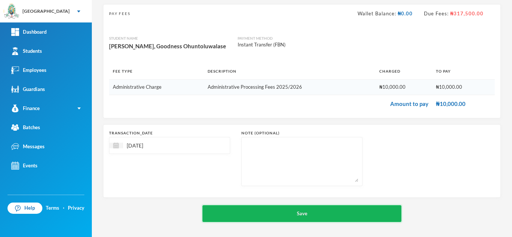
click at [294, 214] on button "Save" at bounding box center [301, 213] width 199 height 17
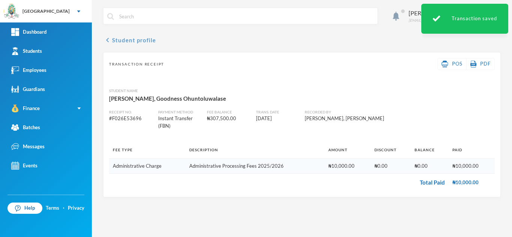
click at [126, 39] on button "chevron_left Student profile" at bounding box center [129, 40] width 53 height 9
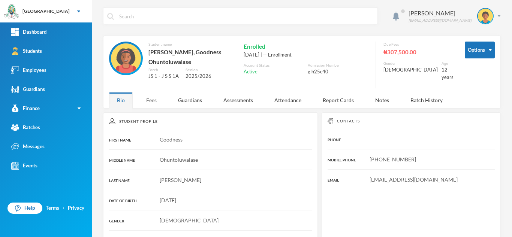
click at [154, 98] on div "Fees" at bounding box center [151, 100] width 26 height 16
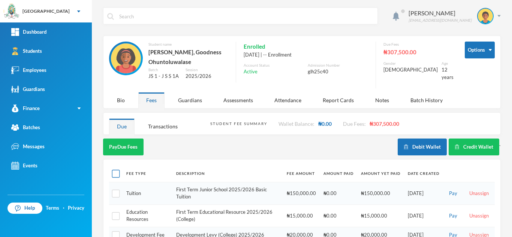
click at [115, 173] on input "checkbox" at bounding box center [116, 174] width 8 height 8
checkbox input "true"
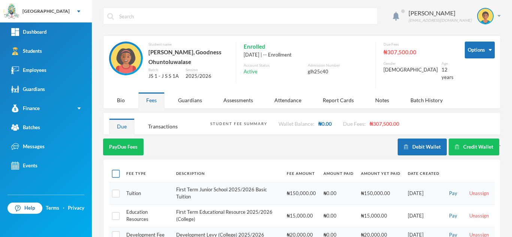
checkbox input "true"
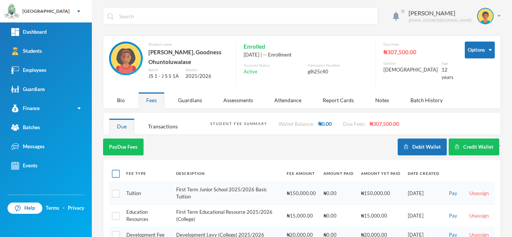
checkbox input "true"
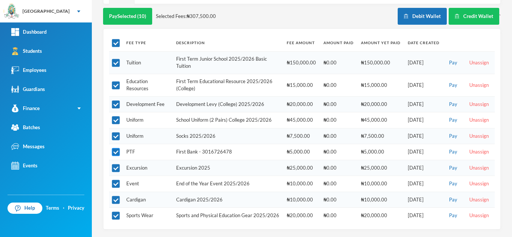
click at [113, 148] on input "checkbox" at bounding box center [116, 152] width 8 height 8
checkbox input "false"
click at [116, 164] on input "checkbox" at bounding box center [116, 168] width 8 height 8
checkbox input "false"
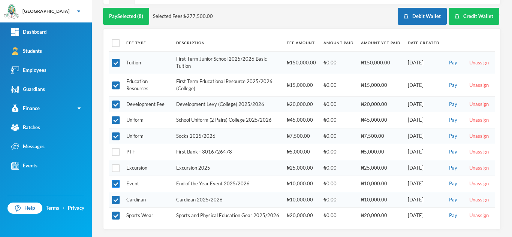
click at [117, 180] on input "checkbox" at bounding box center [116, 184] width 8 height 8
checkbox input "false"
click at [114, 148] on input "checkbox" at bounding box center [116, 152] width 8 height 8
checkbox input "true"
click at [123, 12] on button "Pay Selected (8)" at bounding box center [126, 16] width 46 height 17
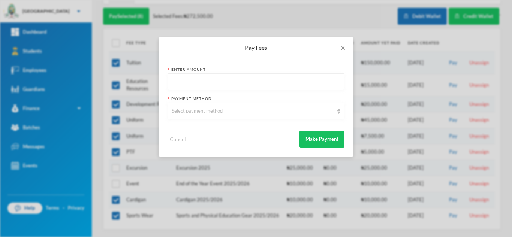
click at [217, 77] on input "text" at bounding box center [256, 82] width 169 height 17
type input "272500"
click at [201, 114] on div "Select payment method" at bounding box center [253, 111] width 162 height 7
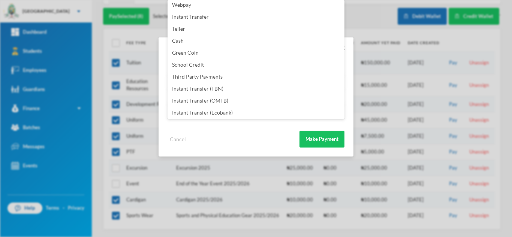
scroll to position [88, 0]
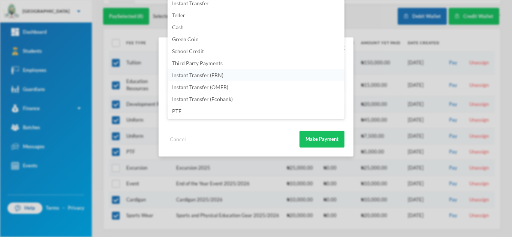
click at [246, 74] on li "Instant Transfer (FBN)" at bounding box center [255, 75] width 177 height 12
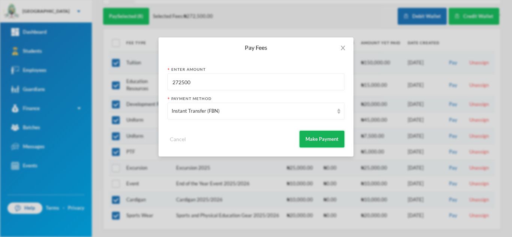
click at [313, 141] on button "Make Payment" at bounding box center [321, 139] width 45 height 17
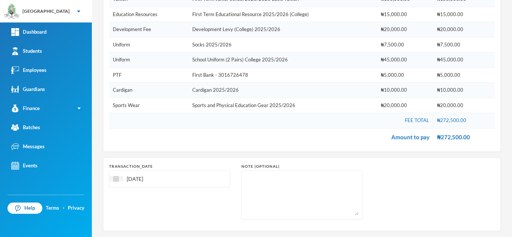
scroll to position [169, 0]
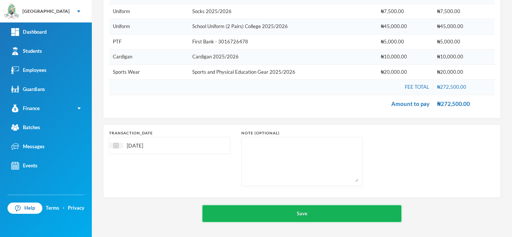
click at [276, 213] on button "Save" at bounding box center [301, 213] width 199 height 17
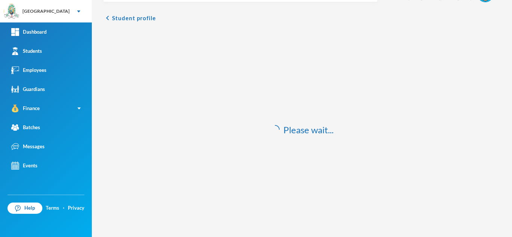
scroll to position [22, 0]
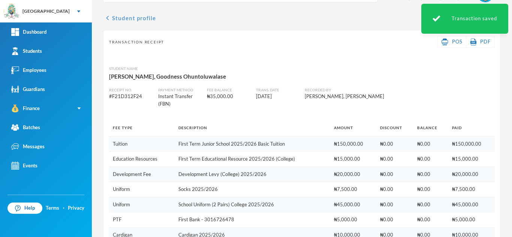
click at [132, 19] on button "chevron_left Student profile" at bounding box center [129, 17] width 53 height 9
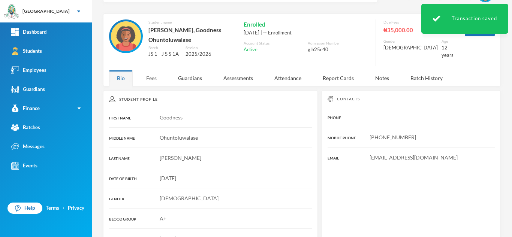
click at [153, 82] on div "Fees" at bounding box center [151, 78] width 26 height 16
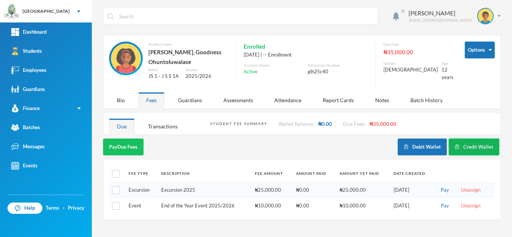
click at [473, 143] on button "Credit Wallet" at bounding box center [474, 147] width 51 height 17
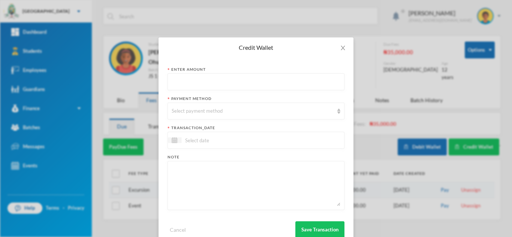
click at [252, 82] on input "text" at bounding box center [256, 82] width 169 height 17
type input "34350"
click at [222, 113] on div "Select payment method" at bounding box center [253, 111] width 162 height 7
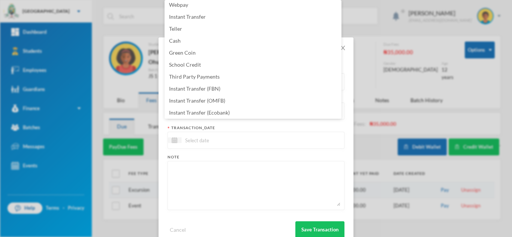
scroll to position [76, 0]
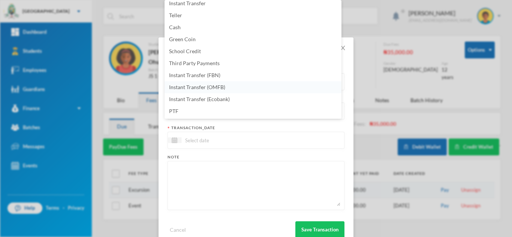
click at [267, 87] on li "Instant Transfer (OMFB)" at bounding box center [252, 87] width 177 height 12
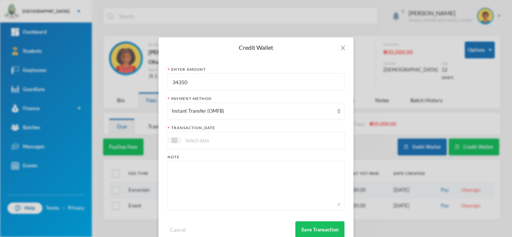
click at [226, 141] on input at bounding box center [212, 140] width 63 height 9
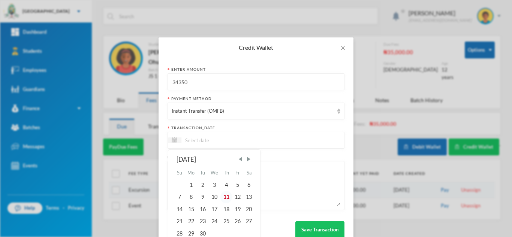
click at [222, 199] on div "11" at bounding box center [225, 197] width 11 height 12
type input "[DATE]"
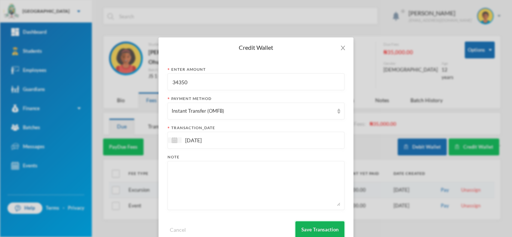
click at [303, 224] on button "Save Transaction" at bounding box center [319, 229] width 49 height 17
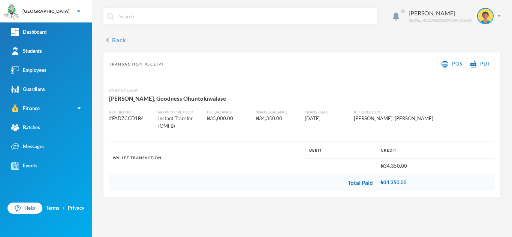
click at [124, 42] on button "chevron_left Back" at bounding box center [114, 40] width 23 height 9
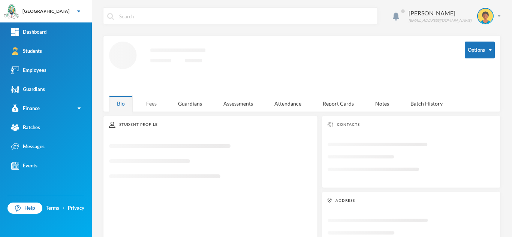
click at [156, 105] on div "Fees" at bounding box center [151, 104] width 26 height 16
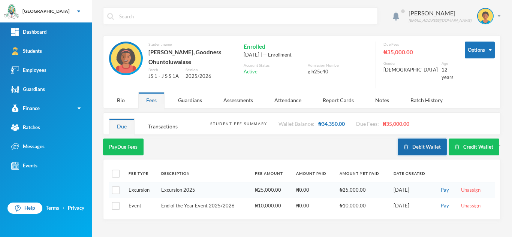
click at [426, 147] on button "Debit Wallet" at bounding box center [422, 147] width 49 height 17
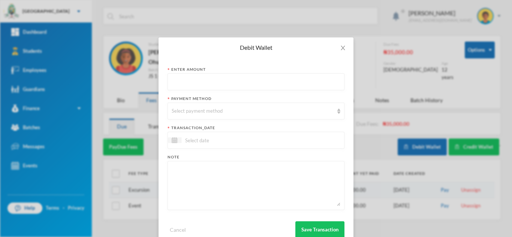
click at [187, 79] on input "text" at bounding box center [256, 82] width 169 height 17
type input "34350"
click at [188, 109] on div "Select payment method" at bounding box center [253, 111] width 162 height 7
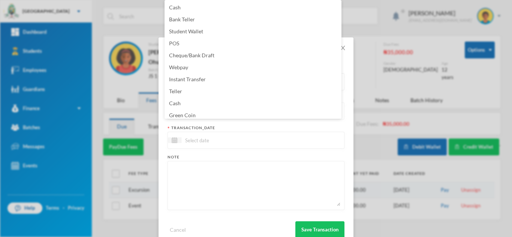
scroll to position [3, 0]
click at [191, 112] on span "Green Coin" at bounding box center [182, 112] width 27 height 6
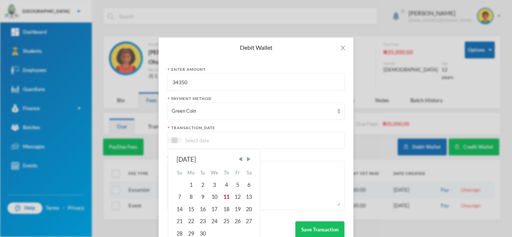
click at [190, 142] on input at bounding box center [212, 140] width 63 height 9
click at [223, 198] on div "11" at bounding box center [225, 197] width 11 height 12
type input "[DATE]"
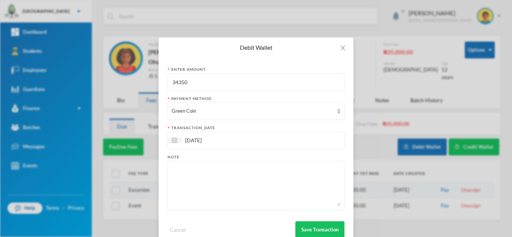
click at [223, 198] on textarea at bounding box center [256, 185] width 169 height 41
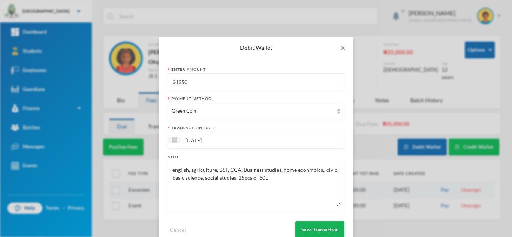
type textarea "english, agriculture, BST, CCA, Business studies, home econmoics,, civic, basic…"
click at [315, 229] on button "Save Transaction" at bounding box center [319, 229] width 49 height 17
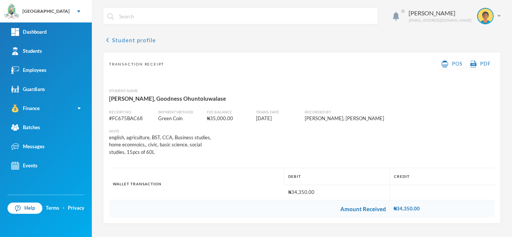
click at [126, 40] on button "chevron_left Student profile" at bounding box center [129, 40] width 53 height 9
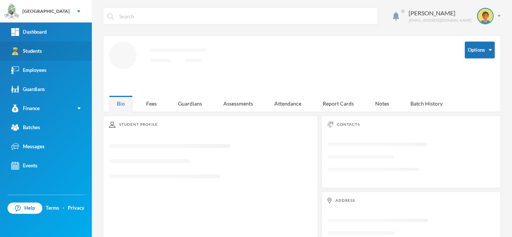
click at [38, 53] on div "Students" at bounding box center [26, 51] width 31 height 8
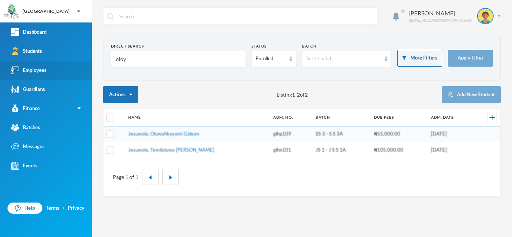
drag, startPoint x: 158, startPoint y: 64, endPoint x: 76, endPoint y: 66, distance: 82.1
click at [76, 66] on div "Greenland Hall Your Bluebic Account Greenland Hall Add a New School Dashboard S…" at bounding box center [256, 118] width 512 height 237
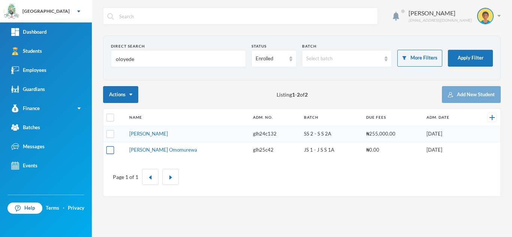
type input "oloyede"
click at [108, 149] on input "checkbox" at bounding box center [110, 150] width 8 height 8
checkbox input "true"
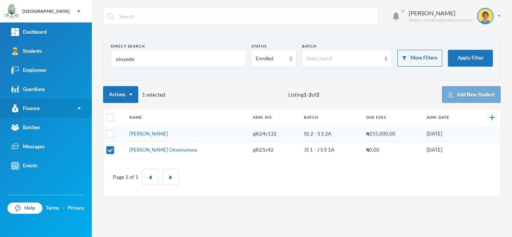
click at [71, 105] on link "Finance" at bounding box center [46, 108] width 92 height 19
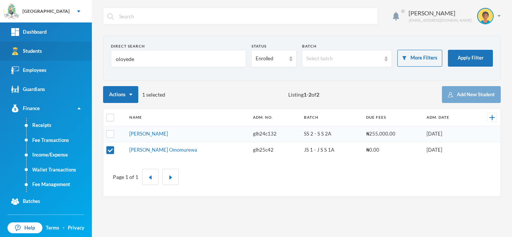
drag, startPoint x: 136, startPoint y: 60, endPoint x: 53, endPoint y: 57, distance: 82.8
click at [53, 57] on div "Greenland Hall Your Bluebic Account Greenland Hall Add a New School Dashboard S…" at bounding box center [256, 118] width 512 height 237
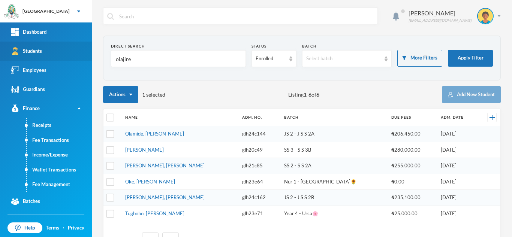
drag, startPoint x: 158, startPoint y: 56, endPoint x: 75, endPoint y: 56, distance: 83.2
click at [75, 56] on div "Greenland Hall Your Bluebic Account Greenland Hall Add a New School Dashboard S…" at bounding box center [256, 118] width 512 height 237
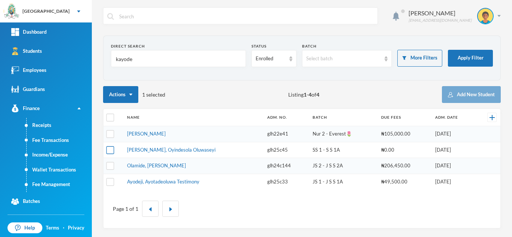
type input "kayode"
click at [110, 149] on input "checkbox" at bounding box center [110, 150] width 8 height 8
checkbox input "true"
click at [54, 184] on link "Fee Management" at bounding box center [59, 184] width 65 height 15
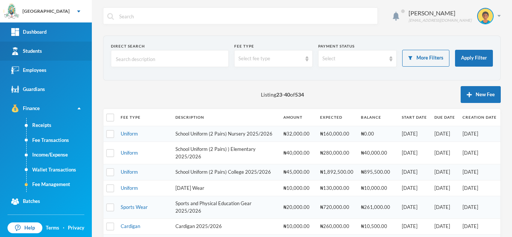
click at [49, 44] on link "Students" at bounding box center [46, 51] width 92 height 19
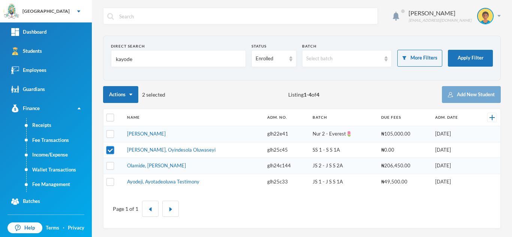
click at [111, 150] on input "checkbox" at bounding box center [110, 150] width 8 height 8
checkbox input "false"
click at [64, 179] on link "Fee Management" at bounding box center [59, 184] width 65 height 15
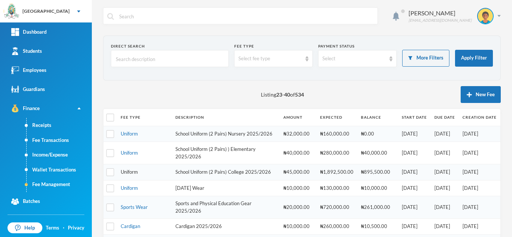
click at [123, 175] on link "Uniform" at bounding box center [129, 172] width 17 height 6
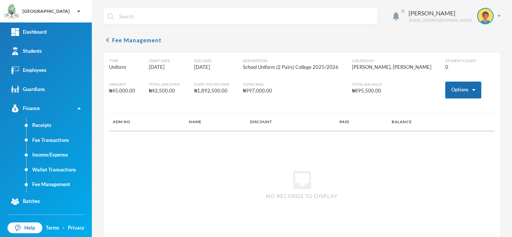
click at [452, 91] on button "Options" at bounding box center [463, 90] width 36 height 17
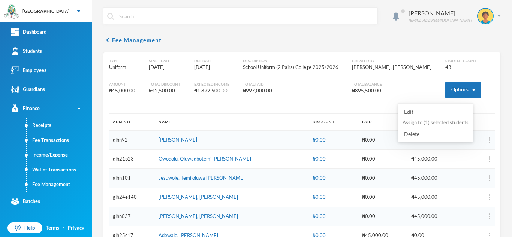
click at [422, 120] on button "Assign to ( 1 ) selected students" at bounding box center [435, 122] width 67 height 13
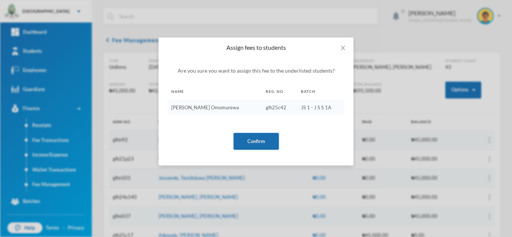
click at [248, 138] on button "Confirm" at bounding box center [255, 141] width 45 height 17
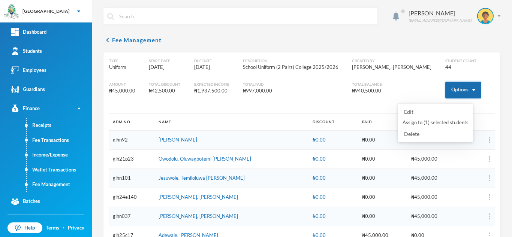
click at [453, 90] on button "Options" at bounding box center [463, 90] width 36 height 17
click at [445, 122] on button "Assign to ( 1 ) selected students" at bounding box center [435, 122] width 67 height 13
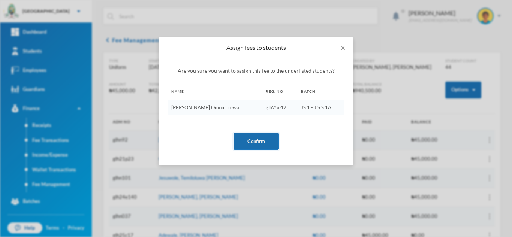
click at [264, 136] on button "Confirm" at bounding box center [255, 141] width 45 height 17
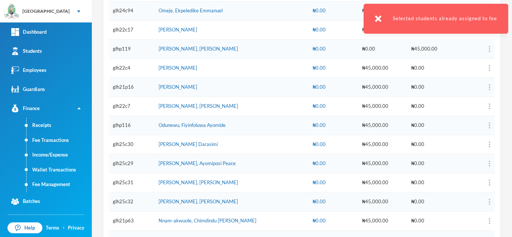
scroll to position [748, 0]
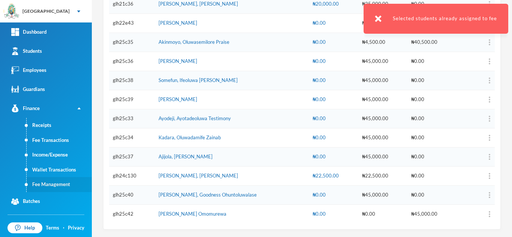
click at [56, 182] on link "Fee Management" at bounding box center [59, 184] width 65 height 15
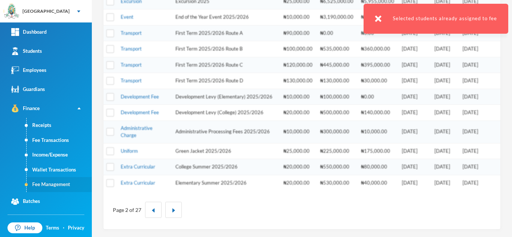
scroll to position [254, 0]
click at [229, 115] on td "Development Levy (College) 2025/2026" at bounding box center [226, 113] width 108 height 16
click at [154, 114] on link "Development Fee" at bounding box center [140, 112] width 38 height 6
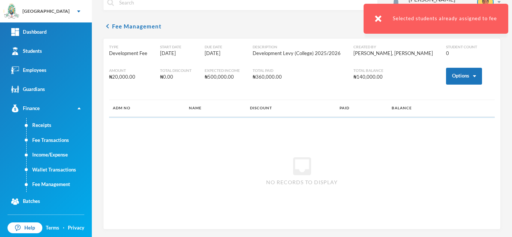
scroll to position [14, 0]
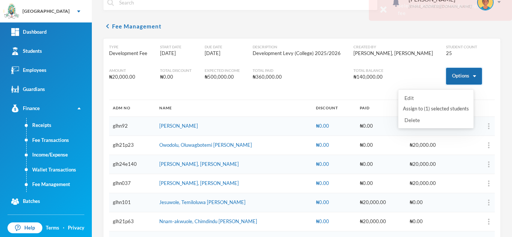
click at [447, 77] on button "Options" at bounding box center [464, 76] width 36 height 17
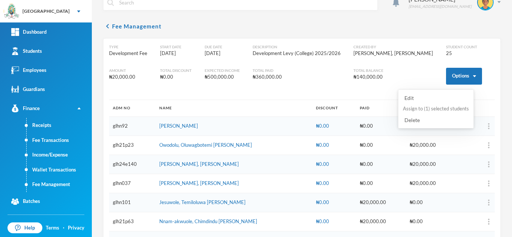
click at [422, 110] on button "Assign to ( 1 ) selected students" at bounding box center [435, 108] width 67 height 13
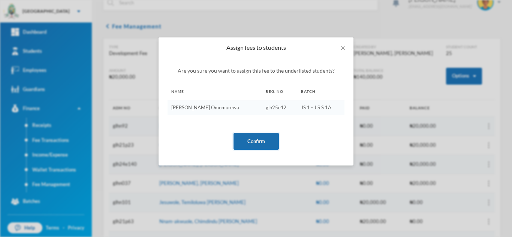
click at [245, 141] on button "Confirm" at bounding box center [255, 141] width 45 height 17
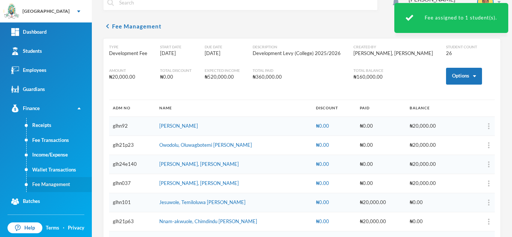
click at [55, 183] on link "Fee Management" at bounding box center [59, 184] width 65 height 15
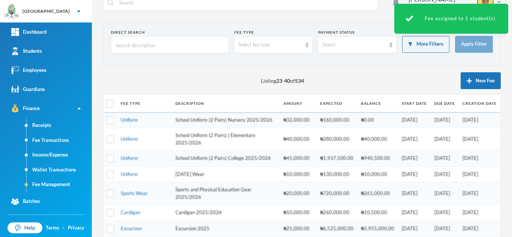
scroll to position [254, 0]
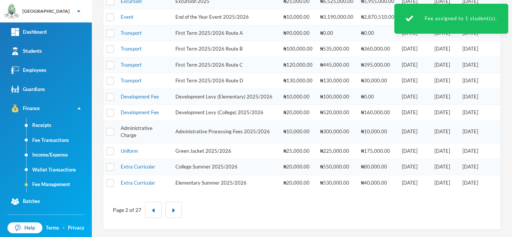
click at [139, 129] on link "Administrative Charge" at bounding box center [137, 131] width 32 height 13
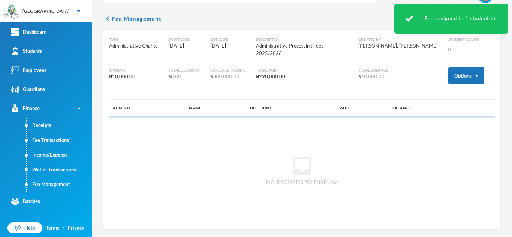
scroll to position [14, 0]
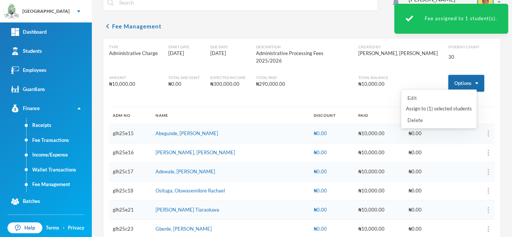
click at [448, 75] on button "Options" at bounding box center [466, 83] width 36 height 17
click at [426, 105] on button "Assign to ( 1 ) selected students" at bounding box center [438, 108] width 67 height 13
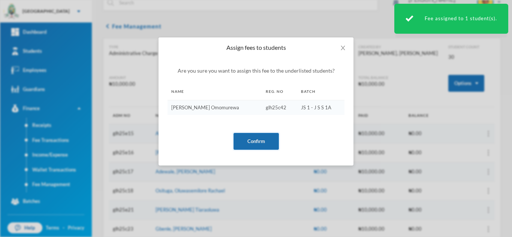
click at [245, 136] on button "Confirm" at bounding box center [255, 141] width 45 height 17
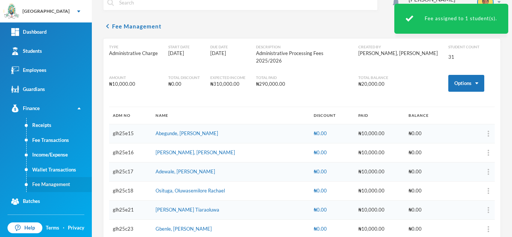
click at [53, 182] on link "Fee Management" at bounding box center [59, 184] width 65 height 15
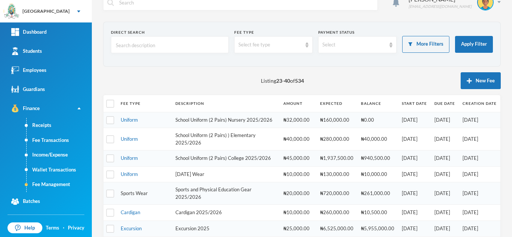
click at [136, 196] on link "Sports Wear" at bounding box center [134, 193] width 27 height 6
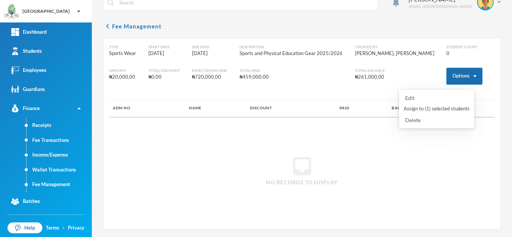
click at [446, 69] on button "Options" at bounding box center [464, 76] width 36 height 17
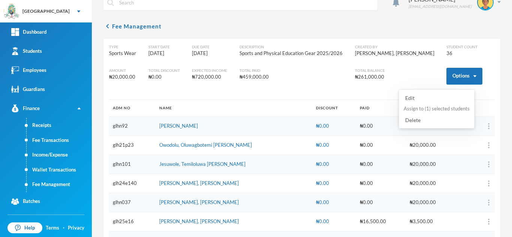
click at [426, 108] on button "Assign to ( 1 ) selected students" at bounding box center [436, 108] width 67 height 13
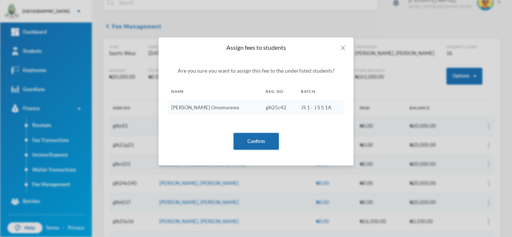
click at [245, 138] on button "Confirm" at bounding box center [255, 141] width 45 height 17
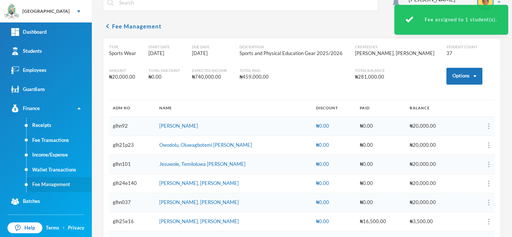
click at [52, 183] on link "Fee Management" at bounding box center [59, 184] width 65 height 15
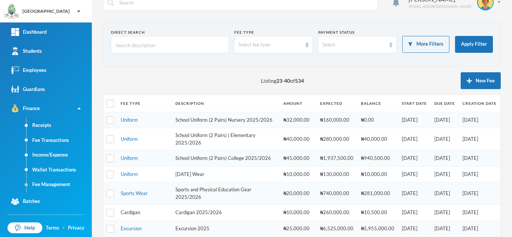
click at [132, 215] on link "Cardigan" at bounding box center [130, 212] width 19 height 6
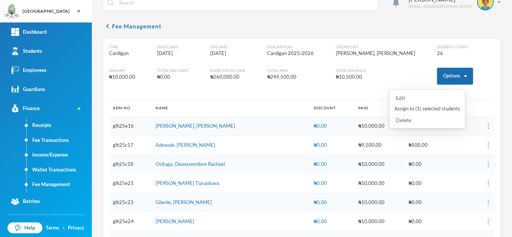
click at [437, 73] on button "Options" at bounding box center [455, 76] width 36 height 17
click at [411, 106] on button "Assign to ( 1 ) selected students" at bounding box center [426, 108] width 67 height 13
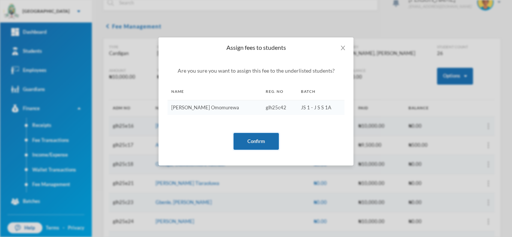
click at [241, 140] on button "Confirm" at bounding box center [255, 141] width 45 height 17
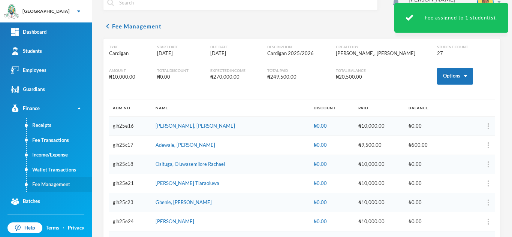
click at [43, 182] on link "Fee Management" at bounding box center [59, 184] width 65 height 15
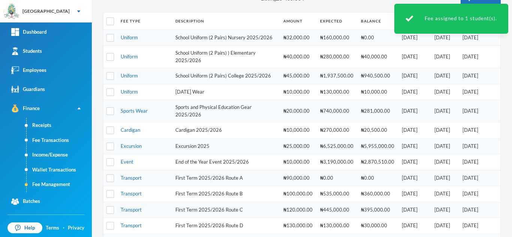
scroll to position [110, 0]
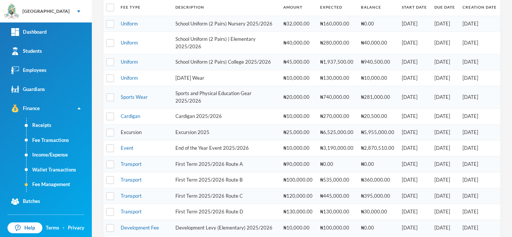
click at [135, 135] on link "Excursion" at bounding box center [131, 132] width 21 height 6
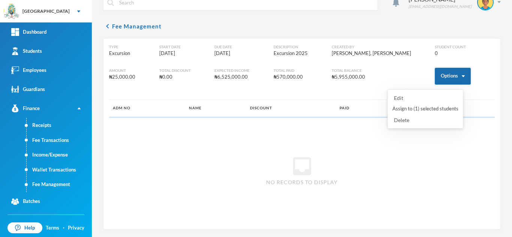
click at [448, 75] on button "Options" at bounding box center [453, 76] width 36 height 17
click at [420, 109] on button "Assign to ( 1 ) selected students" at bounding box center [425, 108] width 67 height 13
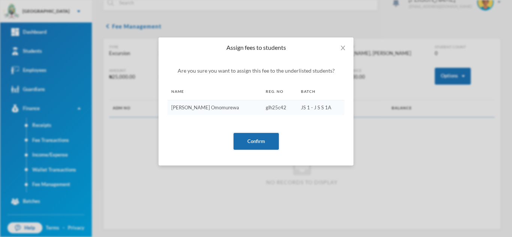
click at [251, 141] on button "Confirm" at bounding box center [255, 141] width 45 height 17
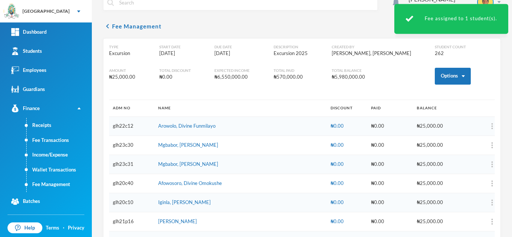
click at [45, 184] on link "Fee Management" at bounding box center [59, 184] width 65 height 15
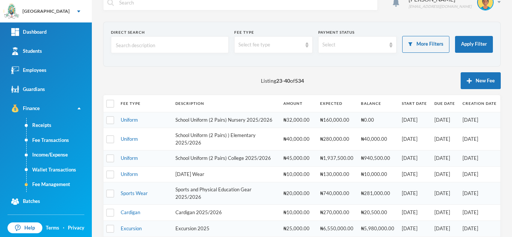
scroll to position [160, 0]
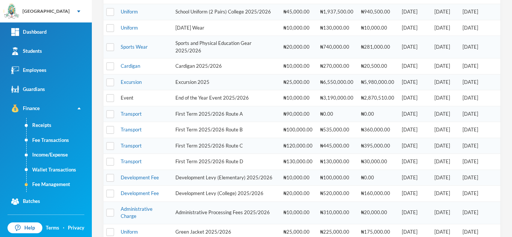
click at [124, 101] on link "Event" at bounding box center [127, 98] width 13 height 6
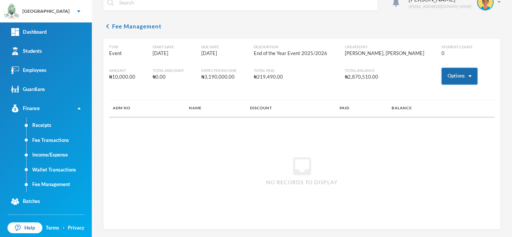
click at [441, 73] on button "Options" at bounding box center [459, 76] width 36 height 17
click at [420, 109] on button "Assign to ( 1 ) selected students" at bounding box center [431, 108] width 67 height 13
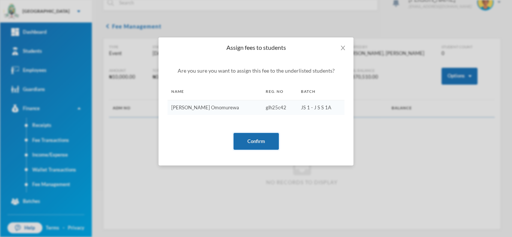
click at [244, 139] on button "Confirm" at bounding box center [255, 141] width 45 height 17
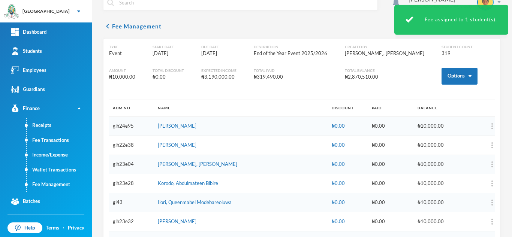
click at [51, 181] on link "Fee Management" at bounding box center [59, 184] width 65 height 15
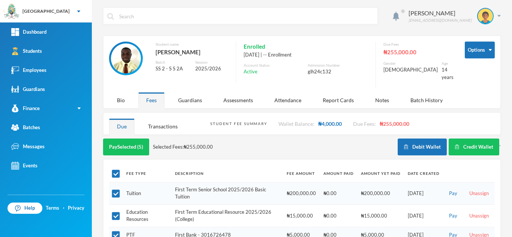
scroll to position [45, 0]
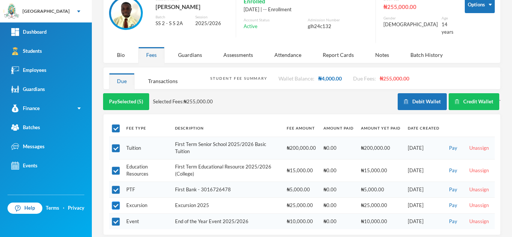
click at [114, 202] on input "checkbox" at bounding box center [116, 206] width 8 height 8
checkbox input "false"
click at [113, 214] on td at bounding box center [115, 222] width 13 height 16
click at [115, 218] on input "checkbox" at bounding box center [116, 222] width 8 height 8
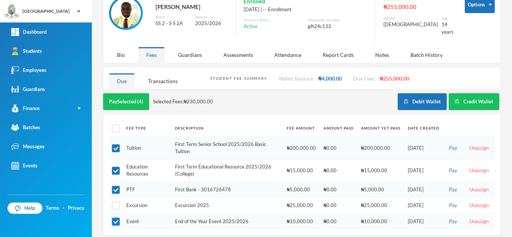
checkbox input "false"
click at [133, 94] on button "Pay Selected (3)" at bounding box center [126, 101] width 46 height 17
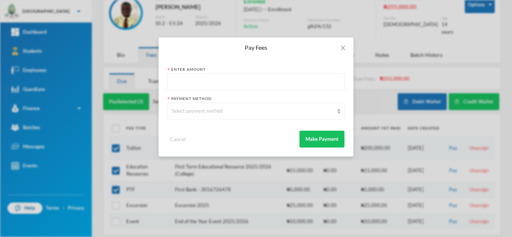
click at [218, 83] on input "text" at bounding box center [256, 82] width 169 height 17
type input "196500"
click at [212, 111] on div "Select payment method" at bounding box center [253, 111] width 162 height 7
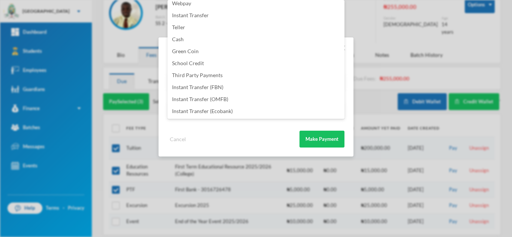
scroll to position [88, 0]
click at [243, 73] on li "Instant Transfer (FBN)" at bounding box center [255, 75] width 177 height 12
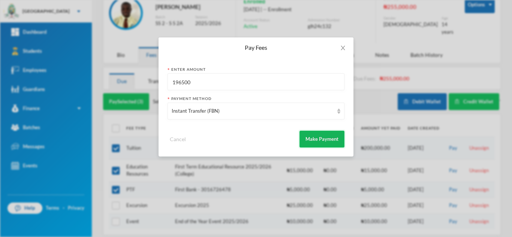
click at [315, 138] on button "Make Payment" at bounding box center [321, 139] width 45 height 17
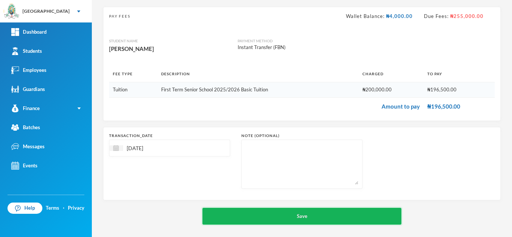
click at [282, 211] on button "Save" at bounding box center [301, 216] width 199 height 17
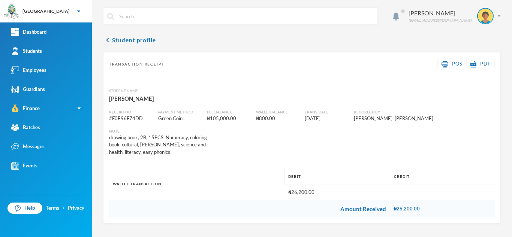
click at [76, 48] on link "Students" at bounding box center [46, 51] width 92 height 19
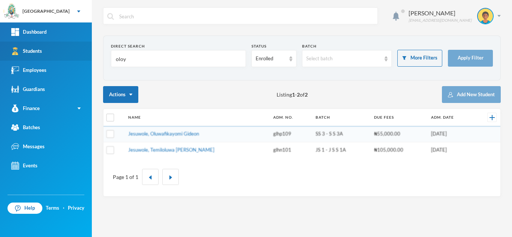
drag, startPoint x: 155, startPoint y: 60, endPoint x: 54, endPoint y: 52, distance: 100.7
click at [65, 50] on div "Greenland Hall Your Bluebic Account Greenland Hall Add a New School Dashboard S…" at bounding box center [256, 118] width 512 height 237
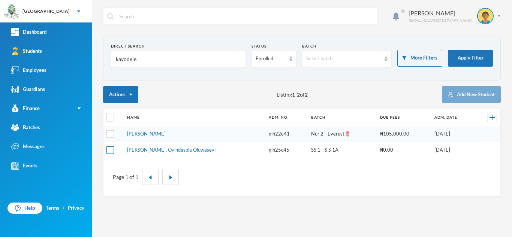
type input "kayodele"
click at [111, 151] on input "checkbox" at bounding box center [110, 150] width 8 height 8
checkbox input "true"
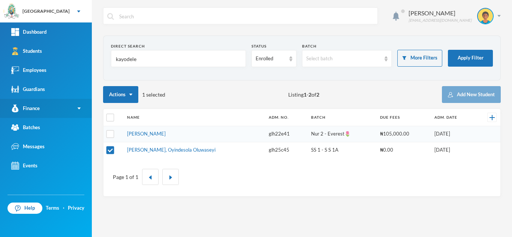
click at [48, 107] on link "Finance" at bounding box center [46, 108] width 92 height 19
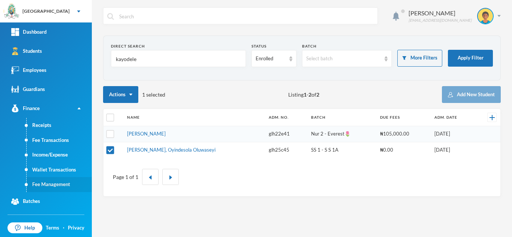
click at [61, 184] on link "Fee Management" at bounding box center [59, 184] width 65 height 15
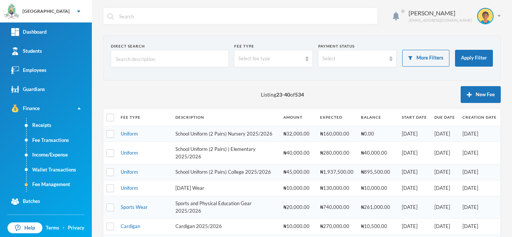
scroll to position [254, 0]
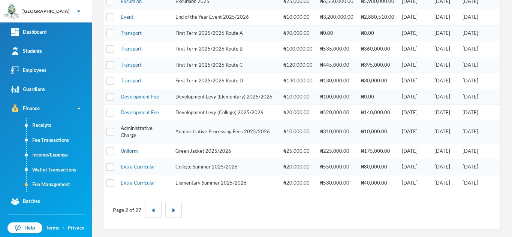
click at [128, 129] on link "Administrative Charge" at bounding box center [137, 131] width 32 height 13
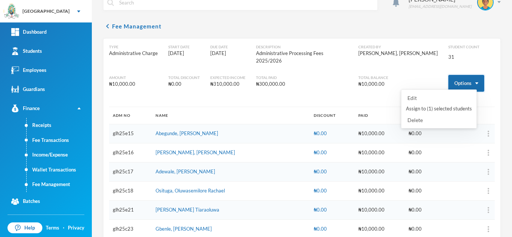
click at [455, 75] on button "Options" at bounding box center [466, 83] width 36 height 17
click at [428, 104] on button "Assign to ( 1 ) selected students" at bounding box center [438, 108] width 67 height 13
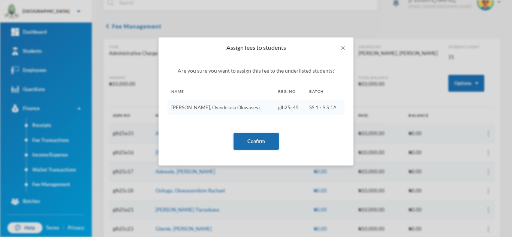
click at [251, 137] on button "Confirm" at bounding box center [255, 141] width 45 height 17
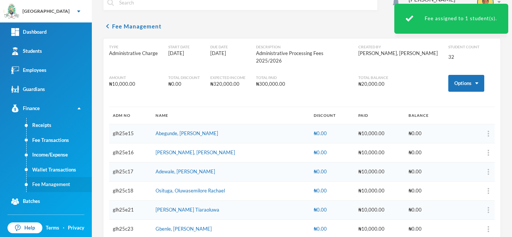
click at [55, 182] on link "Fee Management" at bounding box center [59, 184] width 65 height 15
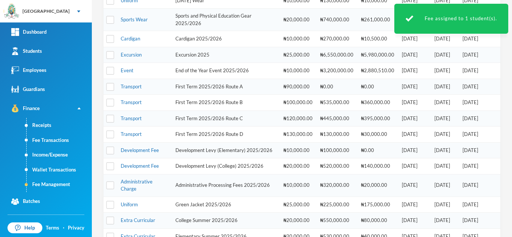
scroll to position [254, 0]
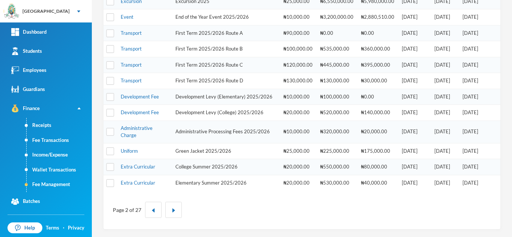
click at [215, 110] on td "Development Levy (College) 2025/2026" at bounding box center [226, 113] width 108 height 16
click at [148, 110] on link "Development Fee" at bounding box center [140, 112] width 38 height 6
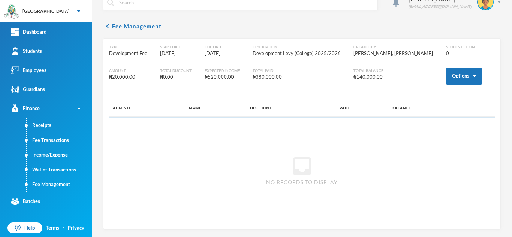
scroll to position [14, 0]
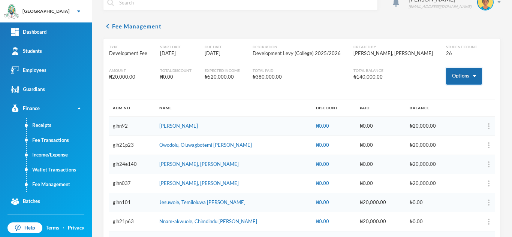
click at [455, 70] on button "Options" at bounding box center [464, 76] width 36 height 17
click at [429, 106] on button "Assign to ( 1 ) selected students" at bounding box center [435, 108] width 67 height 13
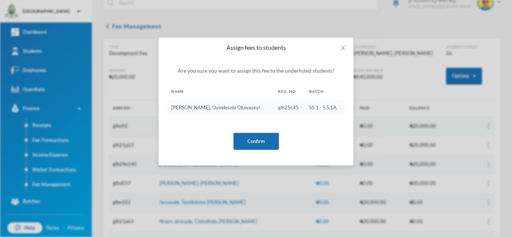
click at [248, 144] on button "Confirm" at bounding box center [255, 141] width 45 height 17
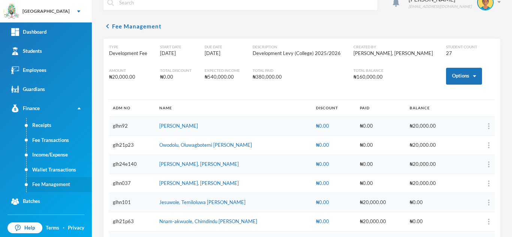
click at [66, 184] on link "Fee Management" at bounding box center [59, 184] width 65 height 15
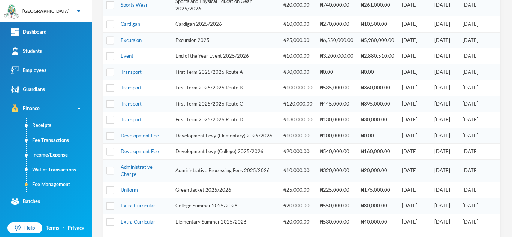
scroll to position [202, 0]
click at [127, 60] on link "Event" at bounding box center [127, 57] width 13 height 6
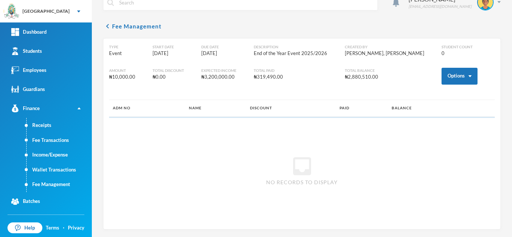
scroll to position [14, 0]
click at [446, 75] on button "Options" at bounding box center [459, 76] width 36 height 17
click at [420, 106] on button "Assign to ( 1 ) selected students" at bounding box center [431, 108] width 67 height 13
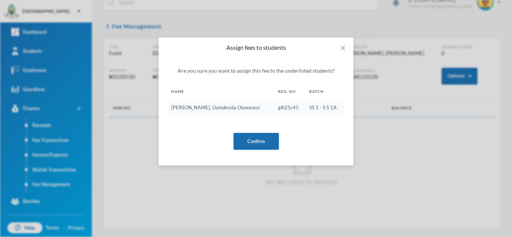
click at [249, 135] on button "Confirm" at bounding box center [255, 141] width 45 height 17
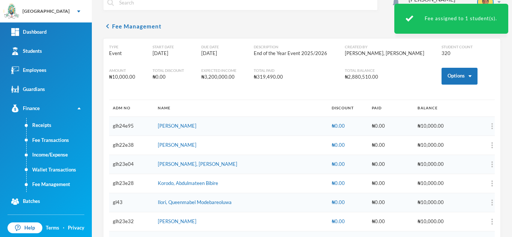
click at [37, 186] on link "Fee Management" at bounding box center [59, 184] width 65 height 15
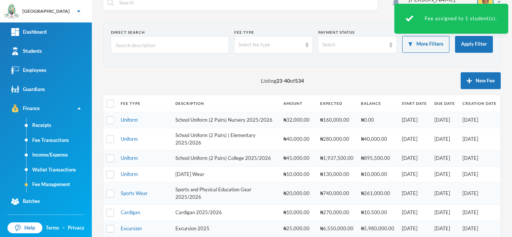
scroll to position [152, 0]
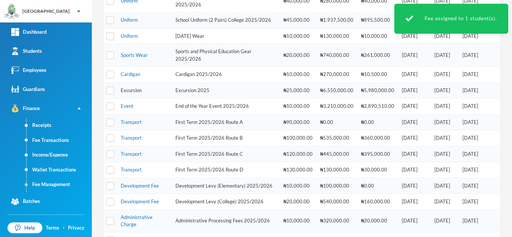
click at [130, 93] on link "Excursion" at bounding box center [131, 90] width 21 height 6
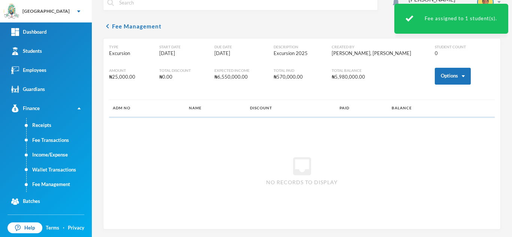
scroll to position [14, 0]
click at [441, 75] on button "Options" at bounding box center [453, 76] width 36 height 17
click at [401, 110] on button "Assign to ( 1 ) selected students" at bounding box center [425, 108] width 67 height 13
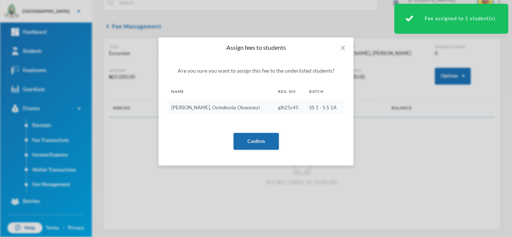
click at [248, 138] on button "Confirm" at bounding box center [255, 141] width 45 height 17
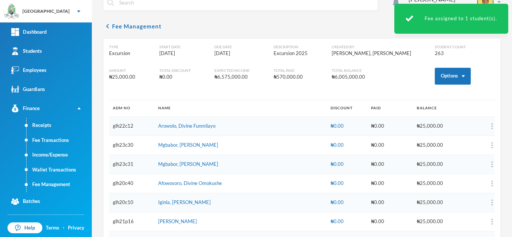
click at [39, 185] on link "Fee Management" at bounding box center [59, 184] width 65 height 15
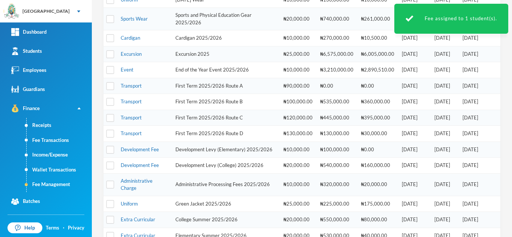
scroll to position [175, 0]
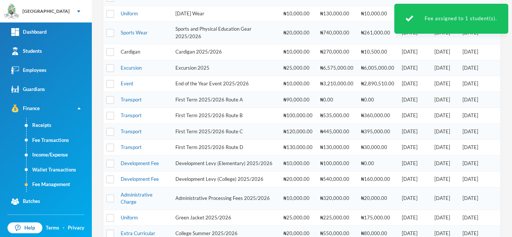
click at [132, 55] on link "Cardigan" at bounding box center [130, 52] width 19 height 6
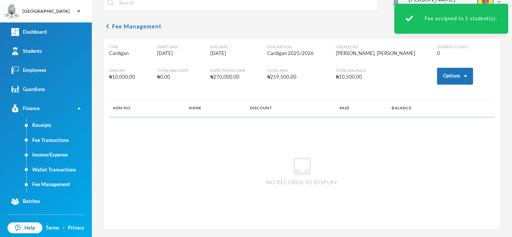
scroll to position [14, 0]
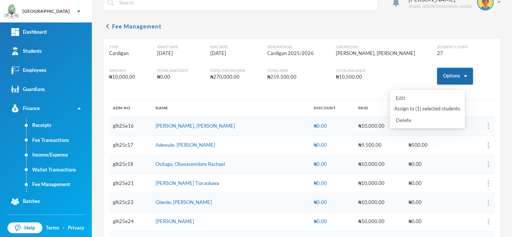
click at [440, 74] on button "Options" at bounding box center [455, 76] width 36 height 17
click at [422, 105] on button "Assign to ( 1 ) selected students" at bounding box center [426, 108] width 67 height 13
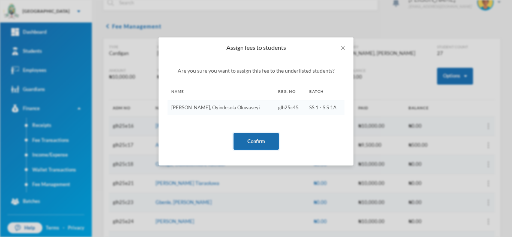
click at [272, 136] on button "Confirm" at bounding box center [255, 141] width 45 height 17
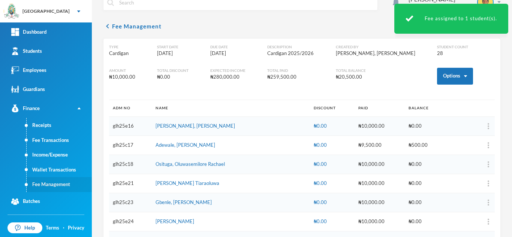
click at [50, 184] on link "Fee Management" at bounding box center [59, 184] width 65 height 15
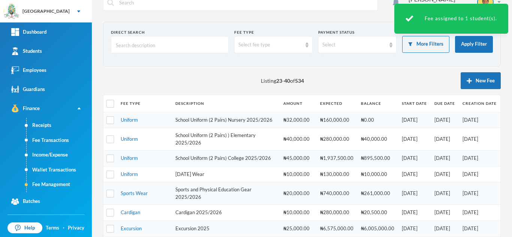
scroll to position [221, 0]
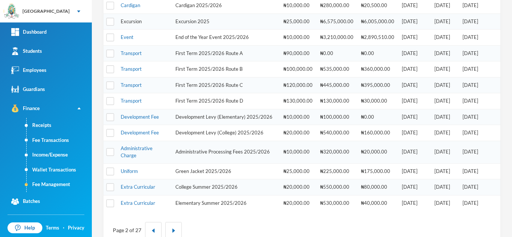
click at [134, 24] on link "Excursion" at bounding box center [131, 21] width 21 height 6
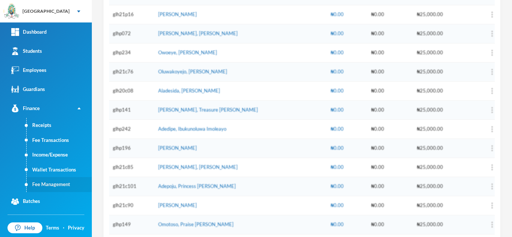
click at [41, 178] on link "Fee Management" at bounding box center [59, 184] width 65 height 15
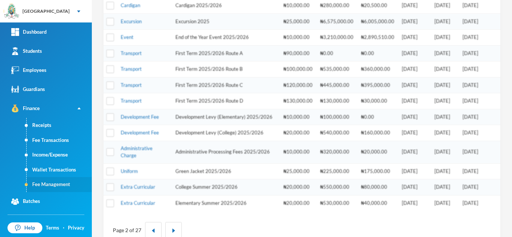
scroll to position [234, 0]
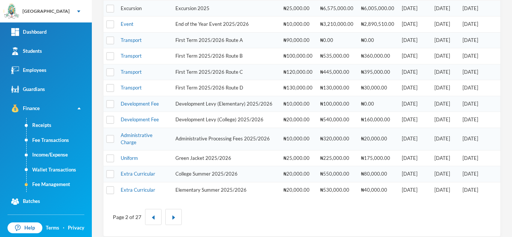
click at [126, 11] on link "Excursion" at bounding box center [131, 8] width 21 height 6
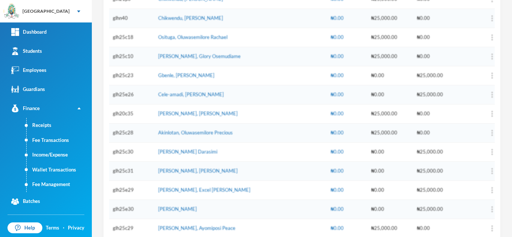
scroll to position [4933, 0]
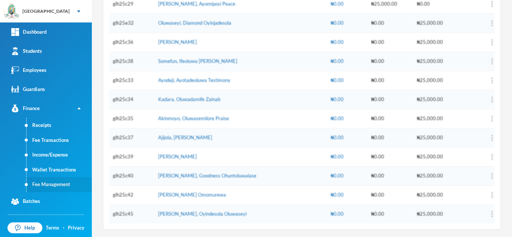
click at [66, 186] on link "Fee Management" at bounding box center [59, 184] width 65 height 15
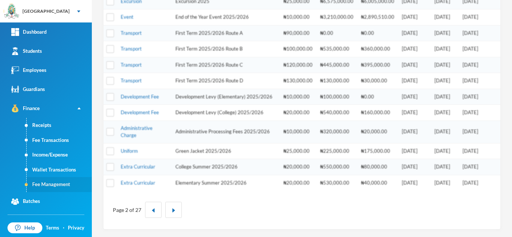
scroll to position [254, 0]
click at [129, 16] on link "Event" at bounding box center [127, 17] width 13 height 6
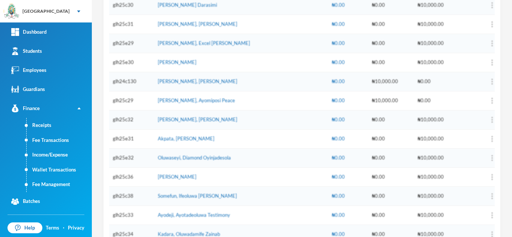
scroll to position [6041, 0]
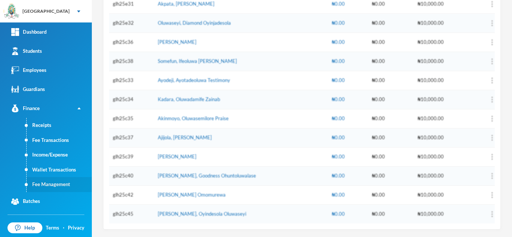
click at [48, 185] on link "Fee Management" at bounding box center [59, 184] width 65 height 15
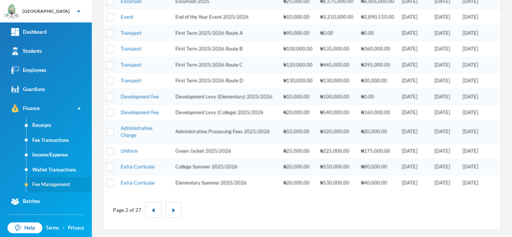
scroll to position [254, 0]
click at [131, 113] on link "Development Fee" at bounding box center [140, 112] width 38 height 6
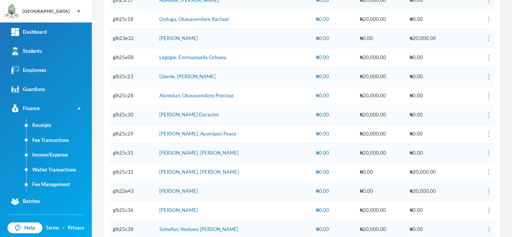
scroll to position [47, 0]
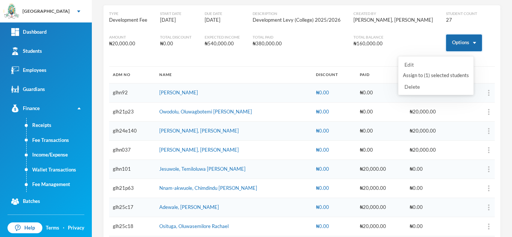
click at [447, 43] on button "Options" at bounding box center [464, 42] width 36 height 17
click at [429, 71] on button "Assign to ( 1 ) selected students" at bounding box center [435, 75] width 67 height 13
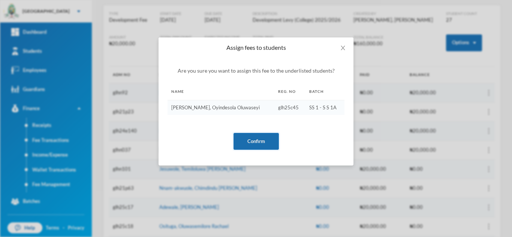
click at [255, 138] on button "Confirm" at bounding box center [255, 141] width 45 height 17
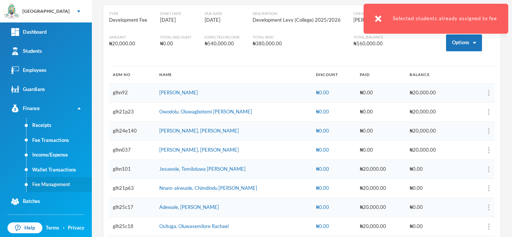
click at [40, 186] on link "Fee Management" at bounding box center [59, 184] width 65 height 15
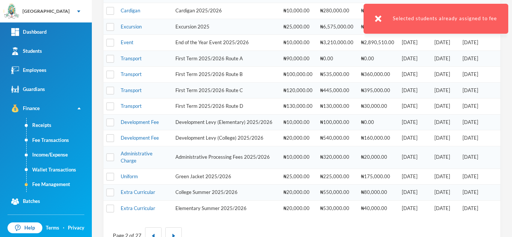
scroll to position [214, 0]
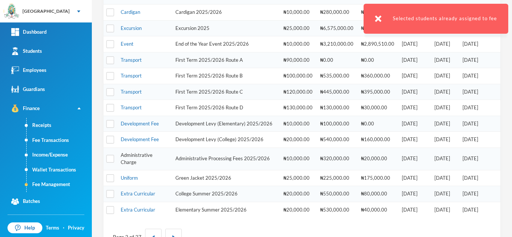
click at [146, 166] on link "Administrative Charge" at bounding box center [137, 158] width 32 height 13
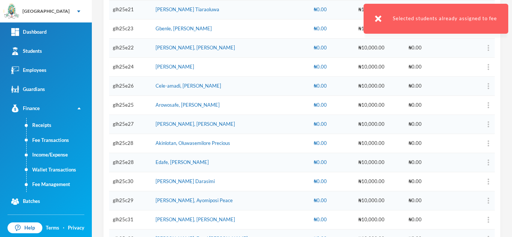
scroll to position [7, 0]
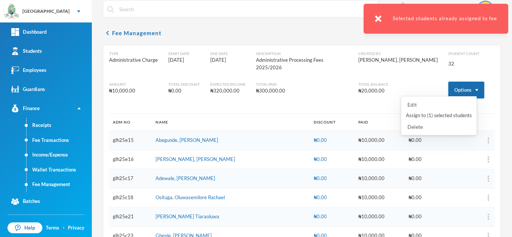
click at [448, 83] on button "Options" at bounding box center [466, 90] width 36 height 17
click at [422, 113] on button "Assign to ( 1 ) selected students" at bounding box center [438, 115] width 67 height 13
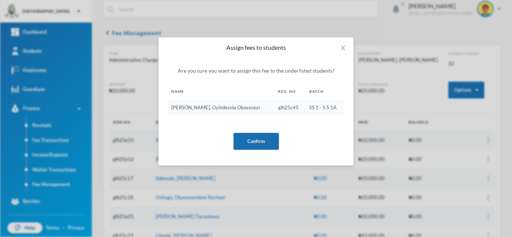
click at [245, 139] on button "Confirm" at bounding box center [255, 141] width 45 height 17
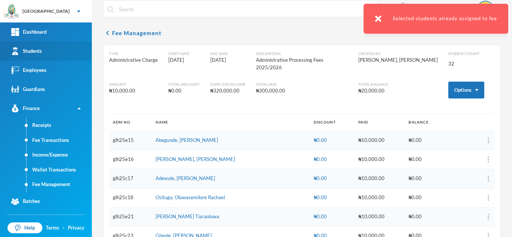
click at [40, 42] on link "Students" at bounding box center [46, 51] width 92 height 19
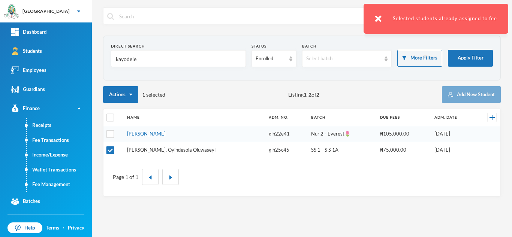
click at [170, 150] on link "Kayode-ogundele, Oyindesola Oluwaseyi" at bounding box center [171, 150] width 88 height 6
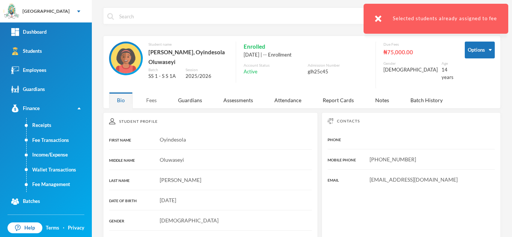
click at [149, 96] on div "Fees" at bounding box center [151, 100] width 26 height 16
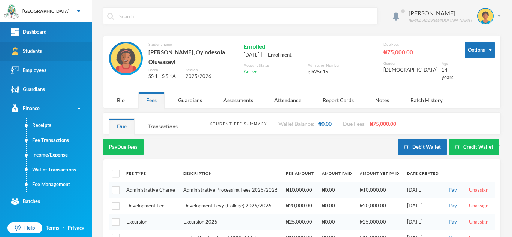
click at [42, 48] on div "Students" at bounding box center [26, 51] width 31 height 8
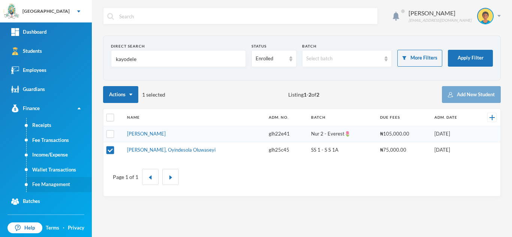
click at [46, 182] on link "Fee Management" at bounding box center [59, 184] width 65 height 15
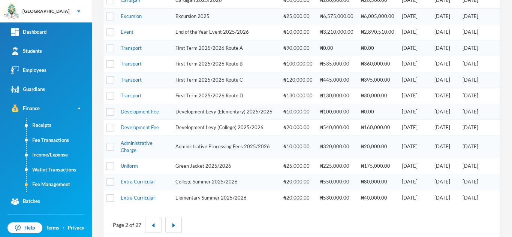
scroll to position [254, 0]
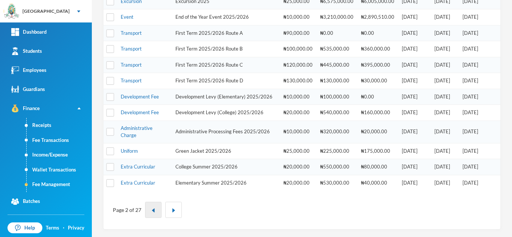
click at [153, 206] on button "button" at bounding box center [153, 210] width 16 height 16
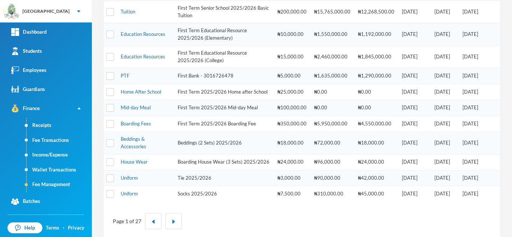
scroll to position [317, 0]
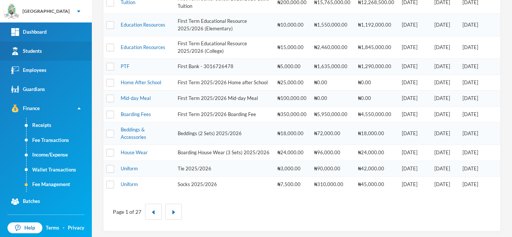
click at [63, 55] on link "Students" at bounding box center [46, 51] width 92 height 19
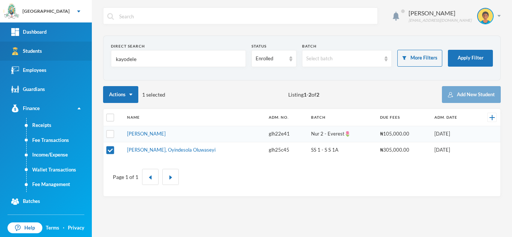
drag, startPoint x: 136, startPoint y: 59, endPoint x: 19, endPoint y: 48, distance: 117.8
click at [19, 48] on div "Greenland Hall Your Bluebic Account Greenland Hall Add a New School Dashboard S…" at bounding box center [256, 118] width 512 height 237
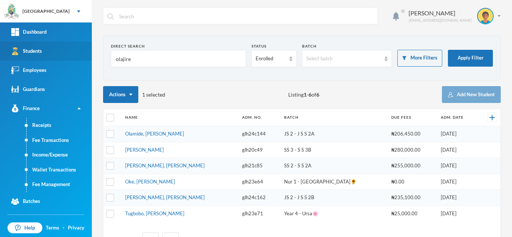
drag, startPoint x: 134, startPoint y: 62, endPoint x: 39, endPoint y: 58, distance: 95.6
click at [39, 58] on div "Greenland Hall Your Bluebic Account Greenland Hall Add a New School Dashboard S…" at bounding box center [256, 118] width 512 height 237
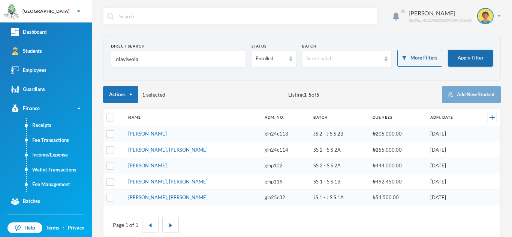
type input "olayiwola"
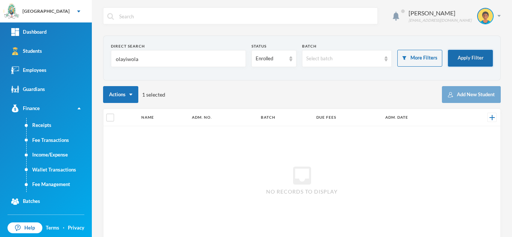
click at [458, 57] on button "Apply Filter" at bounding box center [470, 58] width 45 height 17
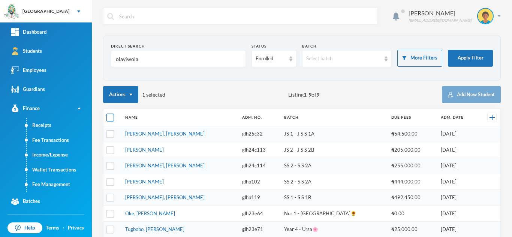
click at [108, 114] on input "checkbox" at bounding box center [110, 118] width 8 height 8
checkbox input "true"
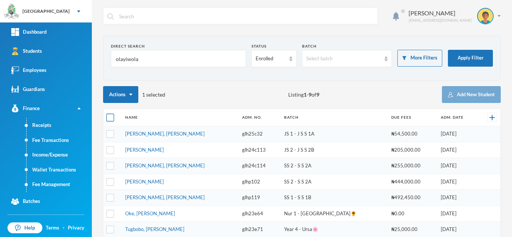
checkbox input "true"
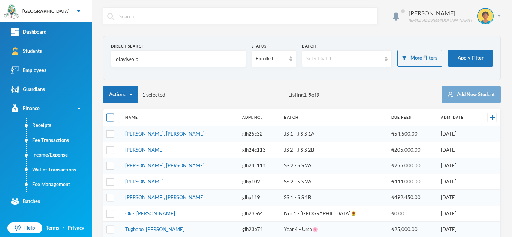
checkbox input "true"
click at [108, 114] on input "checkbox" at bounding box center [110, 118] width 8 height 8
checkbox input "false"
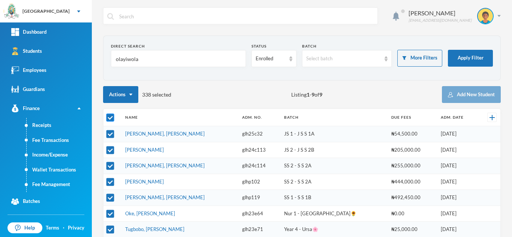
checkbox input "false"
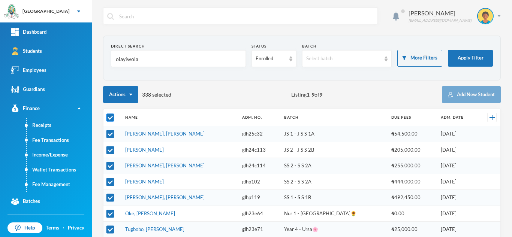
checkbox input "false"
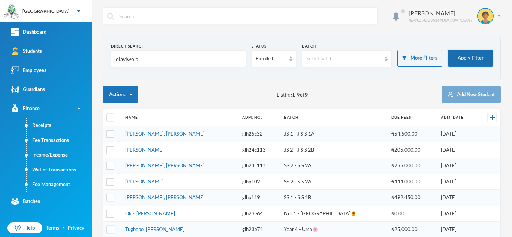
click at [461, 58] on button "Apply Filter" at bounding box center [470, 58] width 45 height 17
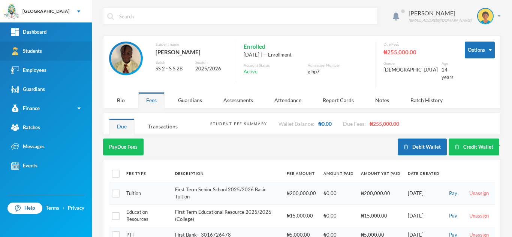
click at [72, 51] on link "Students" at bounding box center [46, 51] width 92 height 19
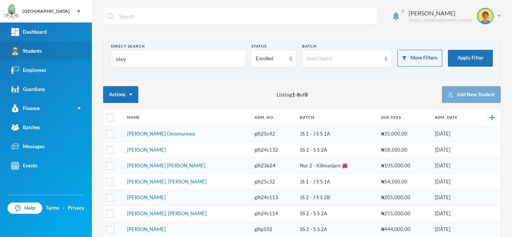
drag, startPoint x: 131, startPoint y: 63, endPoint x: 53, endPoint y: 52, distance: 79.1
click at [57, 51] on div "Greenland Hall Your Bluebic Account Greenland Hall Add a New School Dashboard S…" at bounding box center [256, 118] width 512 height 237
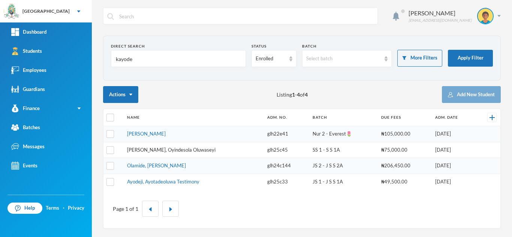
type input "kayode"
click at [140, 151] on link "[PERSON_NAME], Oyindesola Oluwaseyi" at bounding box center [171, 150] width 88 height 6
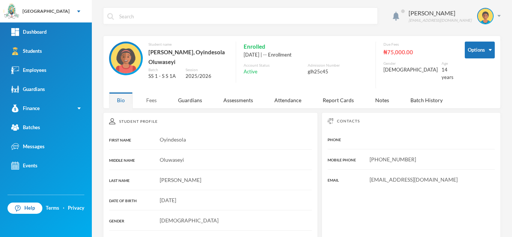
click at [145, 97] on div "Fees" at bounding box center [151, 100] width 26 height 16
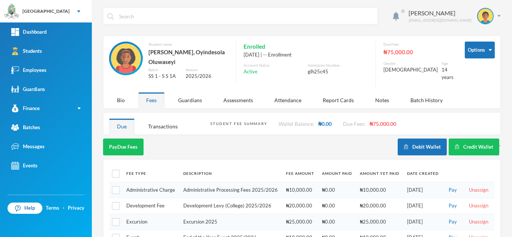
scroll to position [37, 0]
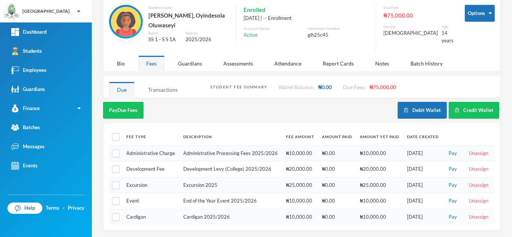
click at [161, 91] on div "Transactions" at bounding box center [162, 90] width 45 height 16
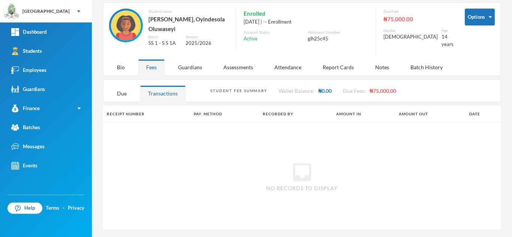
scroll to position [32, 0]
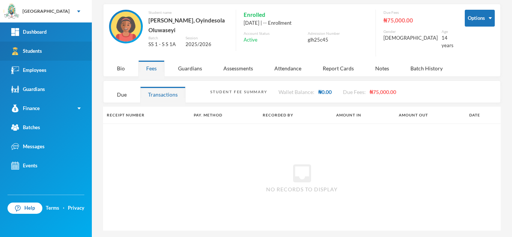
click at [50, 53] on link "Students" at bounding box center [46, 51] width 92 height 19
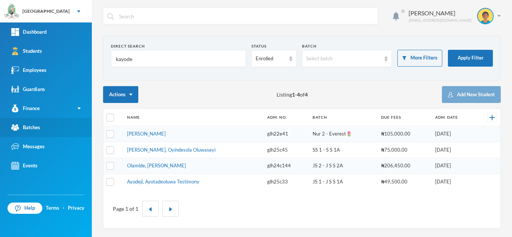
click at [85, 130] on link "Batches" at bounding box center [46, 127] width 92 height 19
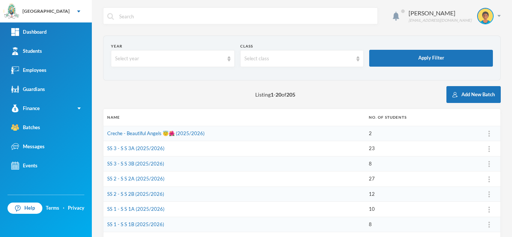
click at [196, 80] on section "Year Select year Class Select class Apply Filter" at bounding box center [302, 58] width 398 height 45
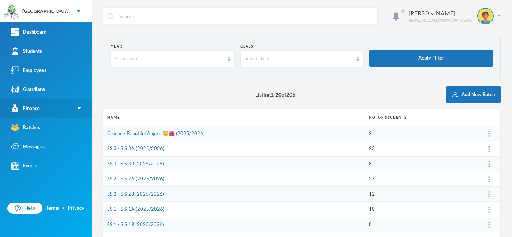
click at [59, 111] on link "Finance" at bounding box center [46, 108] width 92 height 19
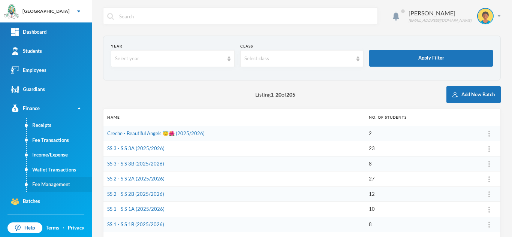
click at [66, 186] on link "Fee Management" at bounding box center [59, 184] width 65 height 15
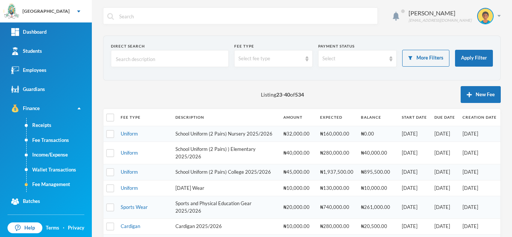
scroll to position [254, 0]
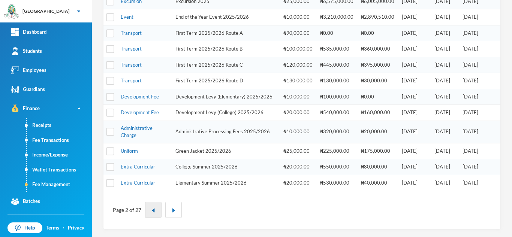
click at [151, 208] on button "button" at bounding box center [153, 210] width 16 height 16
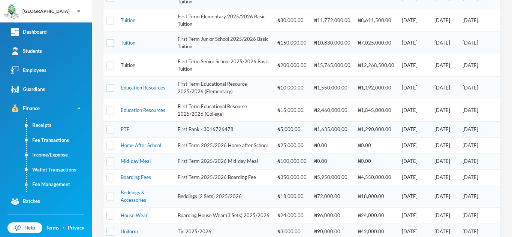
click at [126, 64] on link "Tuition" at bounding box center [128, 65] width 15 height 6
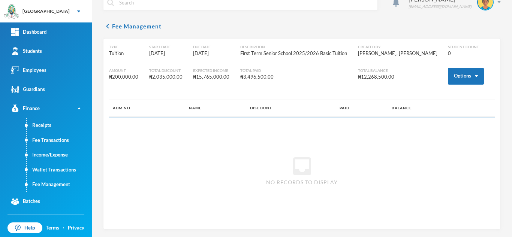
scroll to position [14, 0]
click at [453, 72] on button "Options" at bounding box center [466, 76] width 36 height 17
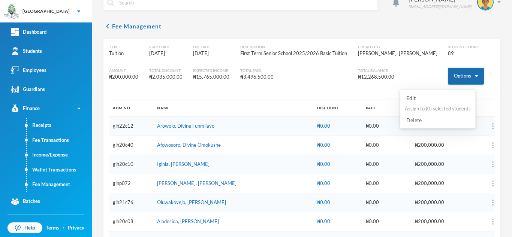
click at [449, 75] on button "Options" at bounding box center [466, 76] width 36 height 17
click at [464, 81] on button "Options" at bounding box center [466, 76] width 36 height 17
click at [447, 113] on button "Assign to ( 0 ) selected students" at bounding box center [437, 108] width 67 height 13
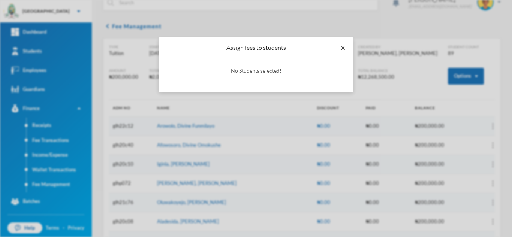
click at [341, 47] on icon "icon: close" at bounding box center [343, 48] width 6 height 6
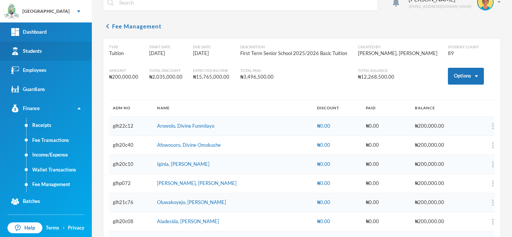
click at [30, 54] on div "Students" at bounding box center [26, 51] width 31 height 8
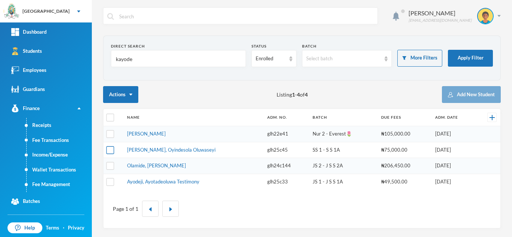
click at [111, 151] on input "checkbox" at bounding box center [110, 150] width 8 height 8
checkbox input "true"
click at [66, 184] on link "Fee Management" at bounding box center [59, 184] width 65 height 15
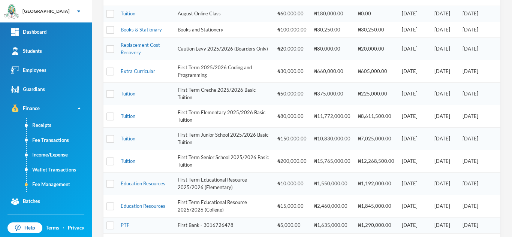
scroll to position [160, 0]
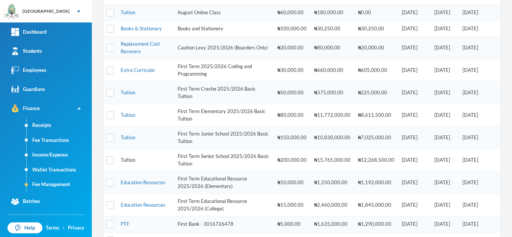
click at [132, 160] on link "Tuition" at bounding box center [128, 160] width 15 height 6
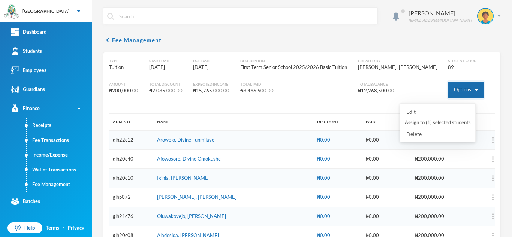
click at [453, 95] on button "Options" at bounding box center [466, 90] width 36 height 17
click at [423, 122] on button "Assign to ( 1 ) selected students" at bounding box center [437, 122] width 67 height 13
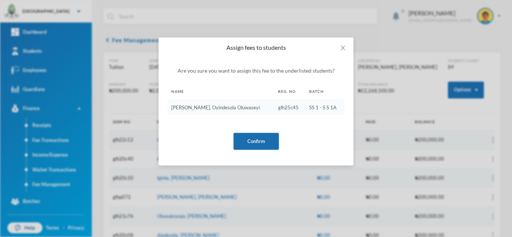
click at [253, 145] on button "Confirm" at bounding box center [255, 141] width 45 height 17
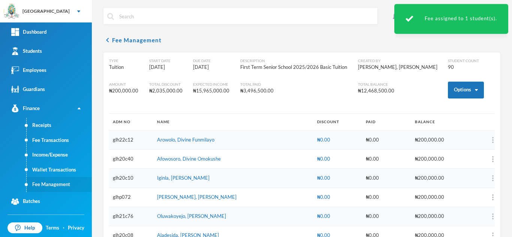
click at [51, 182] on link "Fee Management" at bounding box center [59, 184] width 65 height 15
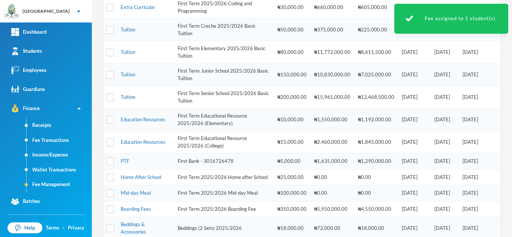
scroll to position [221, 0]
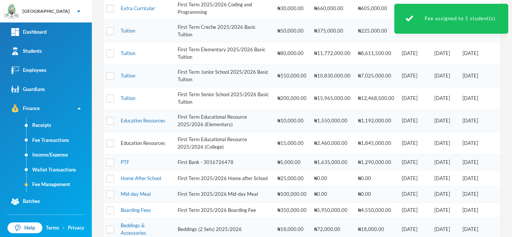
click at [147, 142] on link "Education Resources" at bounding box center [143, 143] width 45 height 6
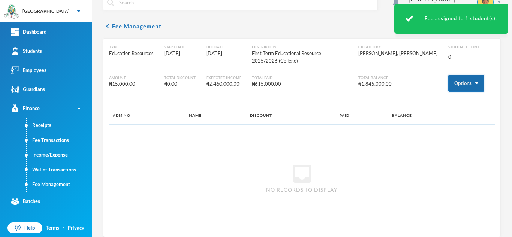
click at [456, 80] on button "Options" at bounding box center [466, 83] width 36 height 17
click at [448, 106] on button "Assign to ( 1 ) selected students" at bounding box center [441, 108] width 67 height 13
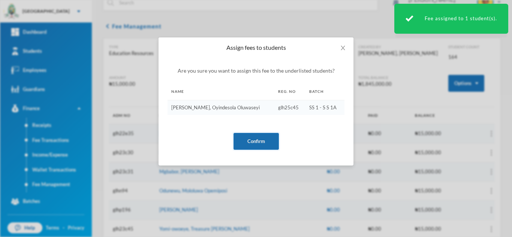
click at [252, 141] on button "Confirm" at bounding box center [255, 141] width 45 height 17
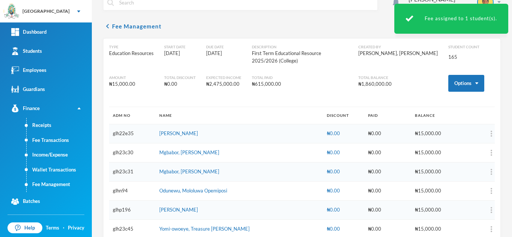
click at [45, 181] on link "Fee Management" at bounding box center [59, 184] width 65 height 15
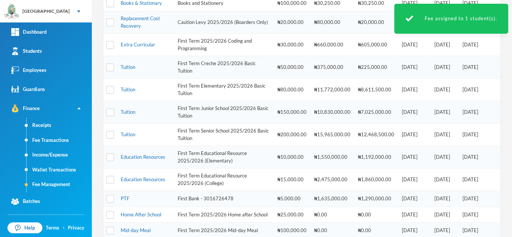
scroll to position [197, 0]
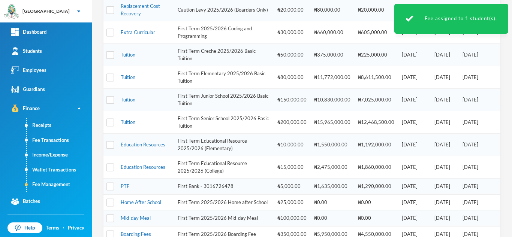
click at [130, 186] on td "PTF" at bounding box center [145, 187] width 57 height 16
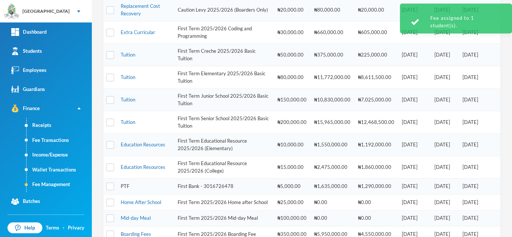
click at [123, 185] on link "PTF" at bounding box center [125, 186] width 9 height 6
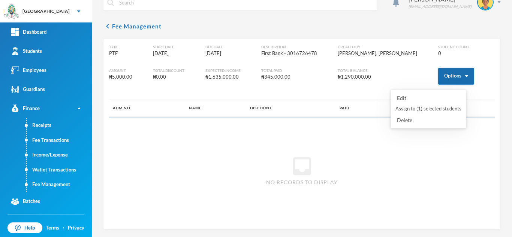
click at [441, 70] on button "Options" at bounding box center [456, 76] width 36 height 17
click at [428, 107] on button "Assign to ( 1 ) selected students" at bounding box center [428, 108] width 67 height 13
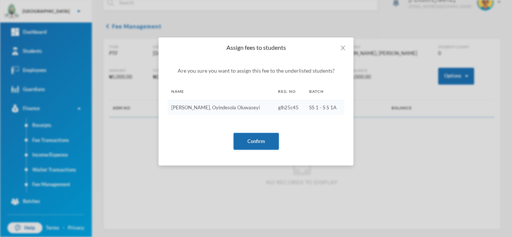
click at [253, 139] on button "Confirm" at bounding box center [255, 141] width 45 height 17
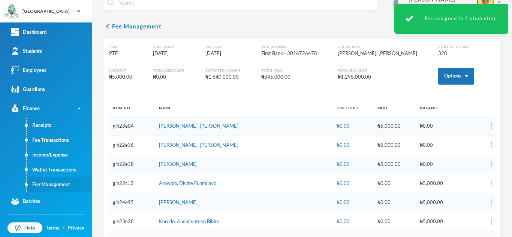
click at [43, 185] on link "Fee Management" at bounding box center [59, 184] width 65 height 15
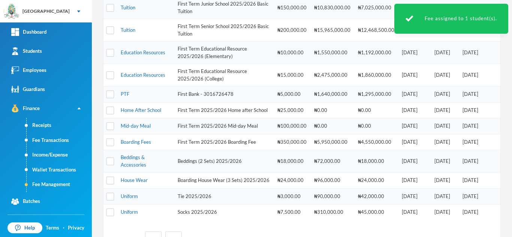
scroll to position [332, 0]
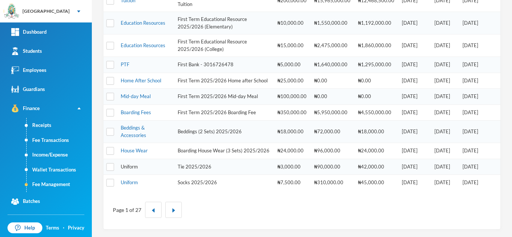
drag, startPoint x: 130, startPoint y: 182, endPoint x: 124, endPoint y: 166, distance: 17.5
click at [172, 211] on img "button" at bounding box center [173, 210] width 4 height 4
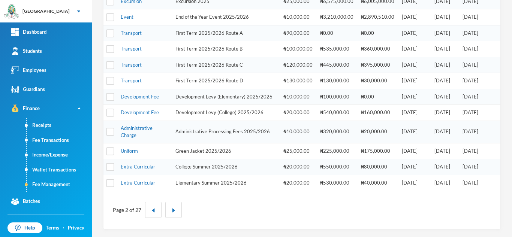
scroll to position [47, 0]
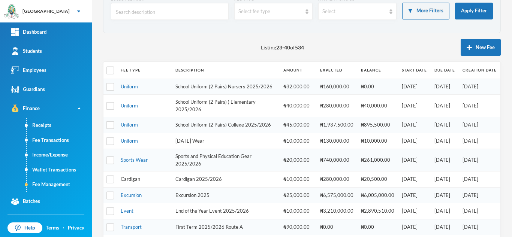
click at [129, 182] on link "Cardigan" at bounding box center [130, 179] width 19 height 6
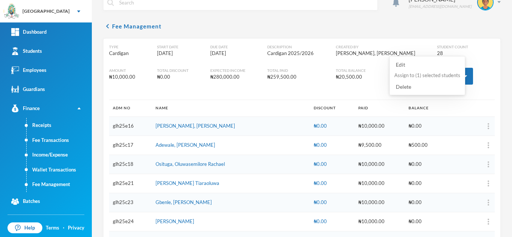
scroll to position [47, 0]
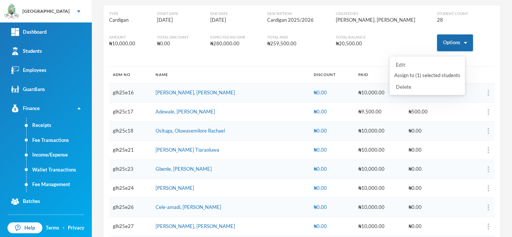
click at [443, 40] on button "Options" at bounding box center [455, 42] width 36 height 17
click at [439, 42] on button "Options" at bounding box center [455, 42] width 36 height 17
click at [414, 75] on button "Assign to ( 1 ) selected students" at bounding box center [426, 75] width 67 height 13
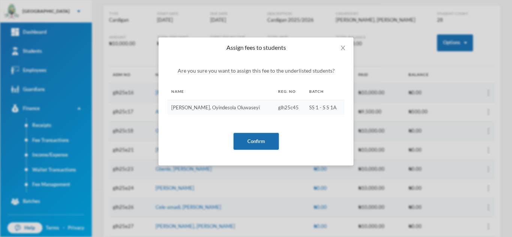
click at [248, 142] on button "Confirm" at bounding box center [255, 141] width 45 height 17
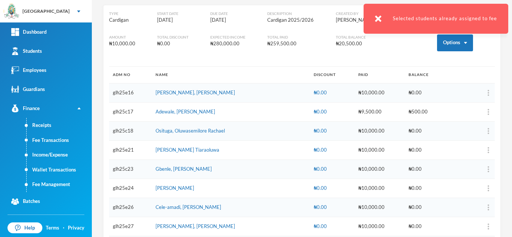
scroll to position [442, 0]
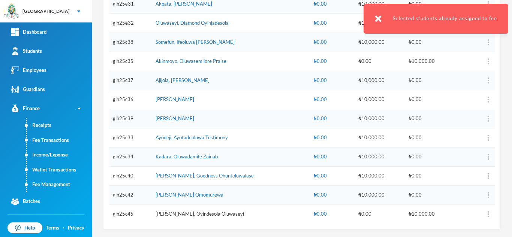
click at [169, 212] on link "Kayode-ogundele, Oyindesola Oluwaseyi" at bounding box center [200, 214] width 88 height 6
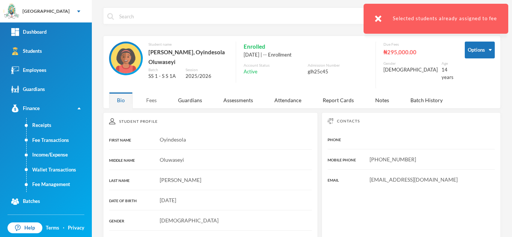
click at [150, 97] on div "Fees" at bounding box center [151, 100] width 26 height 16
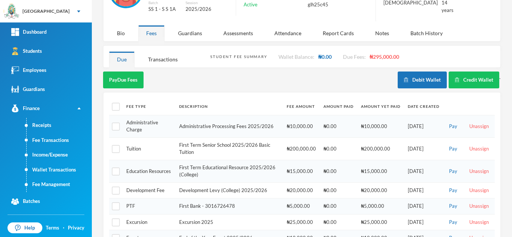
scroll to position [64, 0]
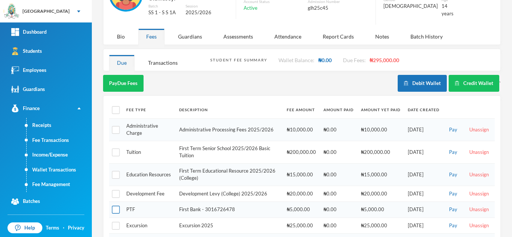
click at [116, 210] on input "checkbox" at bounding box center [116, 210] width 8 height 8
checkbox input "true"
click at [123, 85] on button "Pay Selected (1)" at bounding box center [126, 83] width 46 height 17
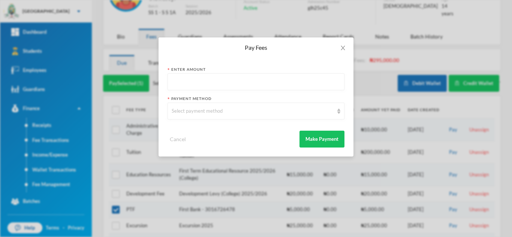
click at [240, 86] on input "text" at bounding box center [256, 82] width 169 height 17
type input "5000"
click at [245, 114] on div "Select payment method" at bounding box center [253, 111] width 162 height 7
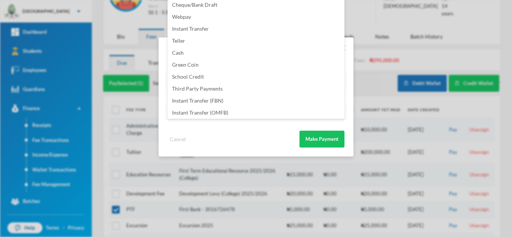
scroll to position [88, 0]
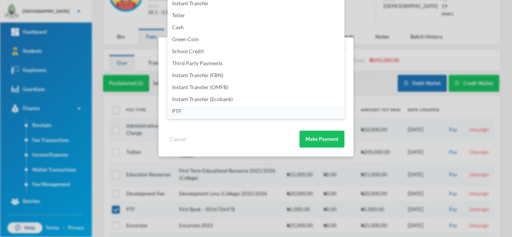
click at [203, 115] on li "PTF" at bounding box center [255, 111] width 177 height 12
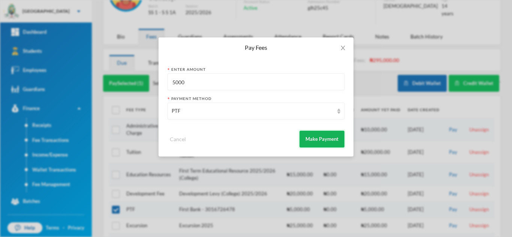
click at [317, 138] on button "Make Payment" at bounding box center [321, 139] width 45 height 17
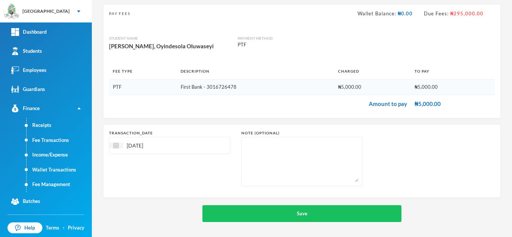
scroll to position [48, 0]
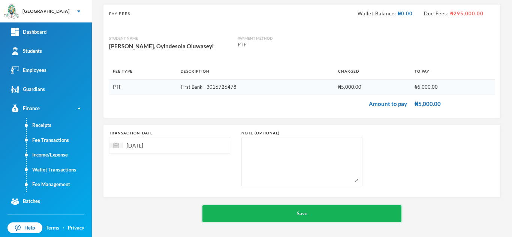
click at [272, 214] on button "Save" at bounding box center [301, 213] width 199 height 17
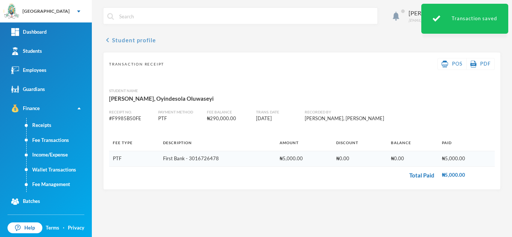
click at [134, 37] on button "chevron_left Student profile" at bounding box center [129, 40] width 53 height 9
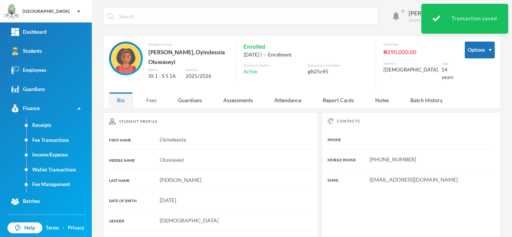
click at [153, 100] on div "Fees" at bounding box center [151, 100] width 26 height 16
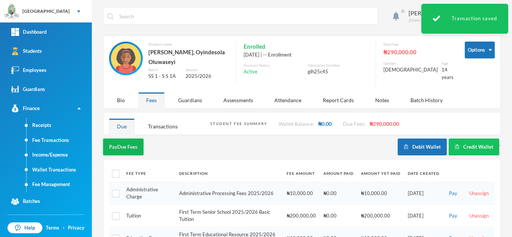
click at [123, 142] on button "Pay Due Fees" at bounding box center [123, 147] width 40 height 17
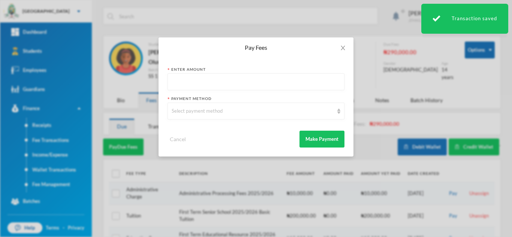
click at [195, 78] on input "text" at bounding box center [256, 82] width 169 height 17
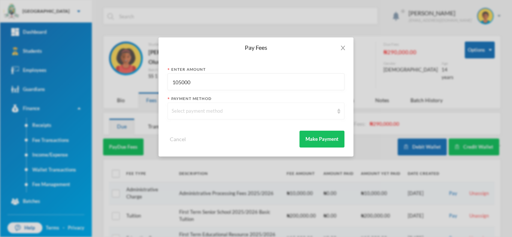
type input "105000"
click at [226, 116] on div "Select payment method" at bounding box center [255, 111] width 177 height 17
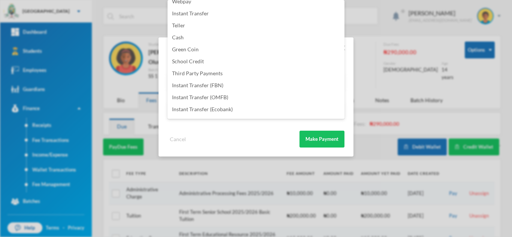
scroll to position [88, 0]
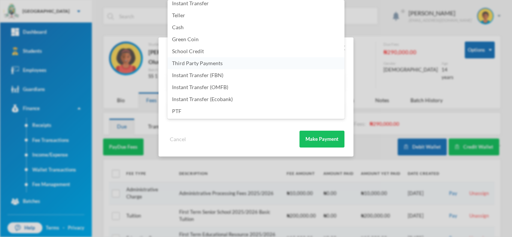
click at [260, 69] on li "Third Party Payments" at bounding box center [255, 63] width 177 height 12
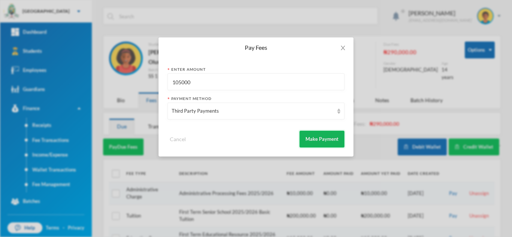
click at [322, 133] on button "Make Payment" at bounding box center [321, 139] width 45 height 17
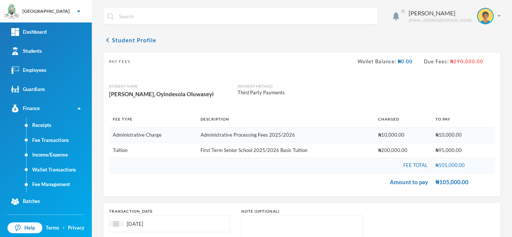
click at [322, 129] on td "Administrative Processing Fees 2025/2026" at bounding box center [286, 135] width 178 height 15
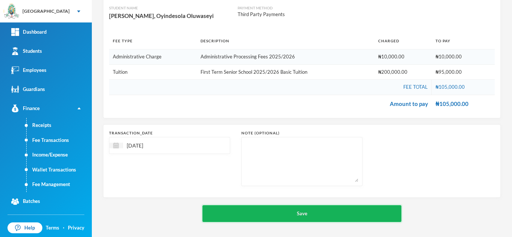
click at [299, 210] on button "Save" at bounding box center [301, 213] width 199 height 17
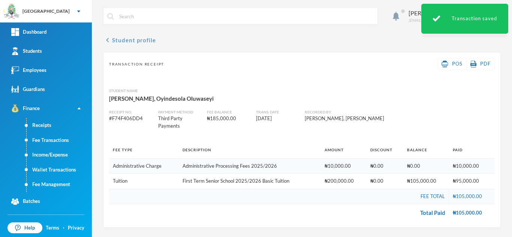
click at [127, 39] on button "chevron_left Student profile" at bounding box center [129, 40] width 53 height 9
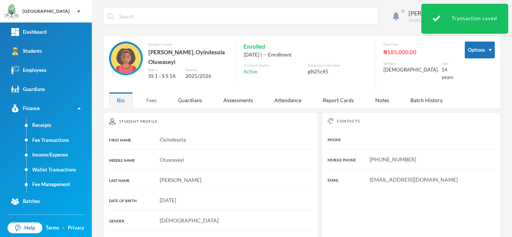
click at [155, 105] on div "Fees" at bounding box center [151, 100] width 26 height 16
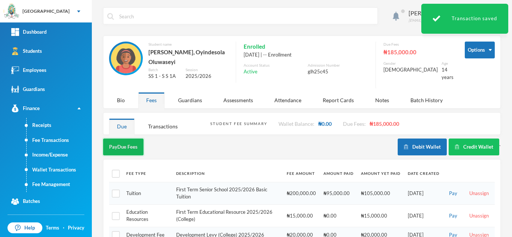
click at [127, 147] on button "Pay Due Fees" at bounding box center [123, 147] width 40 height 17
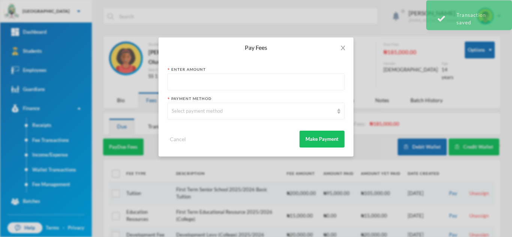
click at [204, 87] on input "text" at bounding box center [256, 82] width 169 height 17
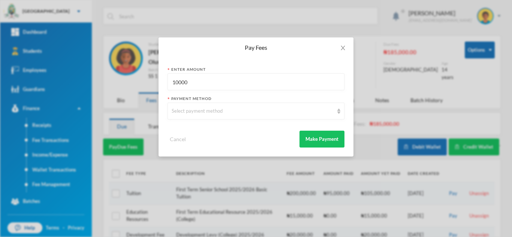
drag, startPoint x: 198, startPoint y: 89, endPoint x: 156, endPoint y: 84, distance: 42.7
click at [156, 84] on div "Pay Fees Enter Amount 10000 Payment Method Select payment method Cancel Make Pa…" at bounding box center [256, 118] width 512 height 237
type input "20500"
click at [184, 112] on div "Select payment method" at bounding box center [253, 111] width 162 height 7
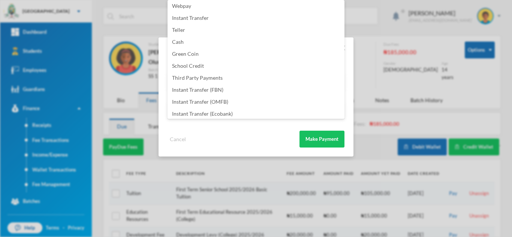
scroll to position [88, 0]
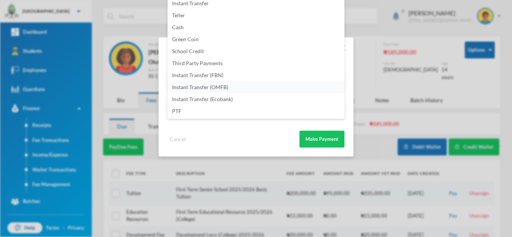
click at [239, 85] on li "Instant Transfer (OMFB)" at bounding box center [255, 87] width 177 height 12
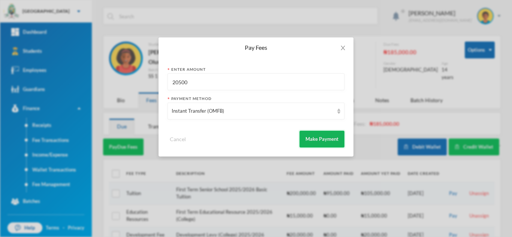
click at [313, 135] on button "Make Payment" at bounding box center [321, 139] width 45 height 17
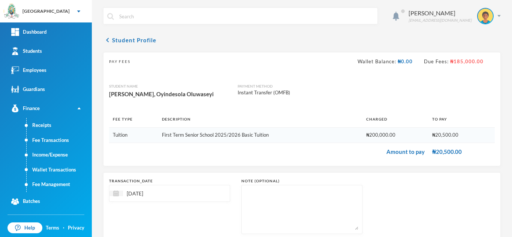
scroll to position [48, 0]
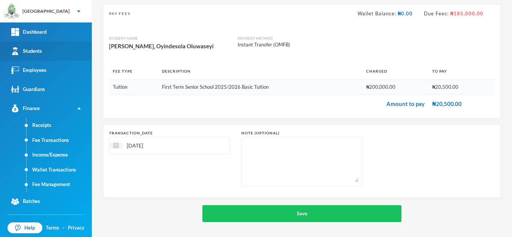
click at [61, 52] on link "Students" at bounding box center [46, 51] width 92 height 19
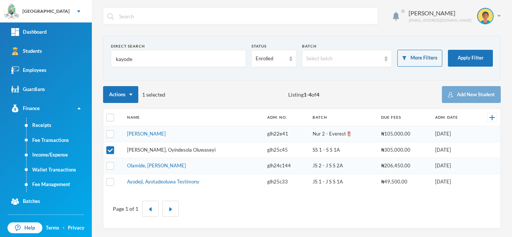
click at [160, 151] on link "[PERSON_NAME], Oyindesola Oluwaseyi" at bounding box center [171, 150] width 88 height 6
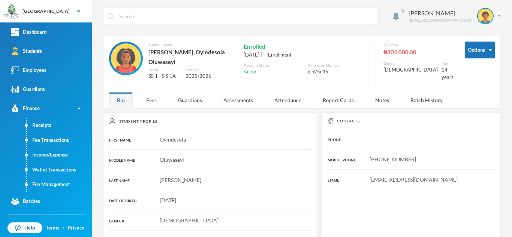
click at [151, 99] on div "Fees" at bounding box center [151, 100] width 26 height 16
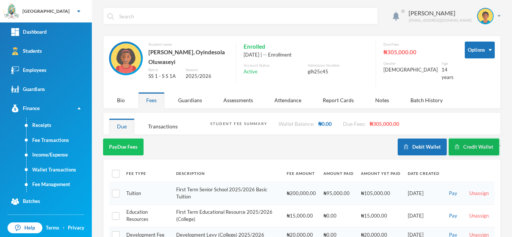
click at [453, 142] on button "Credit Wallet" at bounding box center [474, 147] width 51 height 17
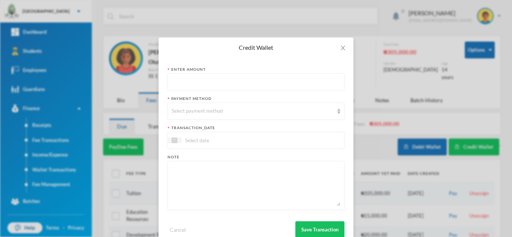
click at [238, 84] on input "text" at bounding box center [256, 82] width 169 height 17
type input "20500"
click at [224, 111] on div "Select payment method" at bounding box center [253, 111] width 162 height 7
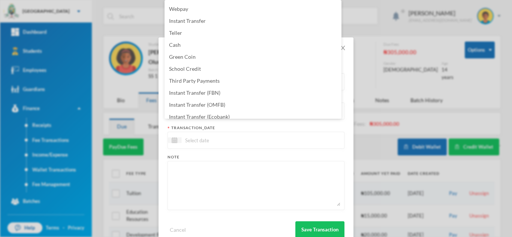
scroll to position [76, 0]
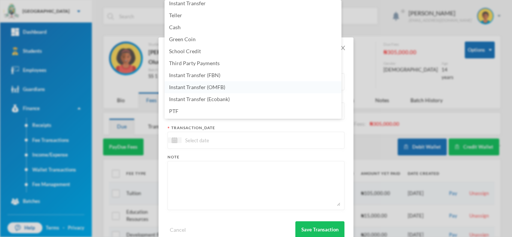
click at [240, 85] on li "Instant Transfer (OMFB)" at bounding box center [252, 87] width 177 height 12
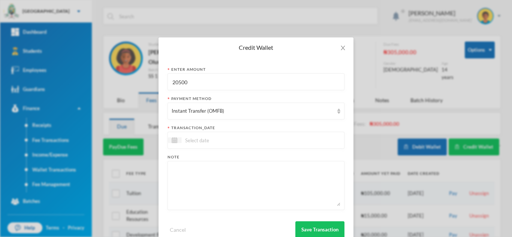
click at [263, 125] on div "transaction_date" at bounding box center [255, 128] width 177 height 6
click at [241, 144] on div at bounding box center [255, 140] width 177 height 17
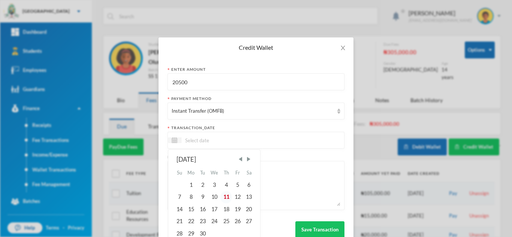
click at [221, 196] on div "11" at bounding box center [225, 197] width 11 height 12
type input "[DATE]"
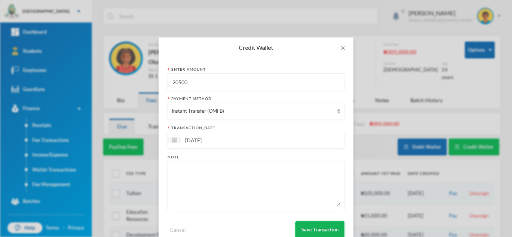
click at [303, 226] on button "Save Transaction" at bounding box center [319, 229] width 49 height 17
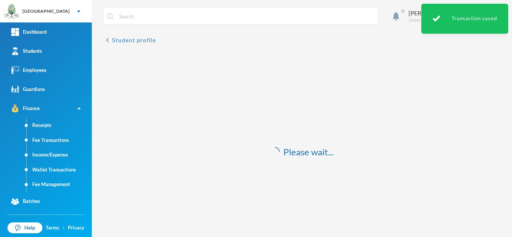
click at [144, 37] on button "chevron_left Student profile" at bounding box center [129, 40] width 53 height 9
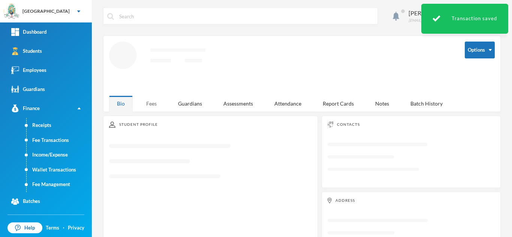
click at [148, 102] on div "Fees" at bounding box center [151, 104] width 26 height 16
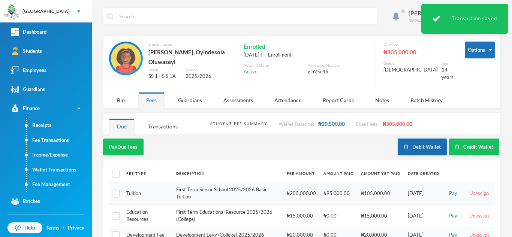
click at [407, 145] on button "Debit Wallet" at bounding box center [422, 147] width 49 height 17
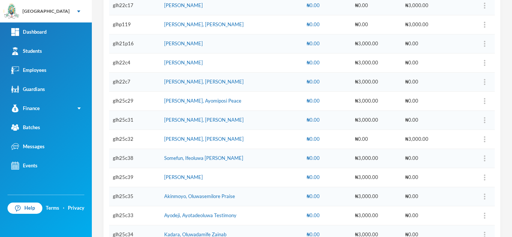
scroll to position [480, 0]
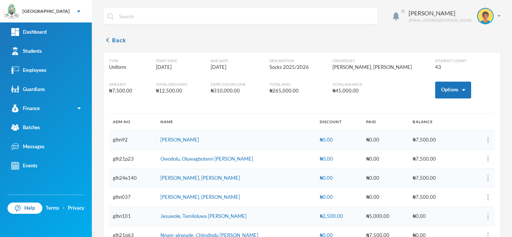
scroll to position [728, 0]
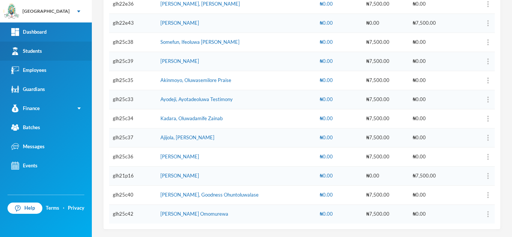
click at [52, 55] on link "Students" at bounding box center [46, 51] width 92 height 19
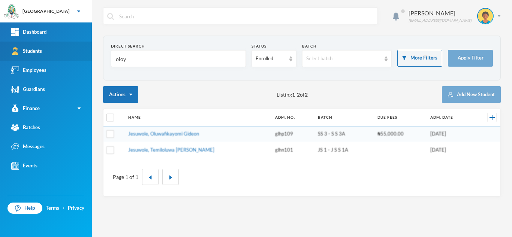
drag, startPoint x: 136, startPoint y: 51, endPoint x: 53, endPoint y: 50, distance: 82.4
click at [53, 50] on div "Greenland Hall Your Bluebic Account Greenland Hall Add a New School Dashboard S…" at bounding box center [256, 118] width 512 height 237
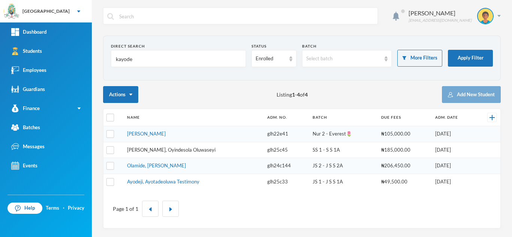
type input "kayode"
click at [151, 148] on link "[PERSON_NAME], Oyindesola Oluwaseyi" at bounding box center [171, 150] width 88 height 6
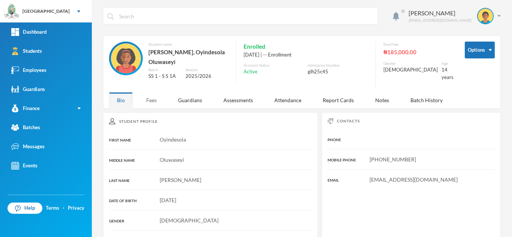
click at [153, 103] on div "Fees" at bounding box center [151, 100] width 26 height 16
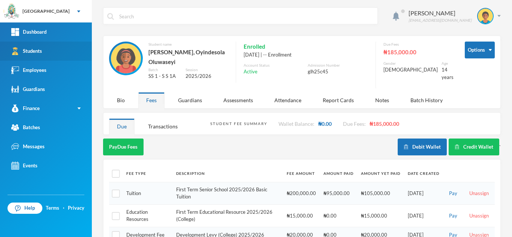
click at [72, 47] on link "Students" at bounding box center [46, 51] width 92 height 19
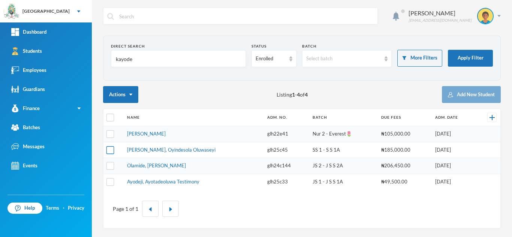
click at [110, 148] on input "checkbox" at bounding box center [110, 150] width 8 height 8
checkbox input "true"
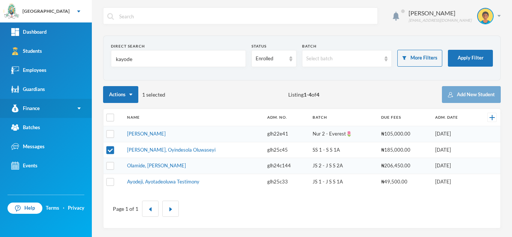
click at [59, 106] on link "Finance" at bounding box center [46, 108] width 92 height 19
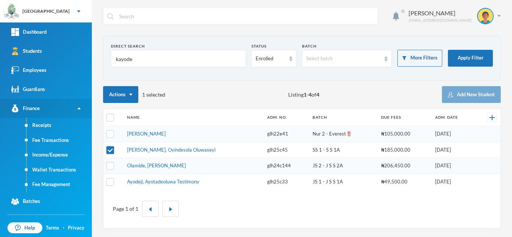
click at [59, 106] on link "Finance" at bounding box center [46, 108] width 92 height 19
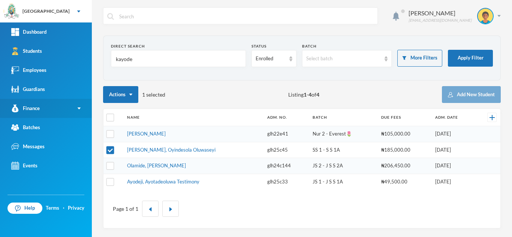
click at [47, 113] on link "Finance" at bounding box center [46, 108] width 92 height 19
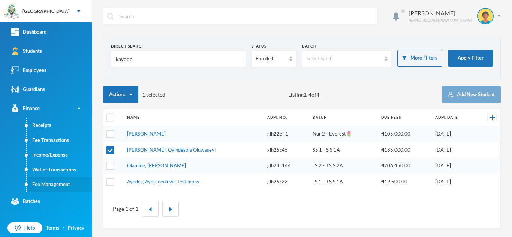
click at [60, 188] on link "Fee Management" at bounding box center [59, 184] width 65 height 15
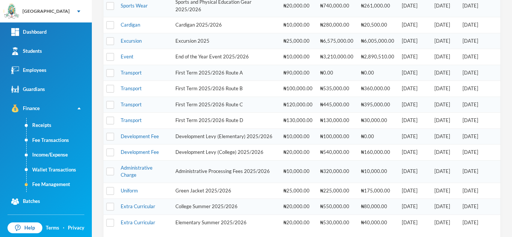
scroll to position [200, 0]
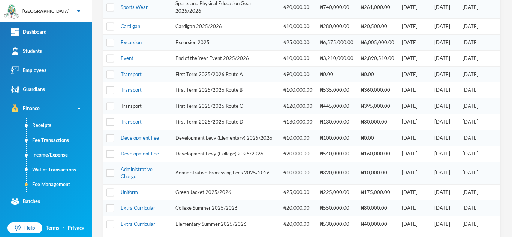
click at [133, 109] on link "Transport" at bounding box center [131, 106] width 21 height 6
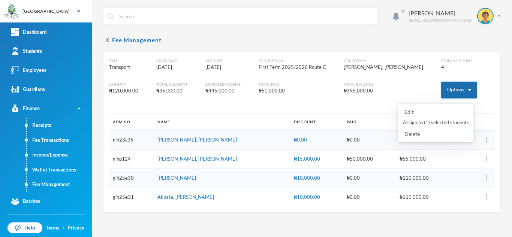
click at [441, 85] on button "Options" at bounding box center [459, 90] width 36 height 17
click at [417, 121] on button "Assign to ( 1 ) selected students" at bounding box center [435, 122] width 67 height 13
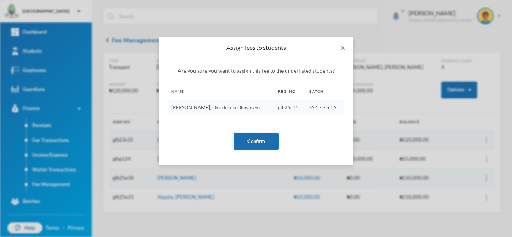
click at [261, 143] on button "Confirm" at bounding box center [255, 141] width 45 height 17
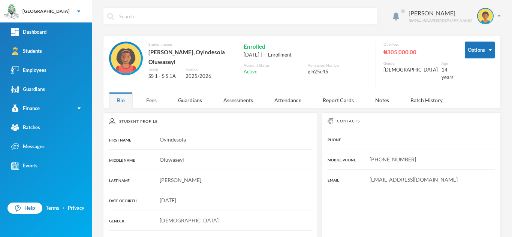
click at [155, 97] on div "Fees" at bounding box center [151, 100] width 26 height 16
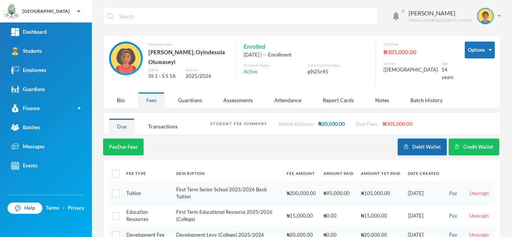
click at [416, 147] on button "Debit Wallet" at bounding box center [422, 147] width 49 height 17
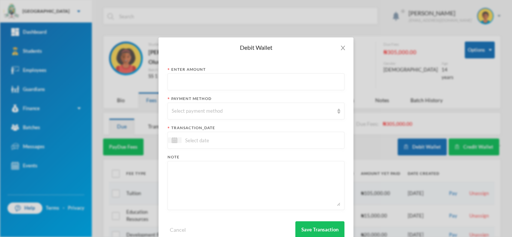
click at [202, 84] on input "text" at bounding box center [256, 82] width 169 height 17
click at [173, 81] on input "26500" at bounding box center [256, 82] width 169 height 17
type input "16500"
click at [233, 108] on div "Select payment method" at bounding box center [253, 111] width 162 height 7
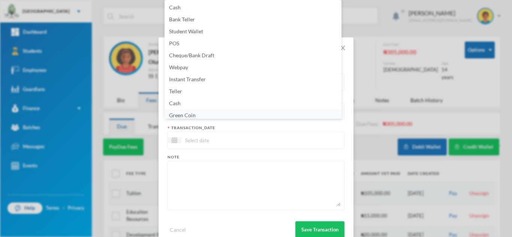
scroll to position [3, 0]
click at [206, 112] on li "Green Coin" at bounding box center [252, 113] width 177 height 12
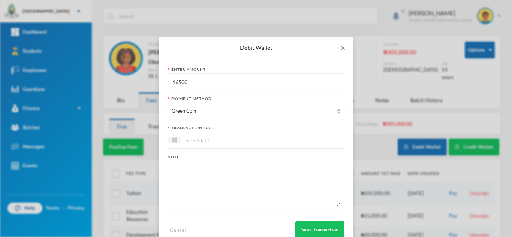
click at [205, 139] on input at bounding box center [212, 140] width 63 height 9
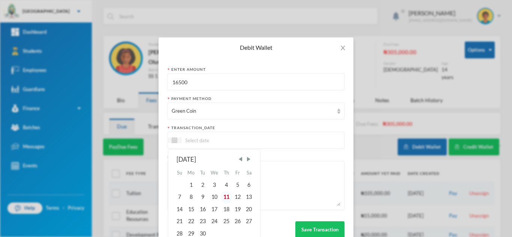
click at [221, 198] on div "11" at bounding box center [225, 197] width 11 height 12
type input "[DATE]"
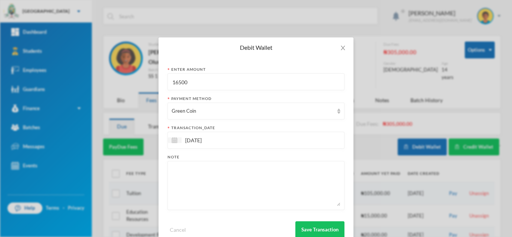
click at [221, 198] on textarea at bounding box center [256, 185] width 169 height 41
click at [193, 171] on textarea "80leaves, nglish" at bounding box center [256, 185] width 169 height 41
click at [245, 168] on textarea "80leaves, english" at bounding box center [256, 185] width 169 height 41
click at [172, 169] on textarea "80leaves, english" at bounding box center [256, 185] width 169 height 41
type textarea "15pcs 80leaves, english"
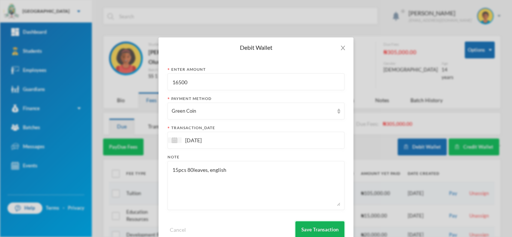
click at [317, 226] on button "Save Transaction" at bounding box center [319, 229] width 49 height 17
